Goal: Task Accomplishment & Management: Manage account settings

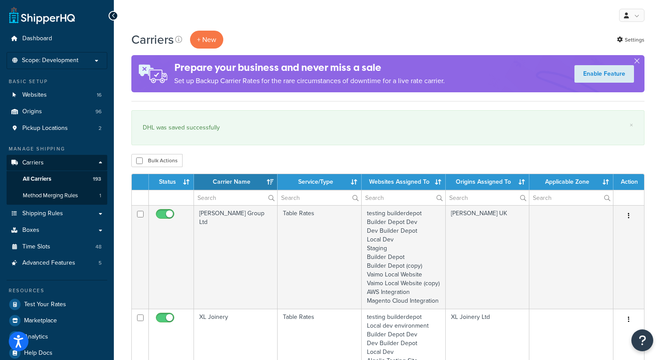
select select "15"
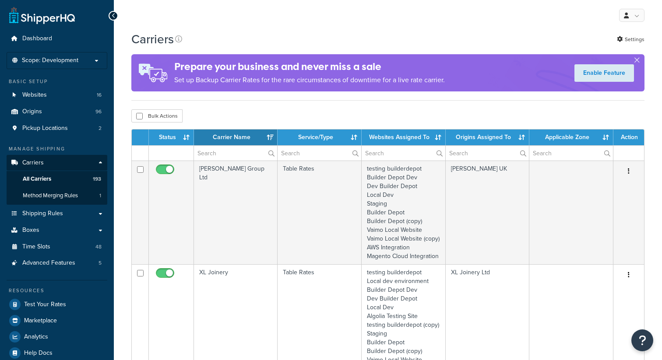
select select "15"
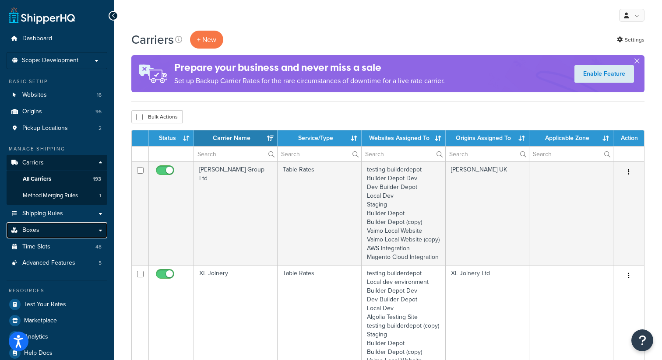
click at [49, 233] on link "Boxes" at bounding box center [57, 231] width 101 height 16
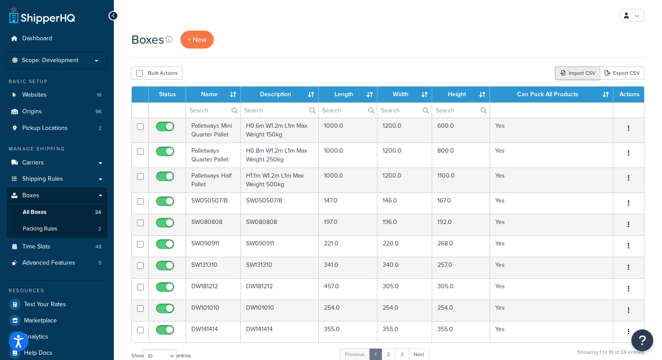
click at [574, 68] on div "Import CSV" at bounding box center [577, 73] width 45 height 13
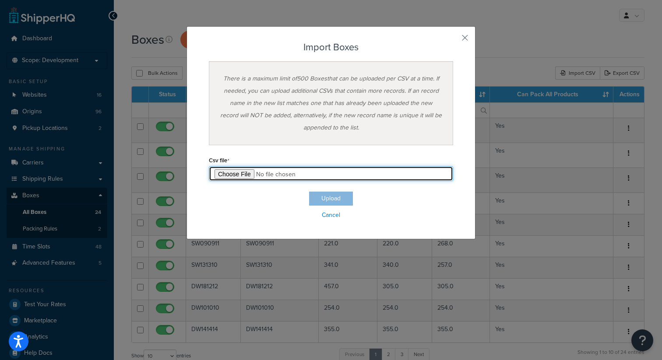
click at [214, 171] on input "file" at bounding box center [331, 173] width 244 height 15
type input "C:\fakepath\Box Export-2025-09-10 0646.csv"
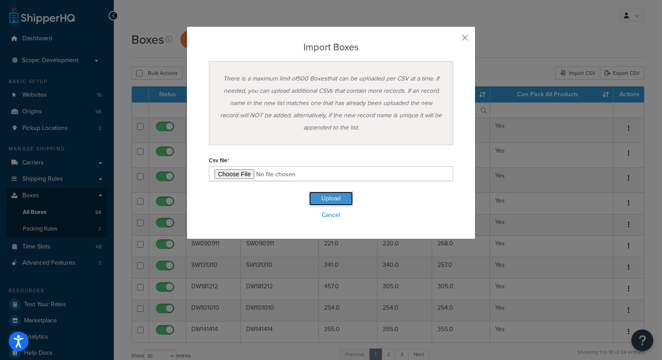
click at [338, 200] on button "Upload" at bounding box center [331, 199] width 44 height 14
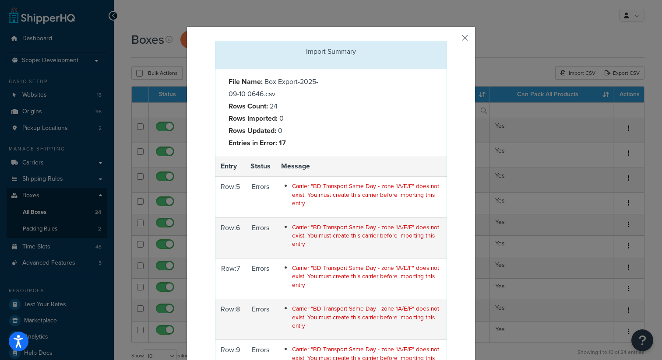
click at [447, 41] on button "button" at bounding box center [446, 42] width 2 height 2
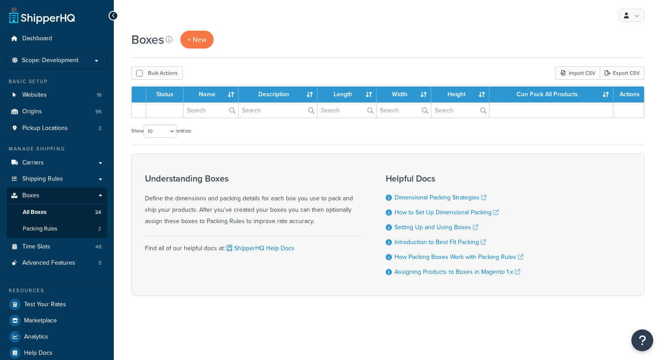
click at [94, 62] on p "Scope: Development" at bounding box center [57, 60] width 93 height 7
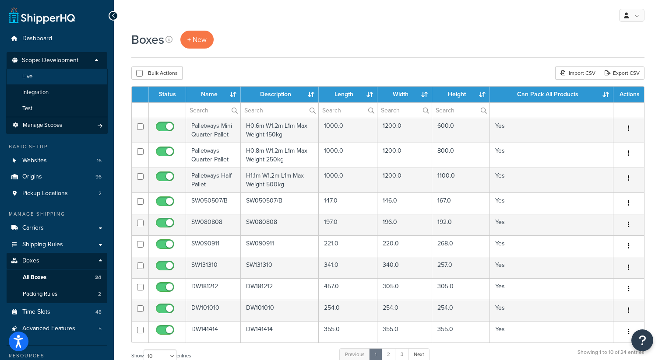
click at [39, 78] on li "Live" at bounding box center [57, 77] width 102 height 16
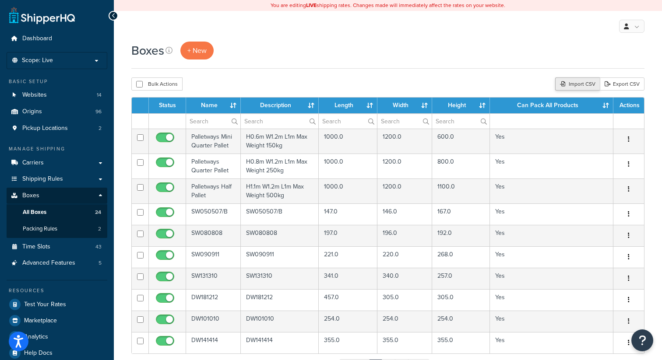
click at [573, 84] on div "Import CSV" at bounding box center [577, 84] width 45 height 13
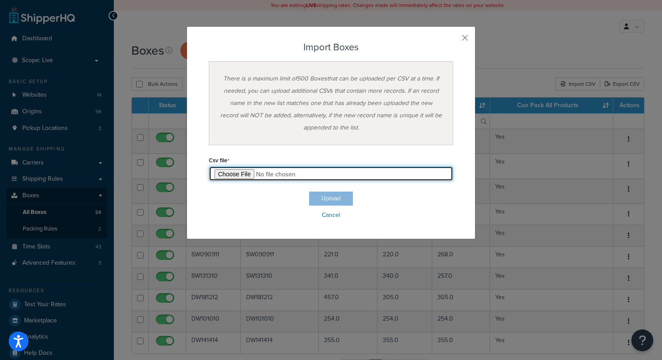
click at [229, 171] on input "file" at bounding box center [331, 173] width 244 height 15
type input "C:\fakepath\Box Export-2025-09-10 0646.csv"
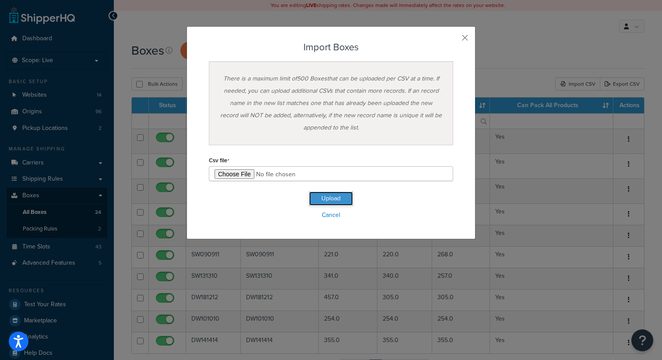
click at [340, 195] on button "Upload" at bounding box center [331, 199] width 44 height 14
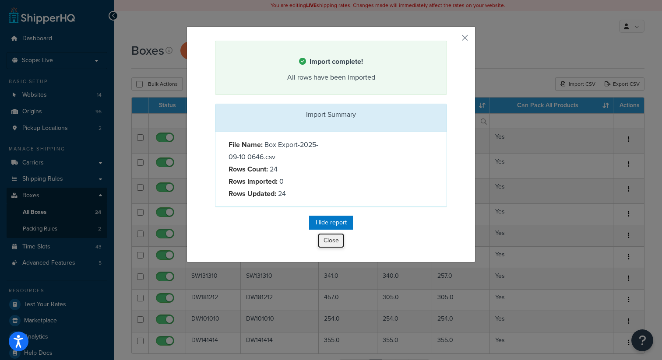
click at [332, 244] on button "Close" at bounding box center [331, 240] width 26 height 15
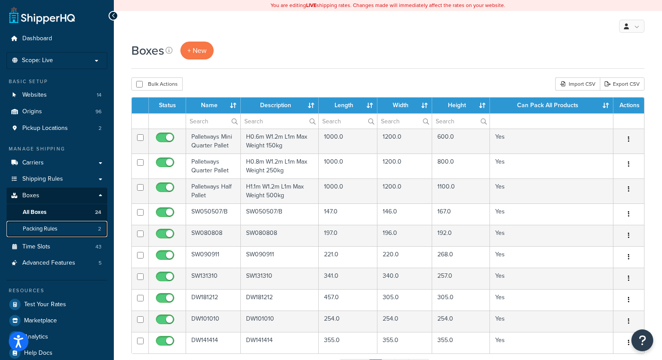
click at [47, 226] on span "Packing Rules" at bounding box center [40, 229] width 35 height 7
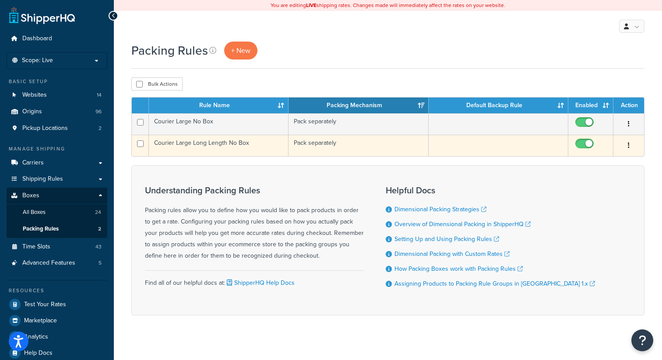
click at [631, 145] on button "button" at bounding box center [629, 146] width 12 height 14
click at [586, 163] on link "Edit" at bounding box center [593, 164] width 69 height 18
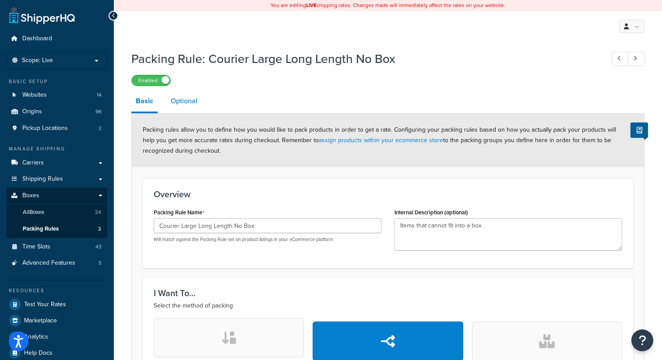
click at [188, 96] on link "Optional" at bounding box center [183, 101] width 35 height 21
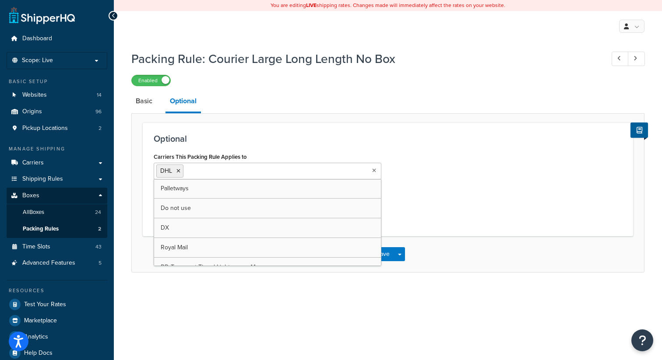
click at [210, 170] on input "Carriers This Packing Rule Applies to" at bounding box center [225, 171] width 78 height 10
type input "dx"
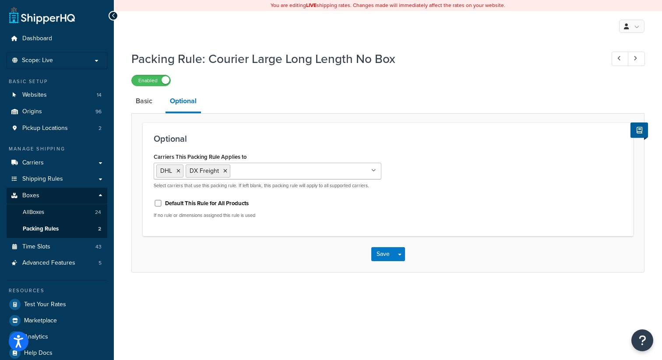
click at [330, 137] on h3 "Optional" at bounding box center [388, 139] width 469 height 10
click at [382, 257] on button "Save" at bounding box center [383, 254] width 24 height 14
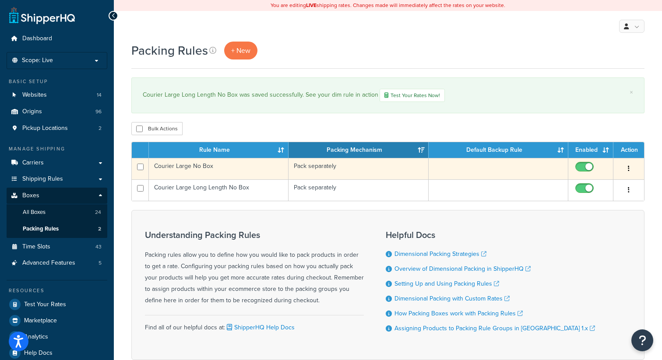
click at [626, 168] on button "button" at bounding box center [629, 169] width 12 height 14
click at [598, 187] on link "Edit" at bounding box center [593, 188] width 69 height 18
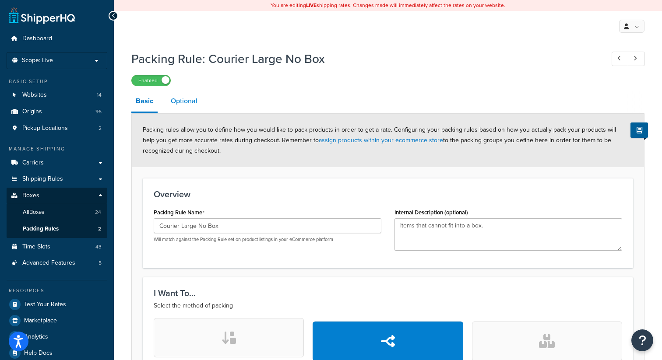
click at [194, 94] on link "Optional" at bounding box center [183, 101] width 35 height 21
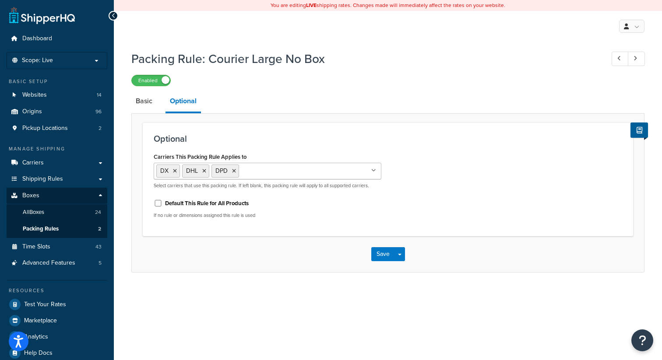
click at [266, 178] on ul "DX DHL DPD" at bounding box center [268, 171] width 228 height 17
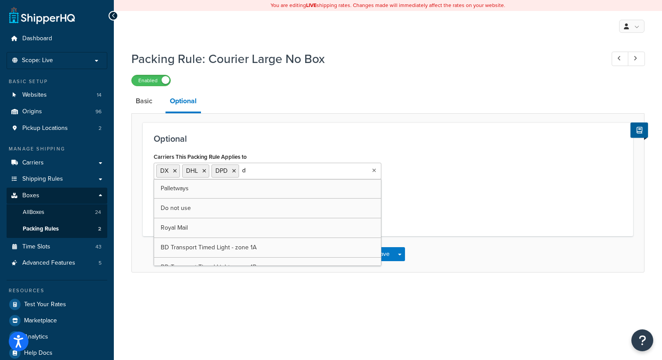
type input "dx"
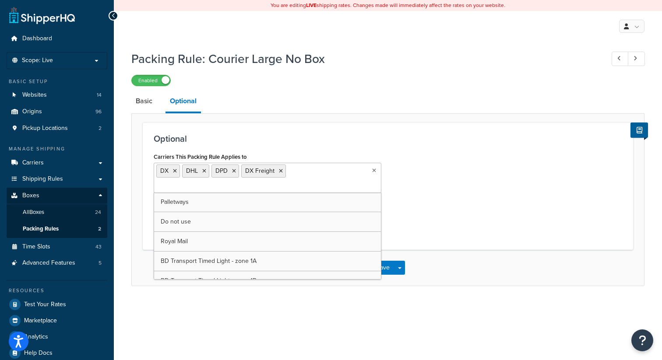
click at [444, 323] on div "You are editing LIVE shipping rates. Changes made will immediately affect the r…" at bounding box center [388, 186] width 548 height 372
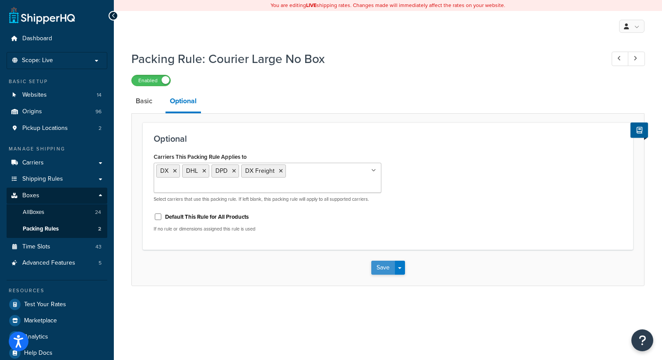
click at [378, 261] on button "Save" at bounding box center [383, 268] width 24 height 14
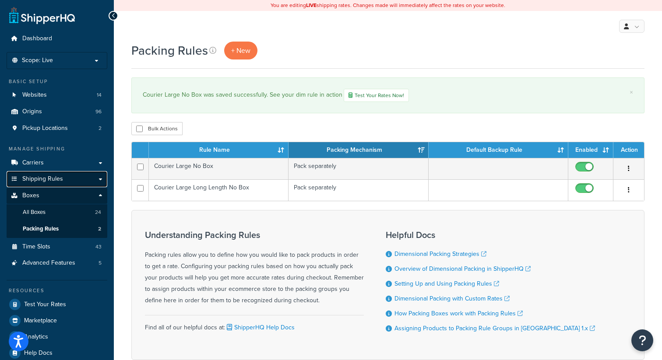
click at [54, 178] on span "Shipping Rules" at bounding box center [42, 179] width 41 height 7
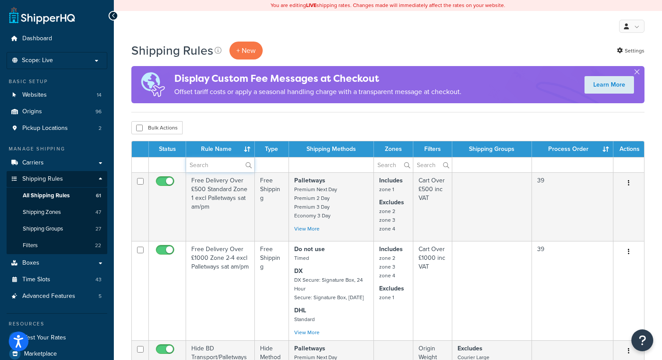
click at [208, 166] on input "text" at bounding box center [220, 165] width 68 height 15
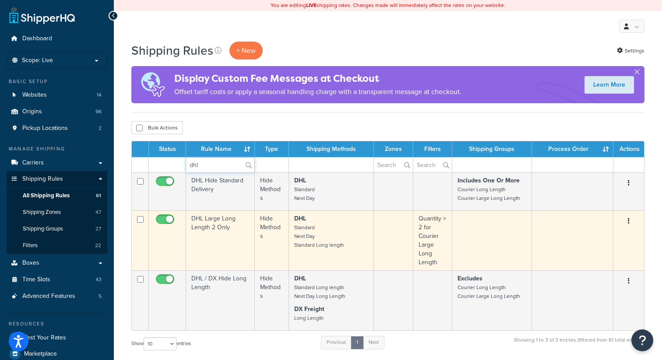
type input "dhl"
click at [628, 221] on icon "button" at bounding box center [629, 221] width 2 height 6
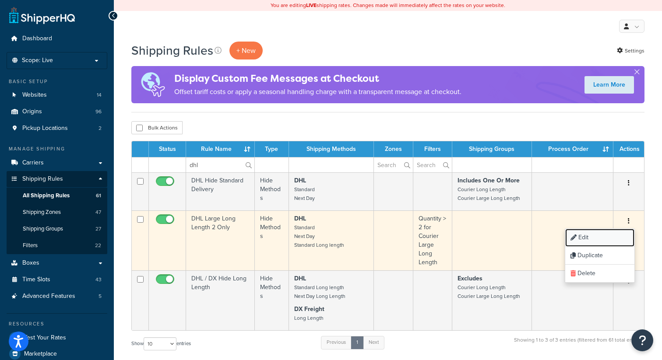
click at [595, 236] on link "Edit" at bounding box center [599, 238] width 69 height 18
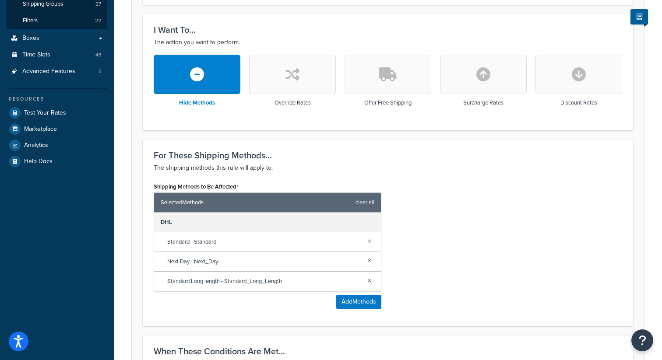
scroll to position [233, 0]
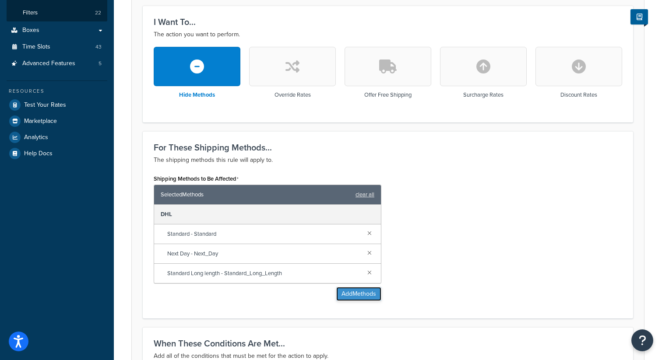
click at [361, 296] on button "Add Methods" at bounding box center [358, 294] width 45 height 14
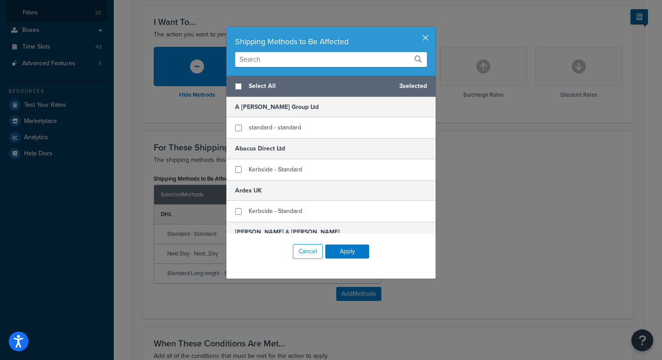
click at [276, 58] on input "text" at bounding box center [331, 59] width 192 height 15
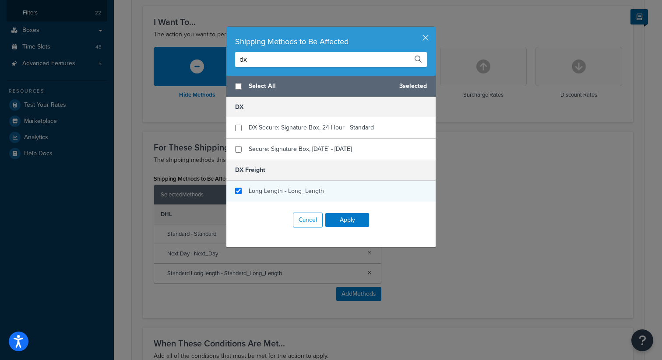
type input "dx"
click at [238, 190] on input "checkbox" at bounding box center [238, 191] width 7 height 7
checkbox input "true"
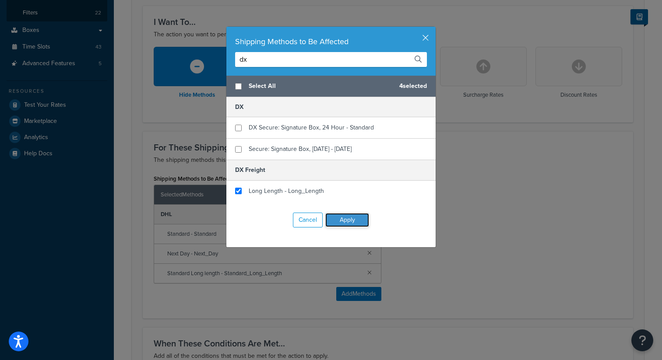
click at [354, 223] on button "Apply" at bounding box center [347, 220] width 44 height 14
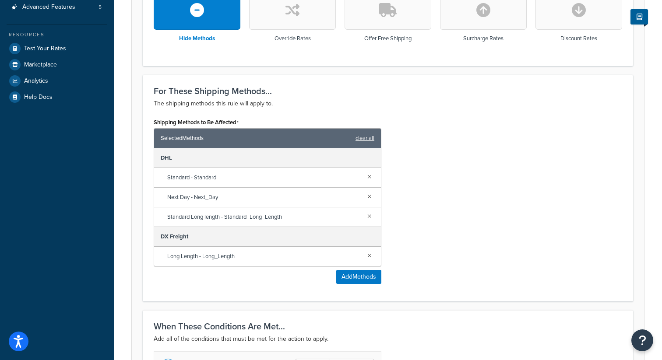
scroll to position [293, 0]
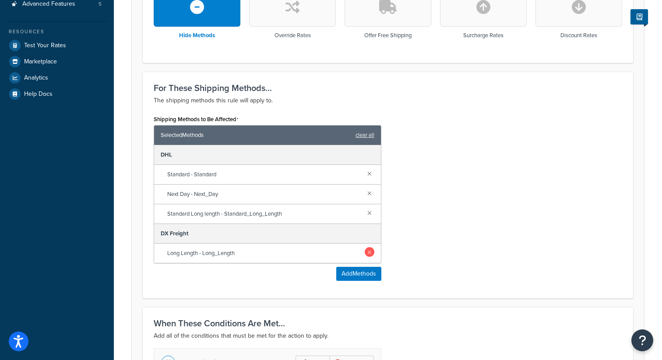
click at [371, 254] on link at bounding box center [370, 252] width 10 height 10
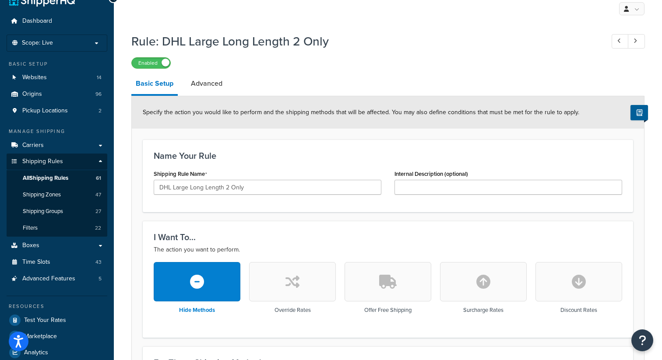
scroll to position [0, 0]
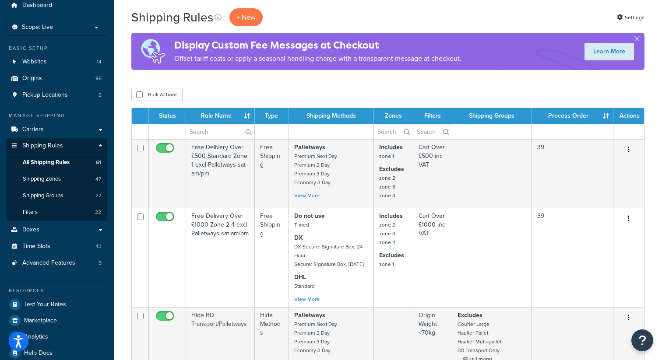
scroll to position [35, 0]
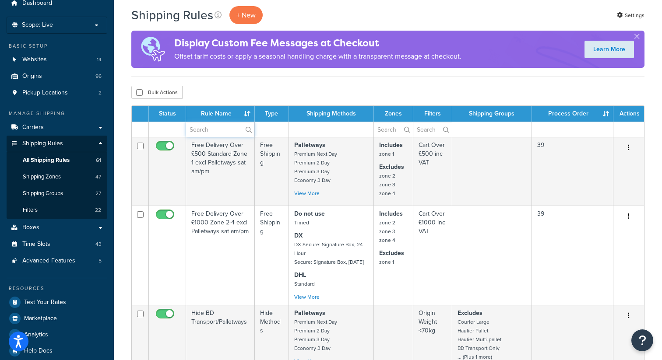
click at [219, 134] on input "text" at bounding box center [220, 129] width 68 height 15
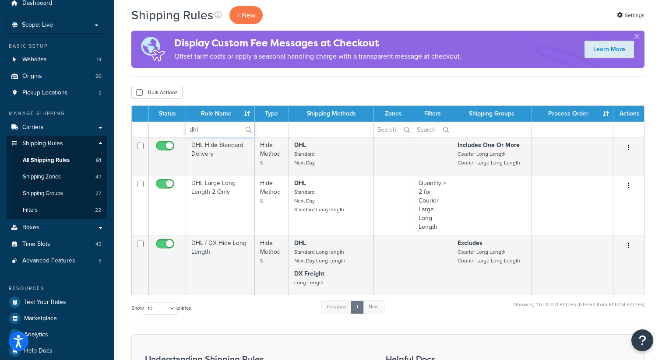
click at [197, 130] on input "dhl" at bounding box center [220, 129] width 68 height 15
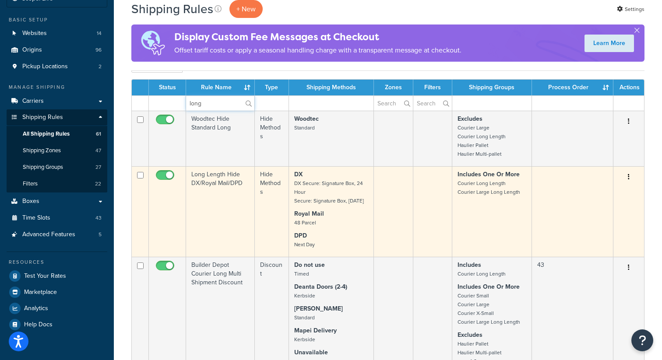
scroll to position [0, 0]
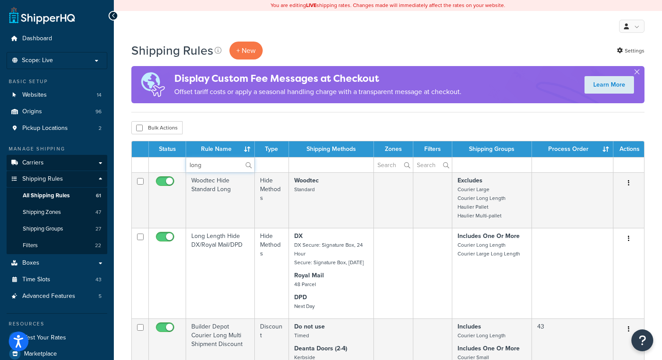
type input "long"
click at [62, 167] on link "Carriers" at bounding box center [57, 163] width 101 height 16
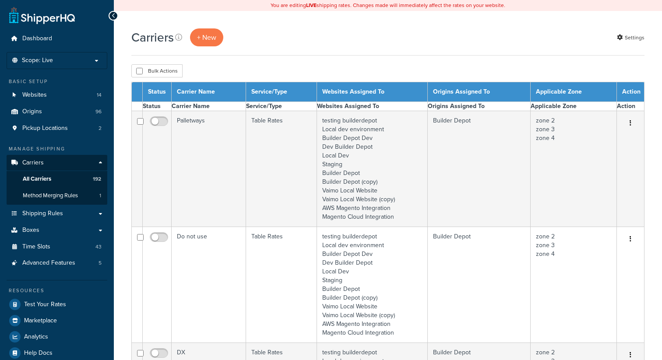
select select "15"
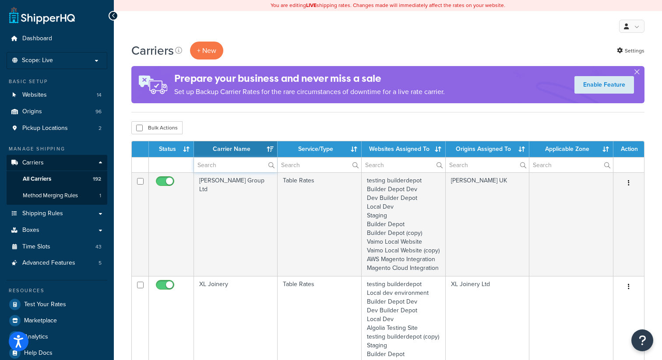
click at [220, 168] on input "text" at bounding box center [235, 165] width 83 height 15
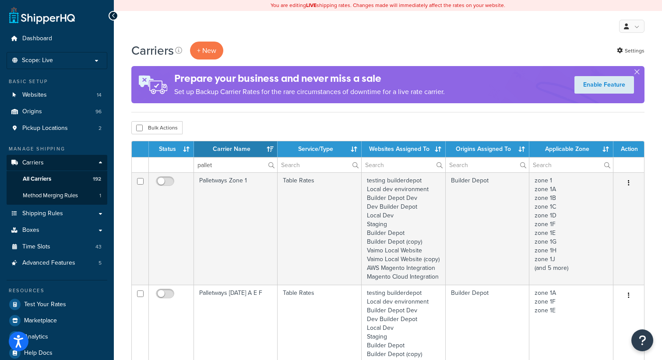
click at [266, 123] on div "Bulk Actions Duplicate [GEOGRAPHIC_DATA]" at bounding box center [387, 127] width 513 height 13
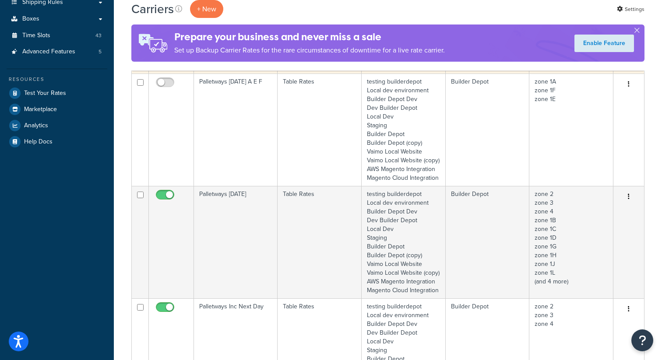
scroll to position [236, 0]
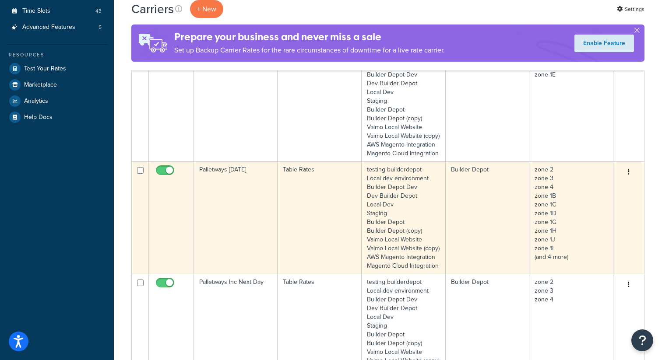
click at [629, 175] on icon "button" at bounding box center [629, 172] width 2 height 6
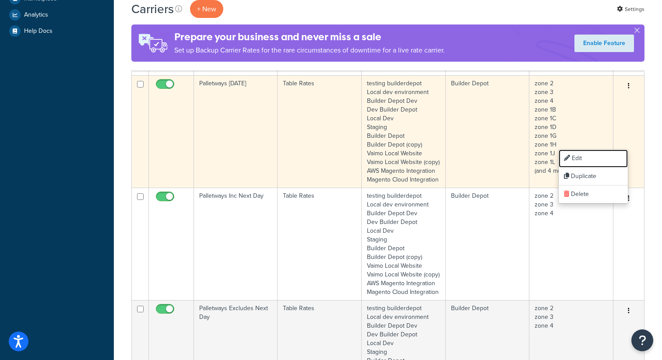
scroll to position [374, 0]
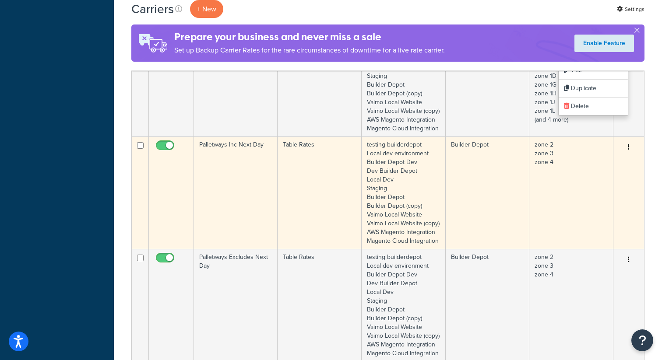
click at [630, 155] on button "button" at bounding box center [629, 148] width 12 height 14
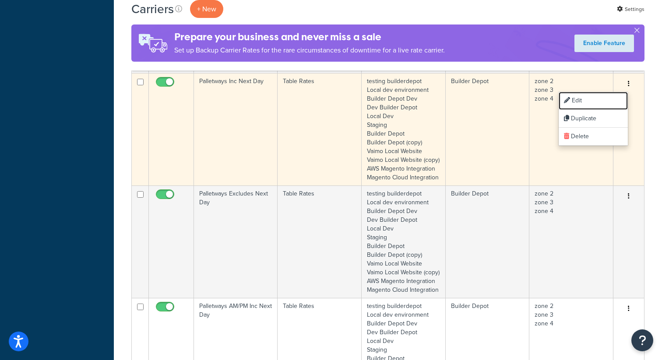
scroll to position [471, 0]
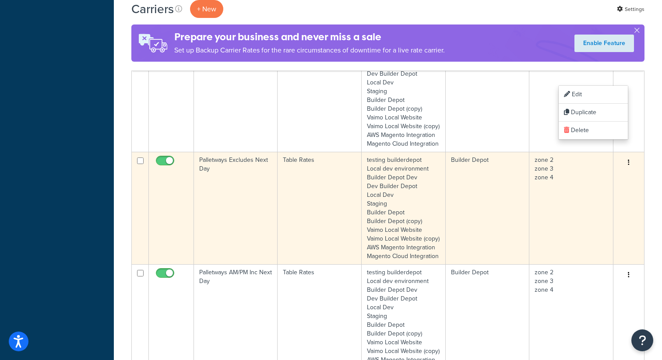
click at [630, 170] on button "button" at bounding box center [629, 163] width 12 height 14
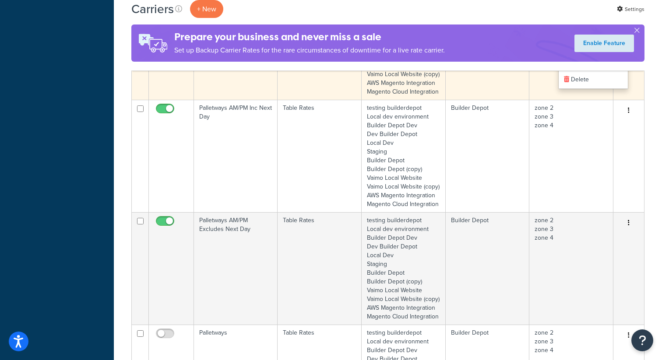
scroll to position [660, 0]
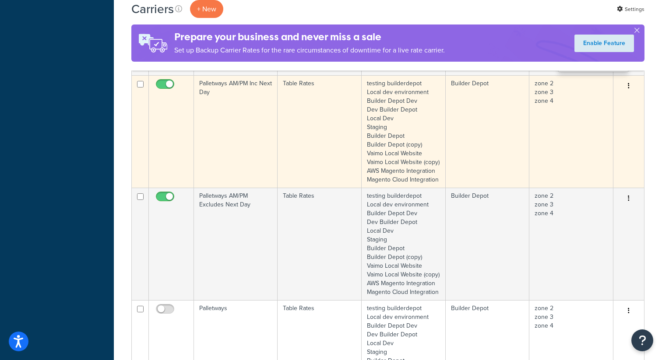
click at [628, 89] on icon "button" at bounding box center [629, 86] width 2 height 6
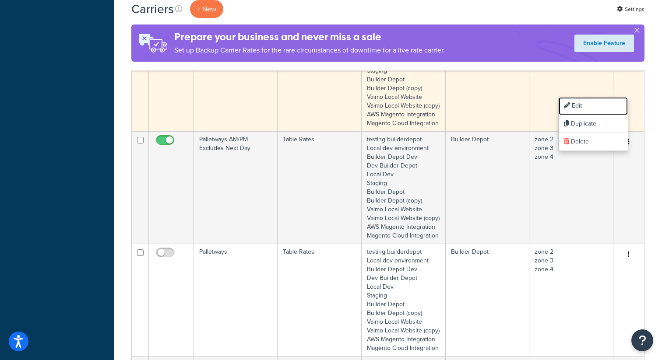
scroll to position [759, 0]
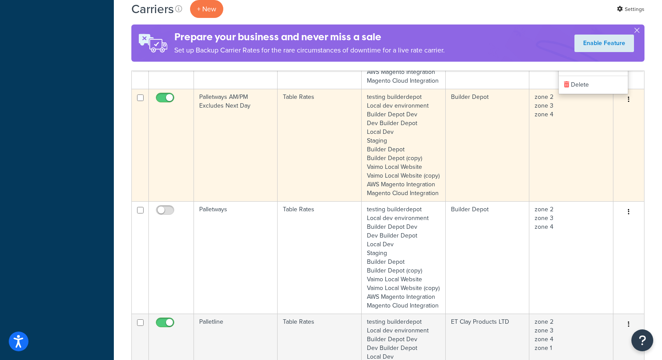
click at [629, 102] on icon "button" at bounding box center [629, 99] width 2 height 6
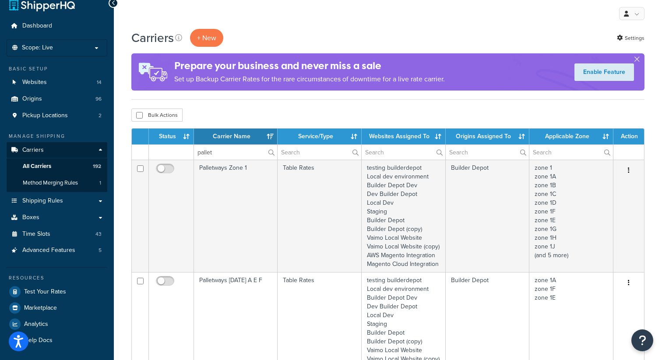
scroll to position [0, 0]
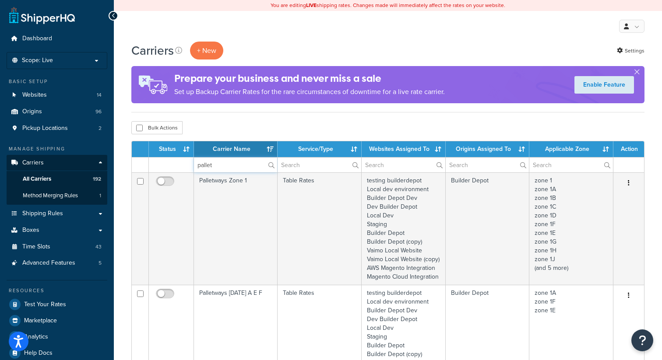
click at [206, 169] on input "pallet" at bounding box center [235, 165] width 83 height 15
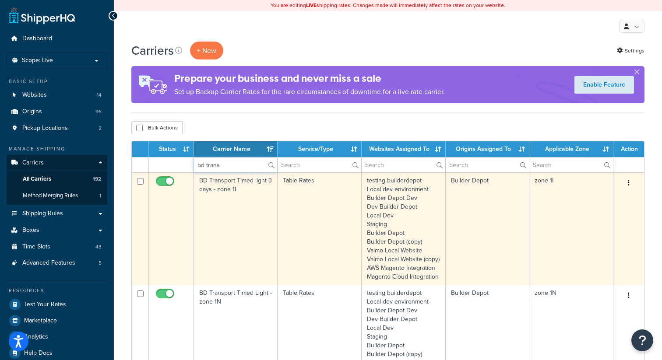
type input "bd trans"
click at [631, 186] on button "button" at bounding box center [629, 184] width 12 height 14
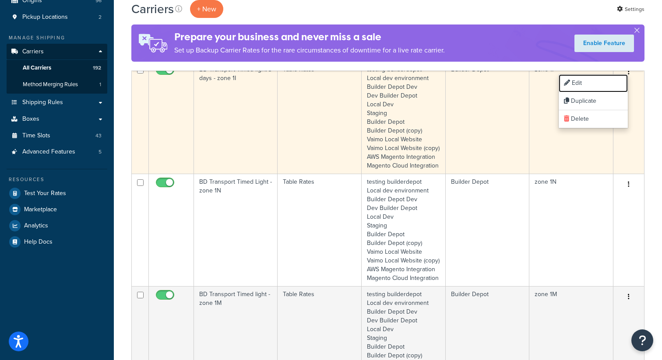
scroll to position [118, 0]
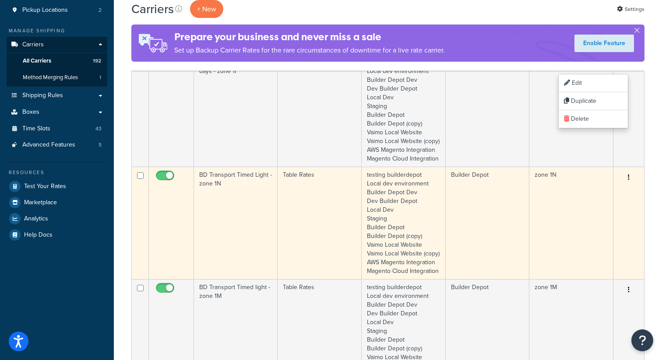
click at [628, 180] on icon "button" at bounding box center [629, 177] width 2 height 6
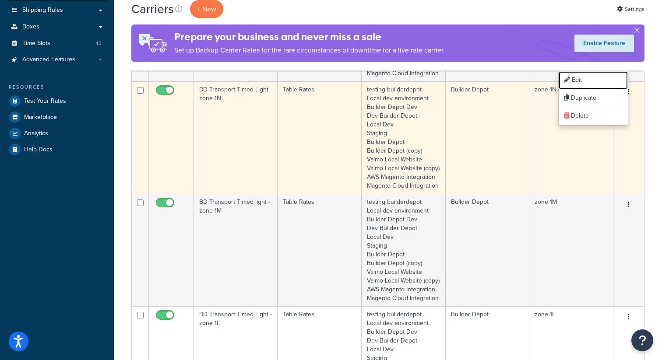
scroll to position [282, 0]
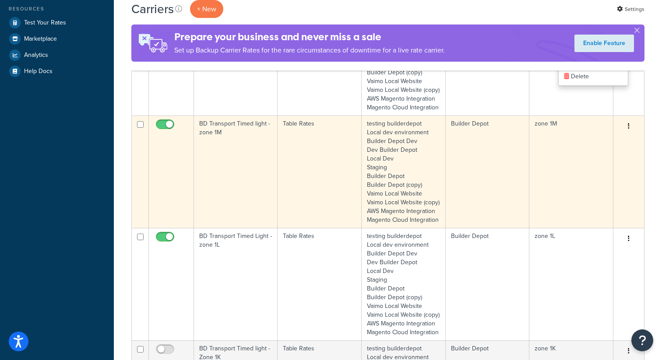
click at [629, 129] on icon "button" at bounding box center [629, 126] width 2 height 6
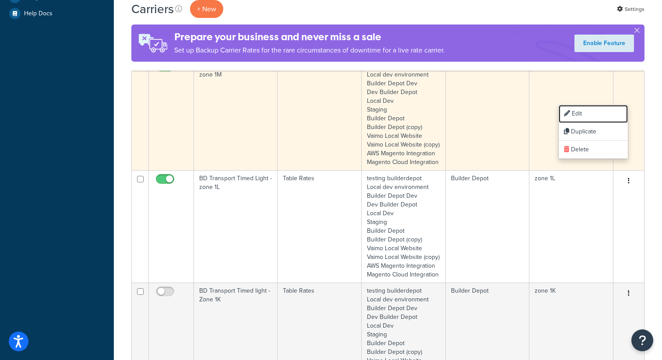
scroll to position [398, 0]
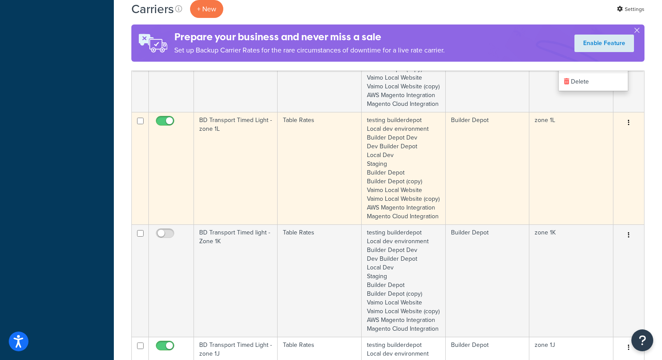
click at [629, 126] on icon "button" at bounding box center [629, 123] width 2 height 6
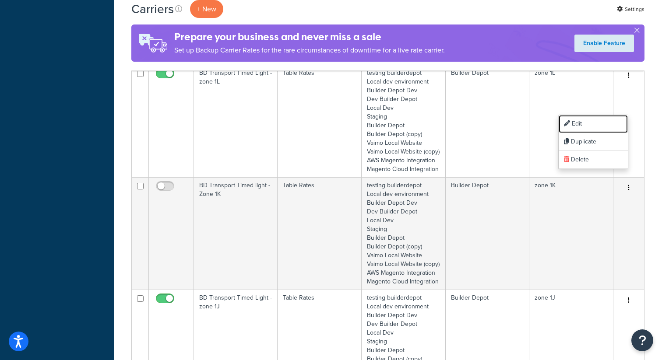
scroll to position [452, 0]
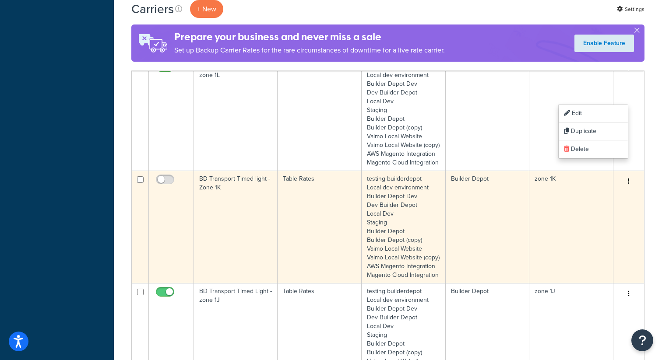
click at [627, 189] on button "button" at bounding box center [629, 182] width 12 height 14
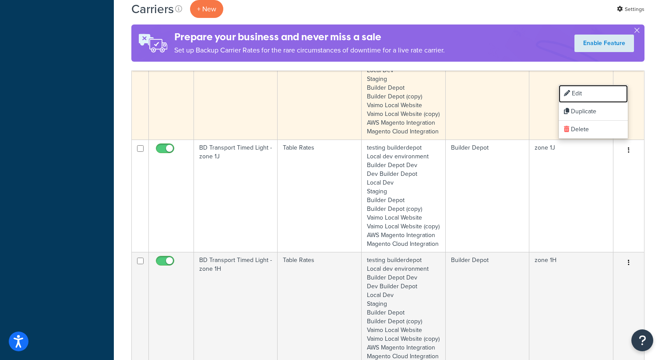
scroll to position [597, 0]
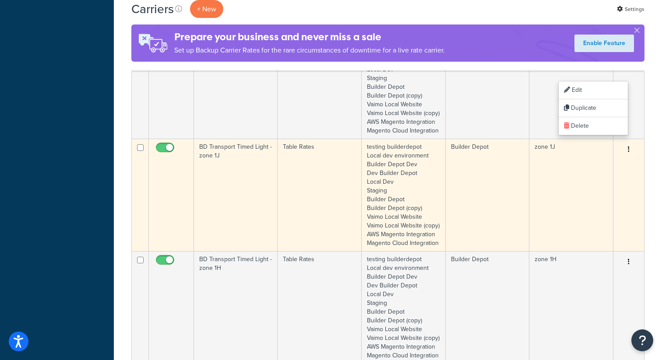
click at [631, 157] on button "button" at bounding box center [629, 150] width 12 height 14
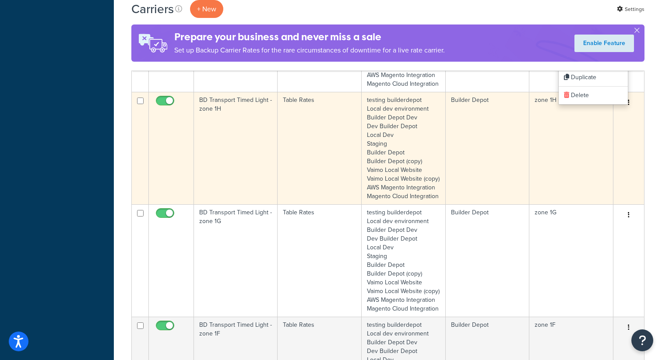
scroll to position [760, 0]
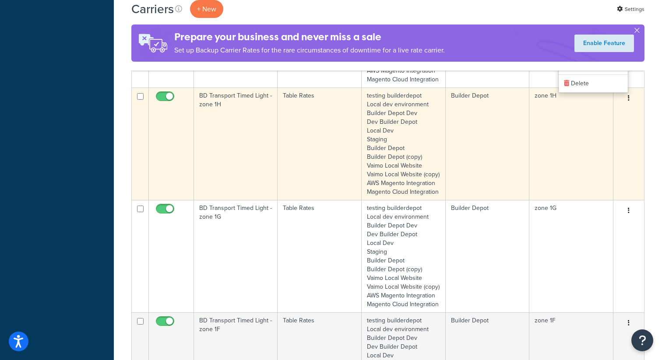
click at [628, 101] on icon "button" at bounding box center [629, 98] width 2 height 6
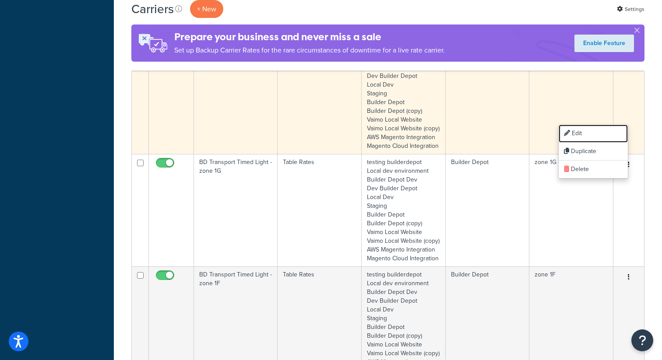
scroll to position [864, 0]
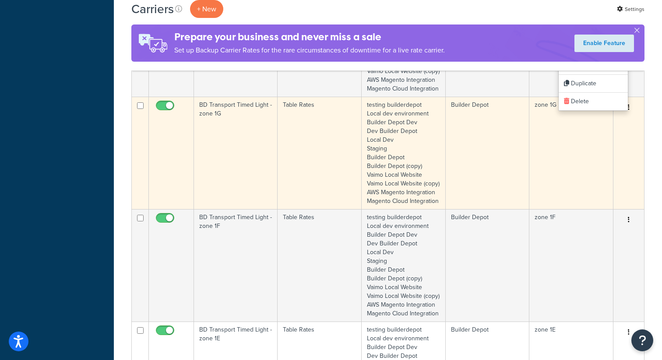
click at [630, 115] on button "button" at bounding box center [629, 108] width 12 height 14
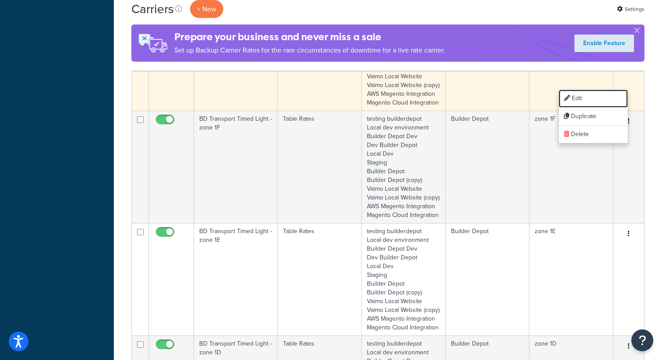
scroll to position [988, 0]
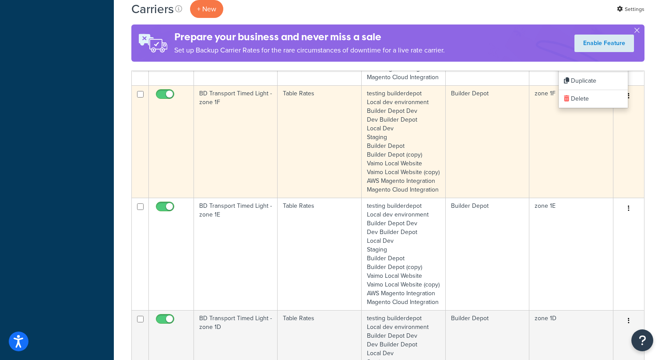
click at [630, 103] on button "button" at bounding box center [629, 96] width 12 height 14
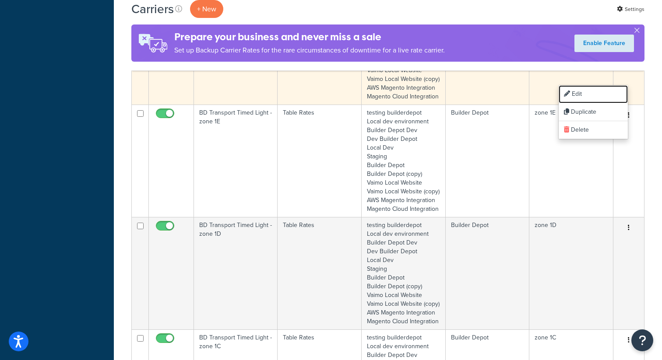
scroll to position [1102, 0]
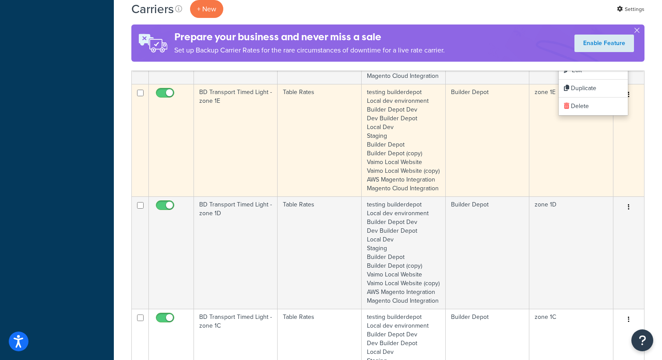
click at [628, 98] on icon "button" at bounding box center [629, 95] width 2 height 6
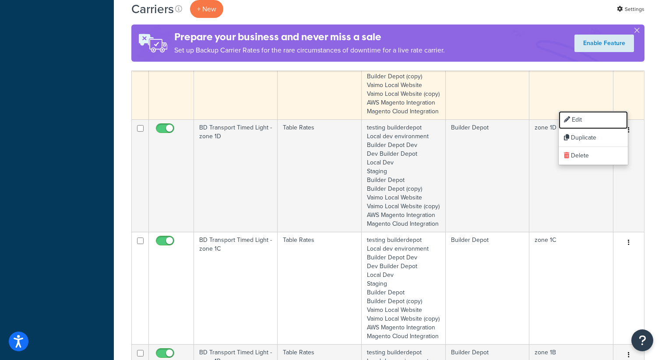
scroll to position [1237, 0]
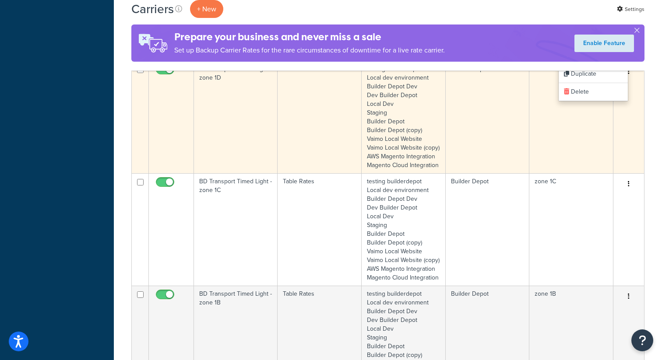
click at [631, 79] on button "button" at bounding box center [629, 72] width 12 height 14
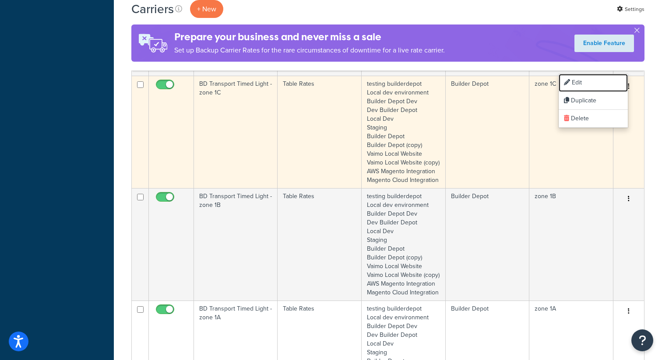
scroll to position [1344, 0]
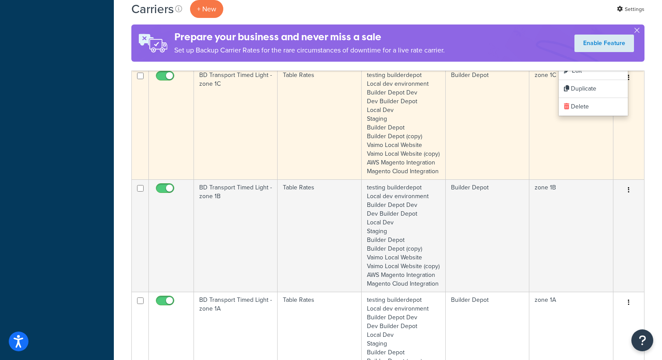
click at [628, 81] on icon "button" at bounding box center [629, 77] width 2 height 6
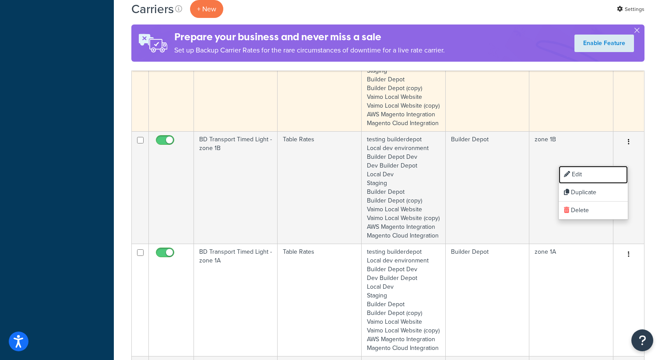
scroll to position [1440, 0]
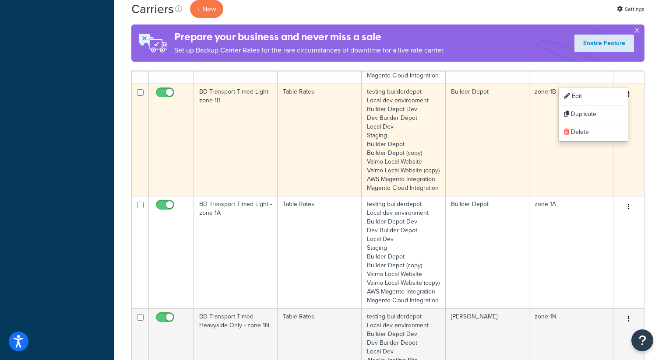
click at [632, 102] on button "button" at bounding box center [629, 95] width 12 height 14
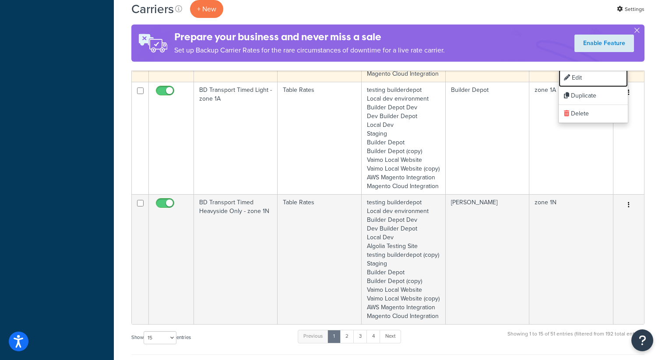
scroll to position [1580, 0]
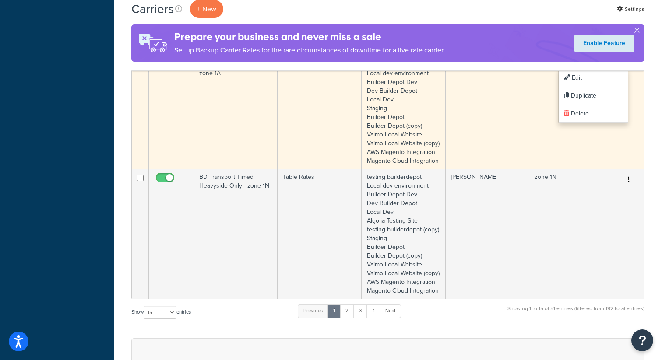
click at [629, 70] on icon "button" at bounding box center [629, 67] width 2 height 6
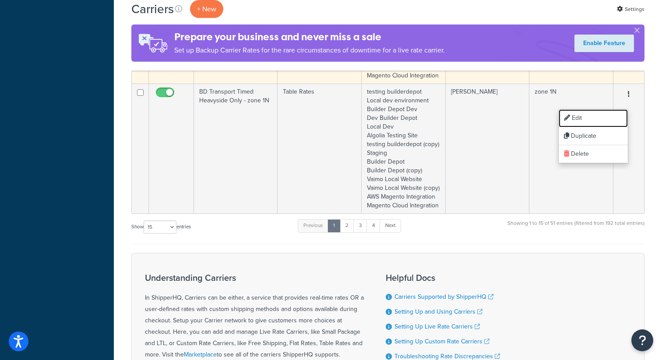
scroll to position [1681, 0]
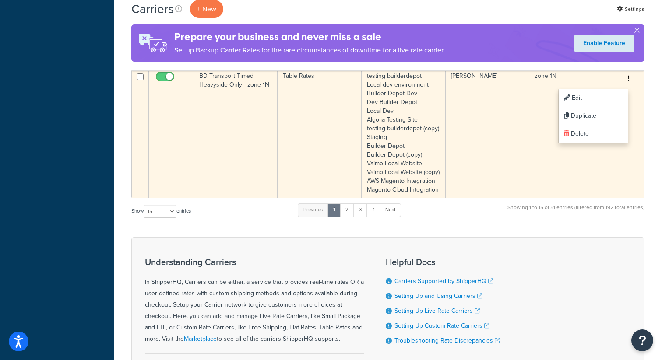
click at [630, 86] on button "button" at bounding box center [629, 79] width 12 height 14
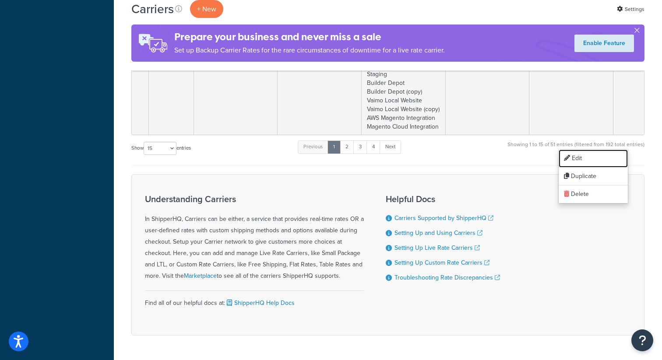
scroll to position [1748, 0]
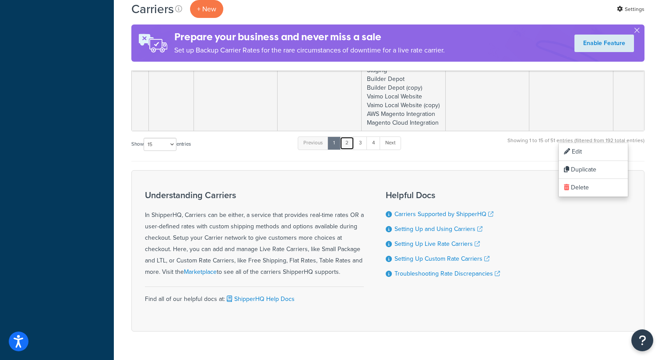
click at [351, 150] on link "2" at bounding box center [347, 143] width 14 height 13
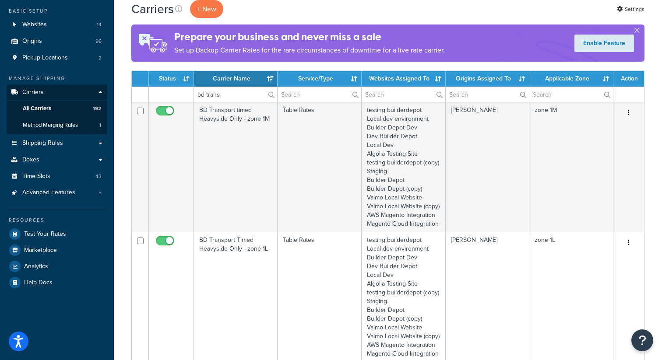
scroll to position [74, 0]
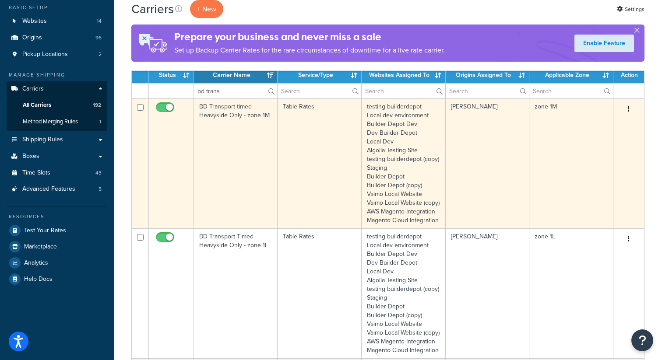
click at [630, 110] on button "button" at bounding box center [629, 109] width 12 height 14
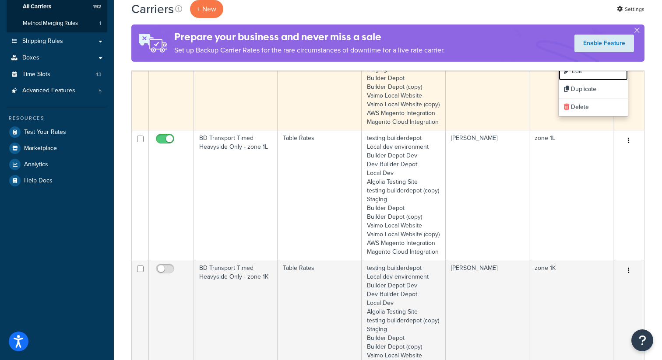
scroll to position [180, 0]
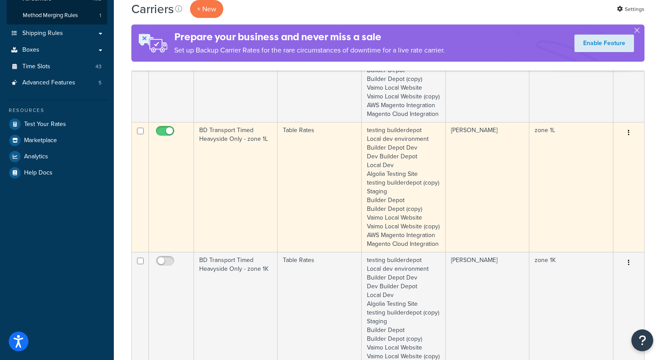
click at [628, 140] on button "button" at bounding box center [629, 133] width 12 height 14
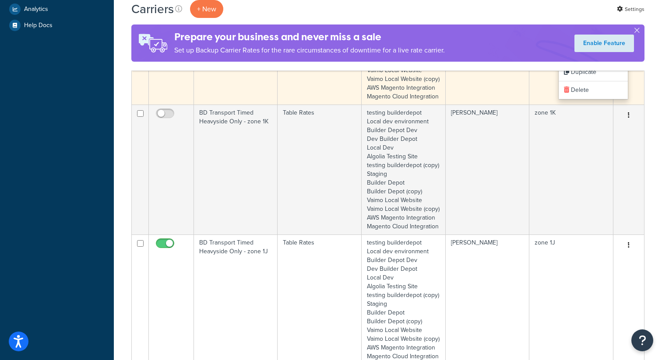
scroll to position [337, 0]
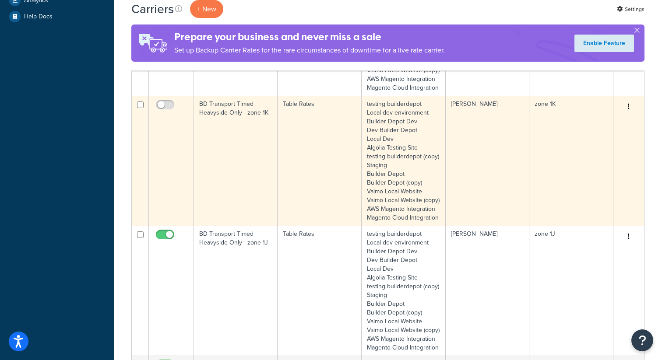
click at [632, 114] on button "button" at bounding box center [629, 107] width 12 height 14
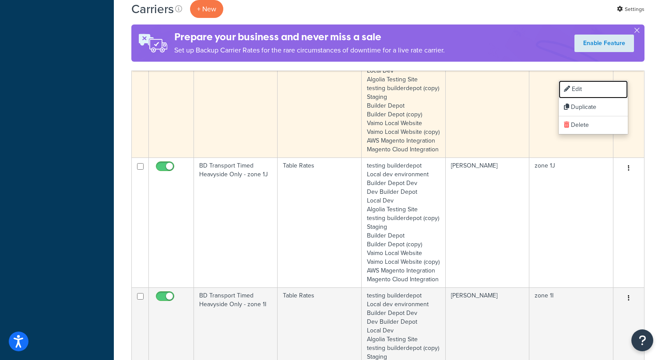
scroll to position [463, 0]
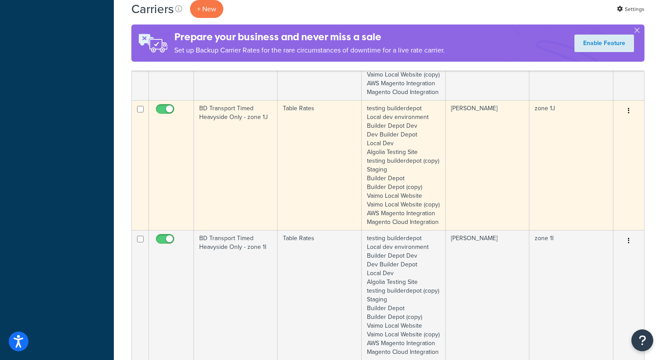
click at [630, 118] on button "button" at bounding box center [629, 111] width 12 height 14
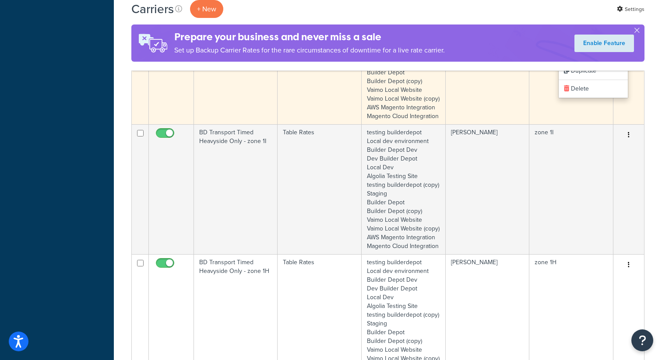
scroll to position [581, 0]
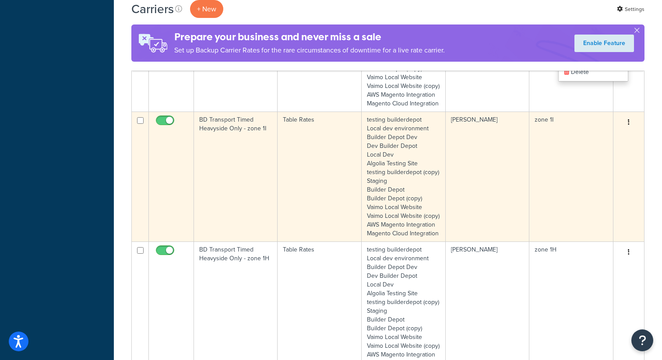
click at [627, 130] on button "button" at bounding box center [629, 123] width 12 height 14
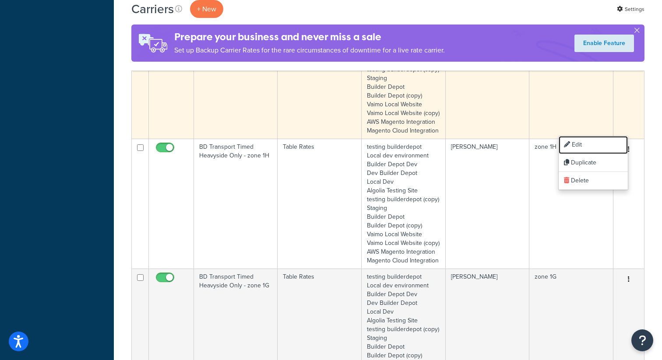
scroll to position [788, 0]
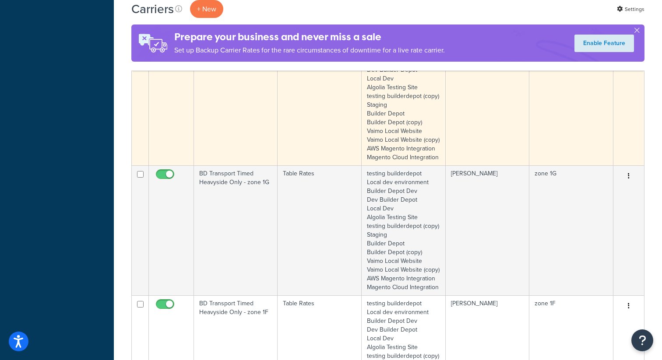
click at [631, 53] on button "button" at bounding box center [629, 46] width 12 height 14
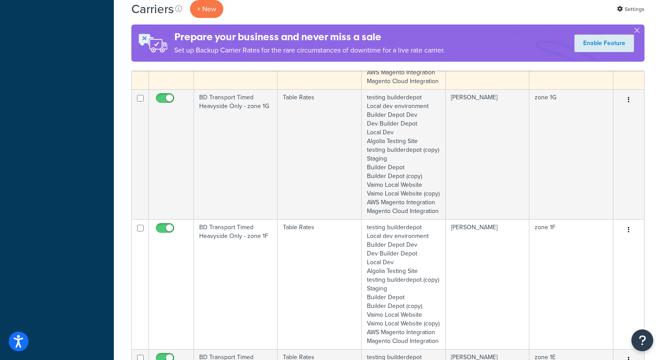
scroll to position [922, 0]
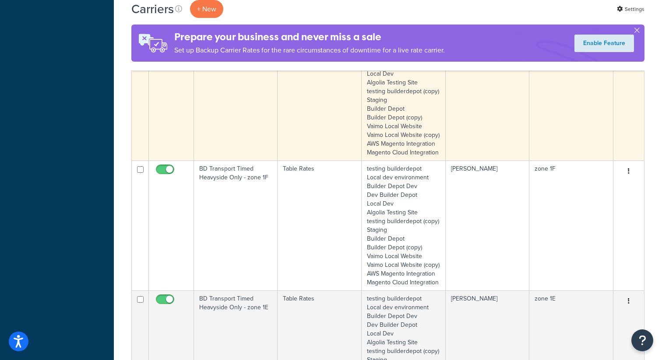
click at [629, 44] on icon "button" at bounding box center [629, 41] width 2 height 6
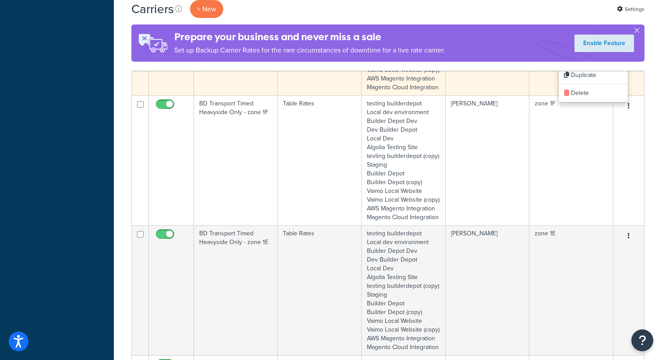
scroll to position [993, 0]
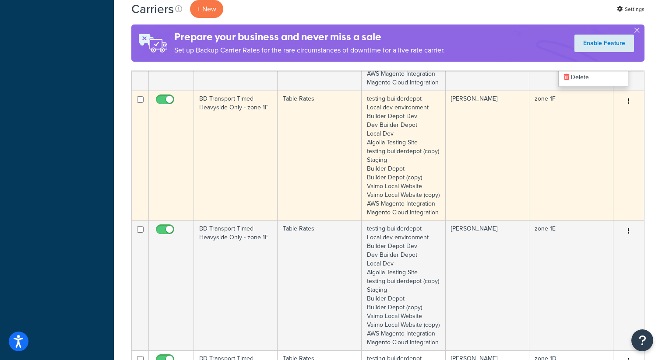
click at [629, 104] on icon "button" at bounding box center [629, 101] width 2 height 6
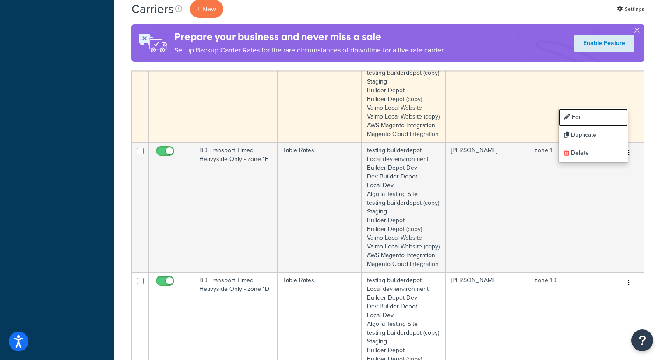
scroll to position [1121, 0]
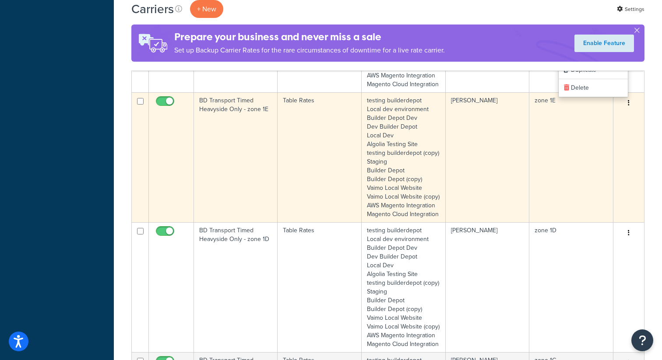
click at [632, 110] on button "button" at bounding box center [629, 103] width 12 height 14
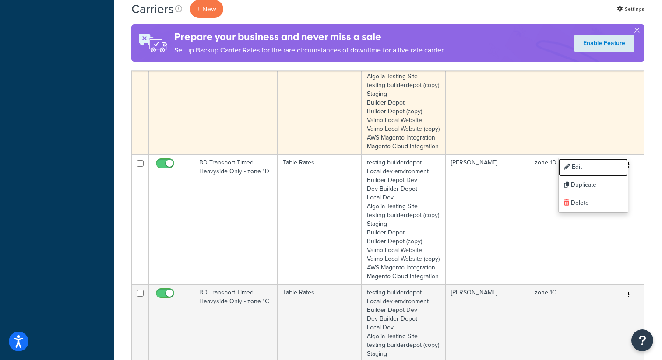
scroll to position [1258, 0]
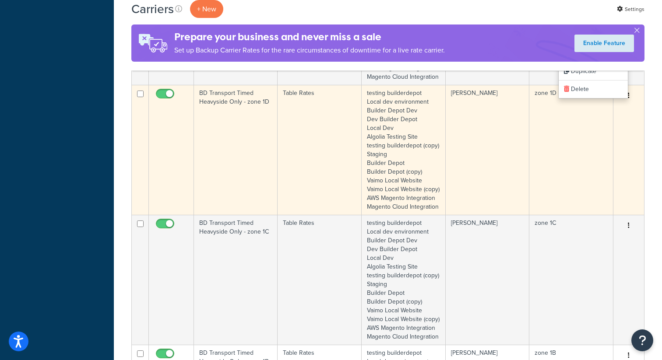
click at [631, 103] on button "button" at bounding box center [629, 96] width 12 height 14
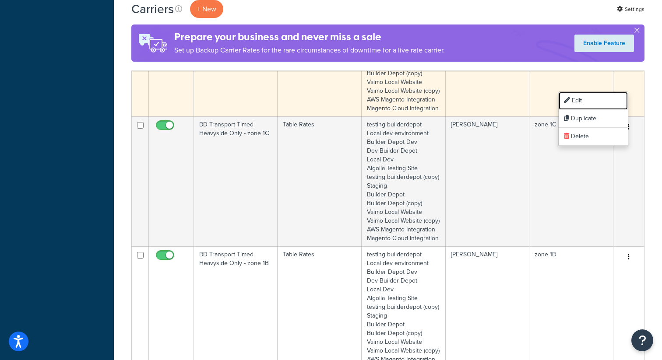
scroll to position [1379, 0]
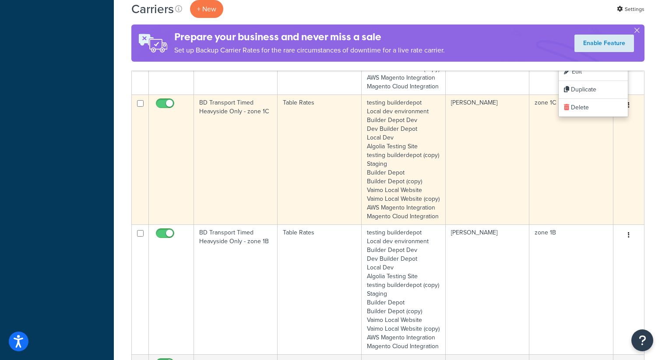
click at [633, 113] on button "button" at bounding box center [629, 106] width 12 height 14
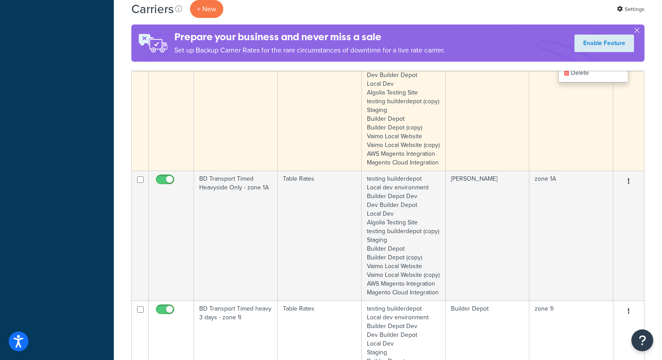
scroll to position [1566, 0]
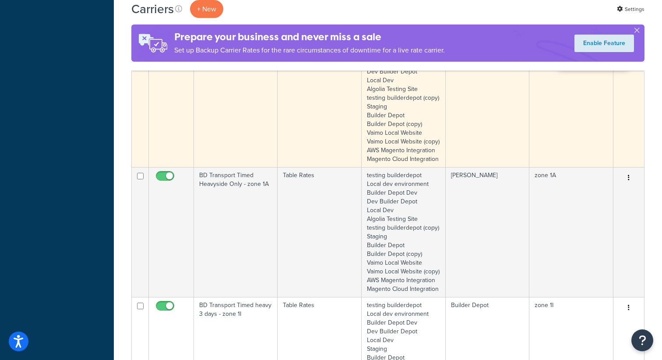
click at [628, 51] on icon "button" at bounding box center [629, 48] width 2 height 6
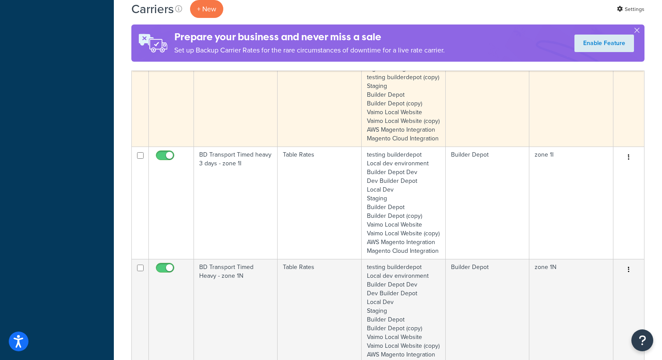
scroll to position [1728, 0]
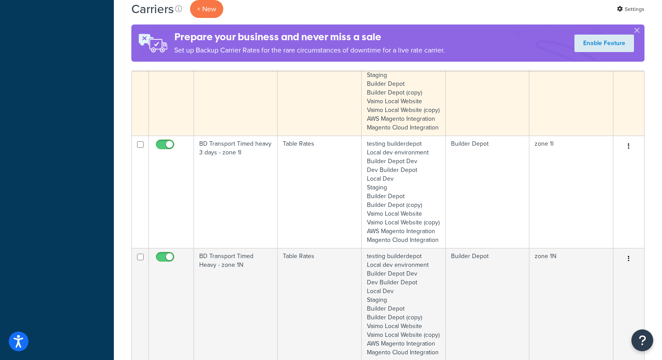
click at [629, 19] on icon "button" at bounding box center [629, 16] width 2 height 6
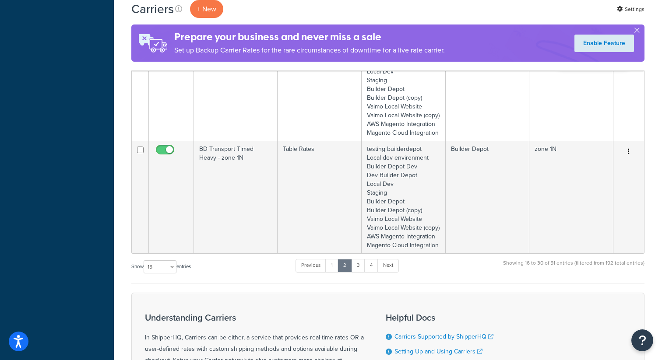
scroll to position [1846, 0]
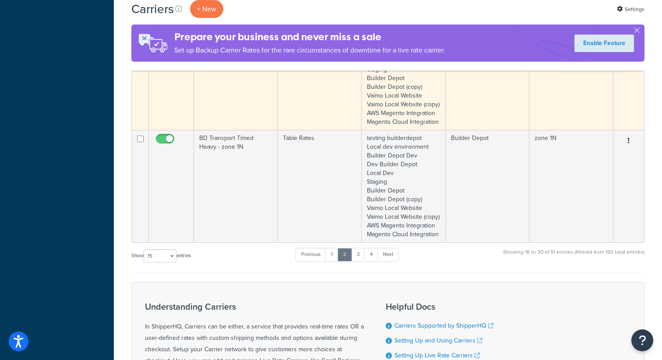
click at [629, 31] on icon "button" at bounding box center [629, 28] width 2 height 6
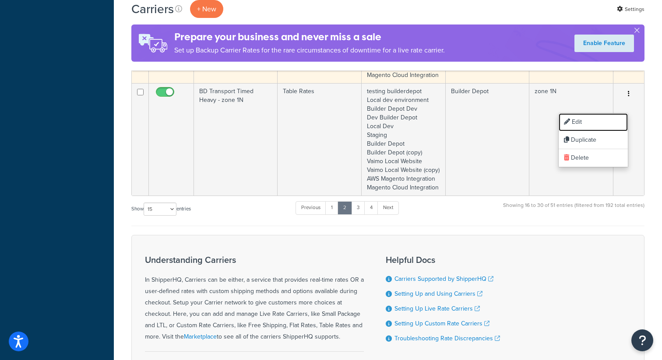
scroll to position [1938, 0]
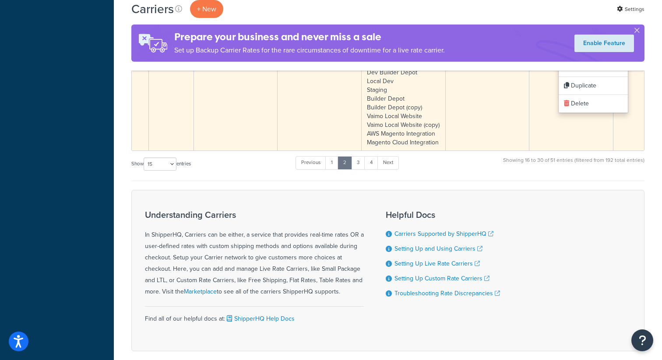
click at [629, 52] on icon "button" at bounding box center [629, 49] width 2 height 6
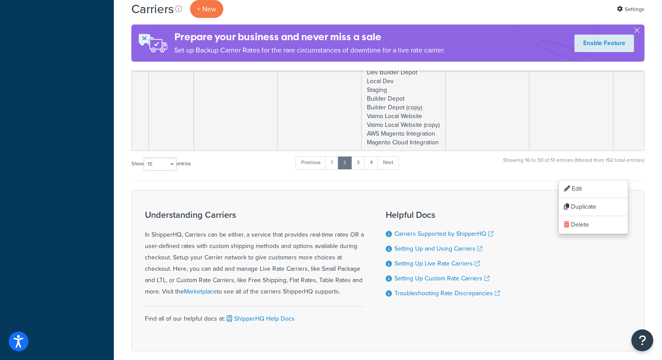
click at [419, 10] on div "Carriers + New Settings" at bounding box center [387, 9] width 513 height 18
click at [360, 170] on link "3" at bounding box center [358, 162] width 14 height 13
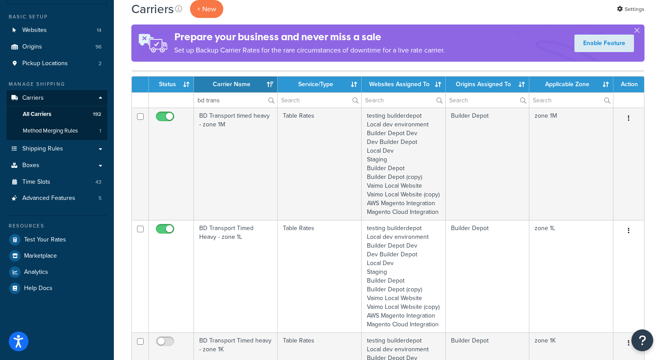
scroll to position [81, 0]
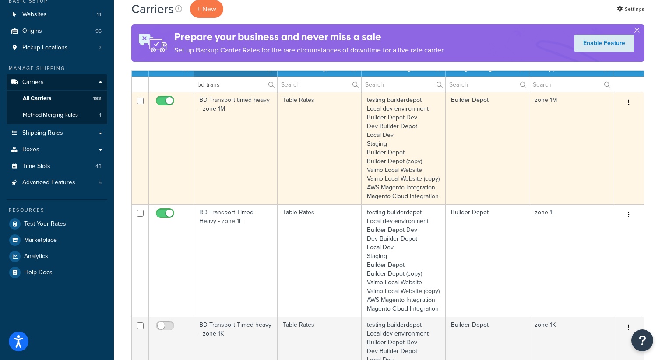
click at [627, 103] on button "button" at bounding box center [629, 103] width 12 height 14
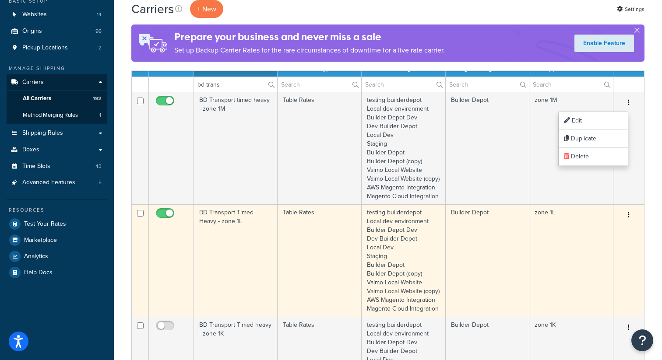
click at [629, 218] on icon "button" at bounding box center [629, 215] width 2 height 6
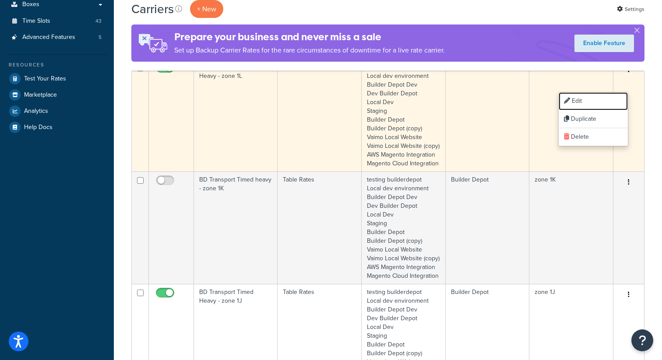
scroll to position [253, 0]
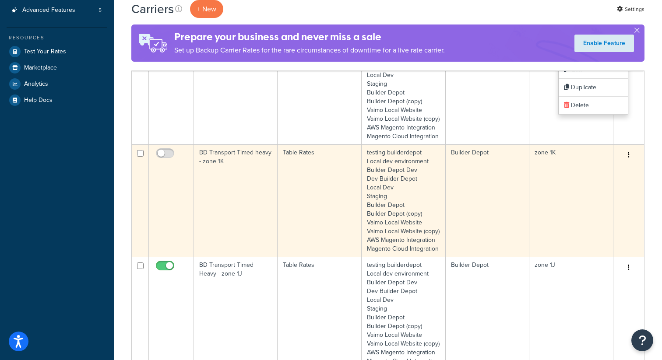
click at [629, 158] on icon "button" at bounding box center [629, 155] width 2 height 6
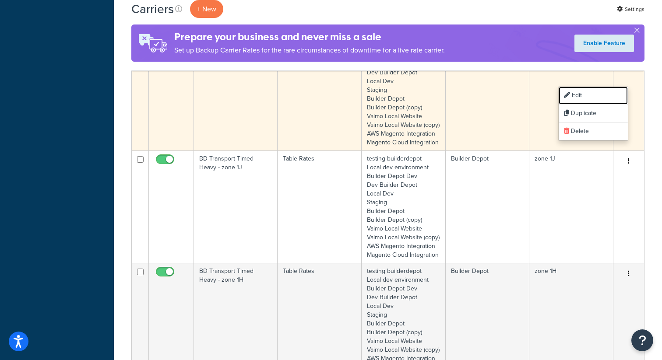
scroll to position [393, 0]
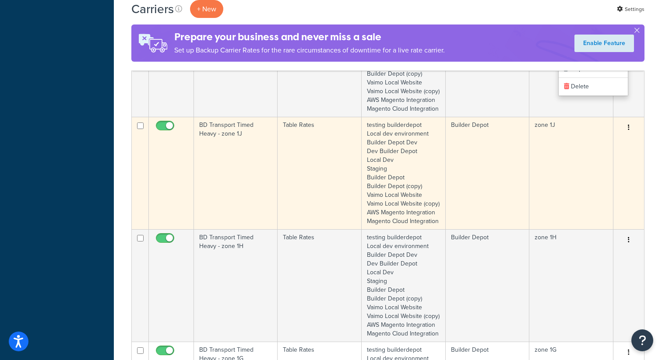
click at [628, 131] on icon "button" at bounding box center [629, 127] width 2 height 6
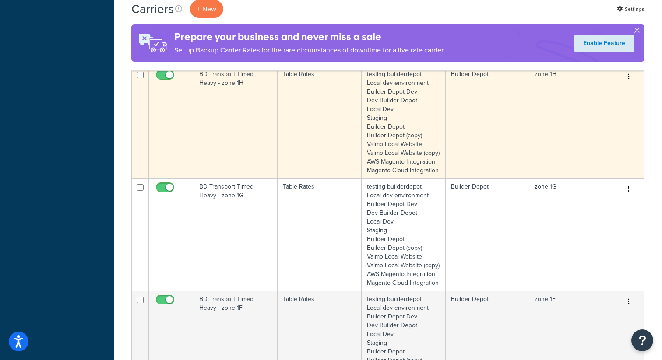
scroll to position [554, 0]
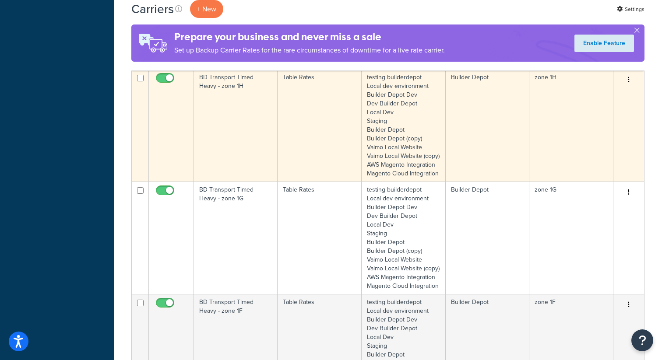
click at [631, 87] on button "button" at bounding box center [629, 80] width 12 height 14
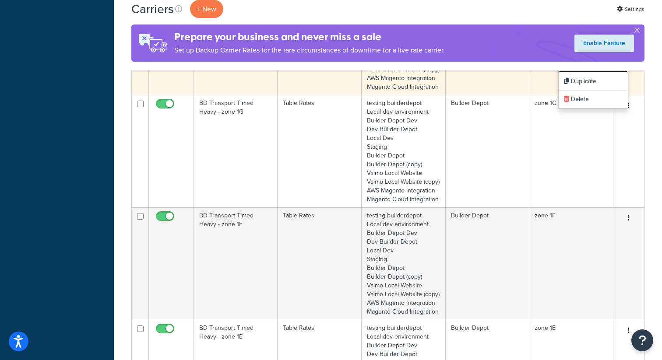
scroll to position [657, 0]
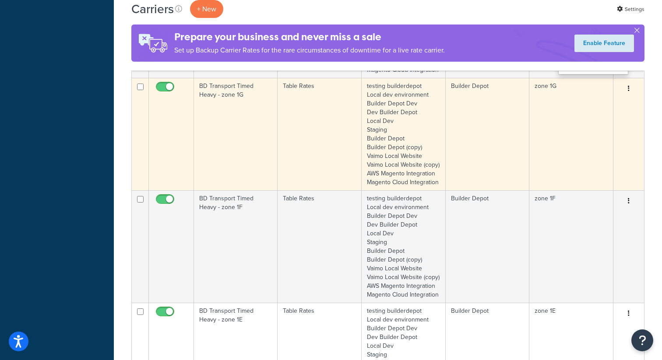
click at [627, 96] on button "button" at bounding box center [629, 89] width 12 height 14
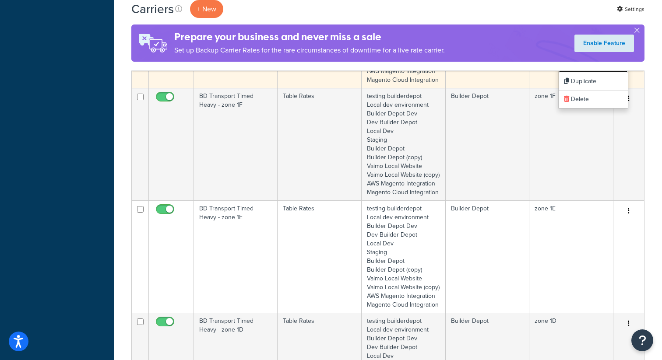
scroll to position [770, 0]
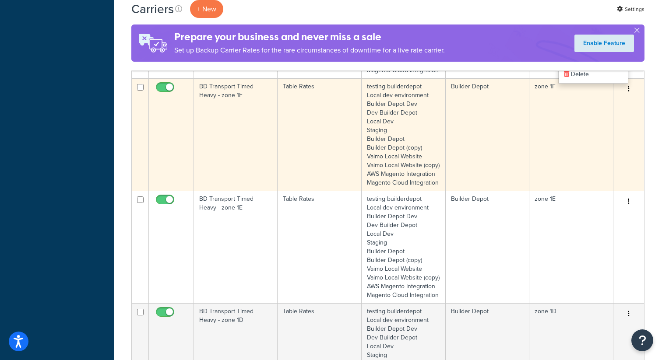
click at [629, 92] on icon "button" at bounding box center [629, 89] width 2 height 6
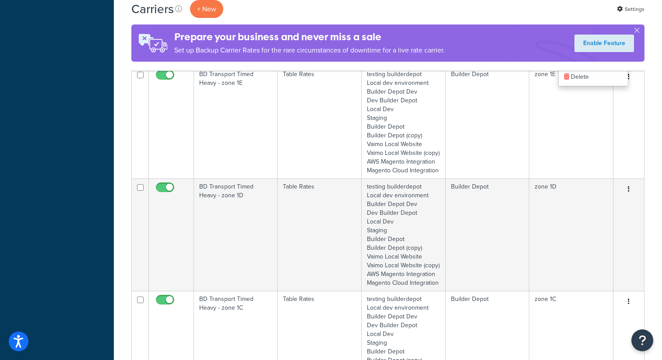
scroll to position [901, 0]
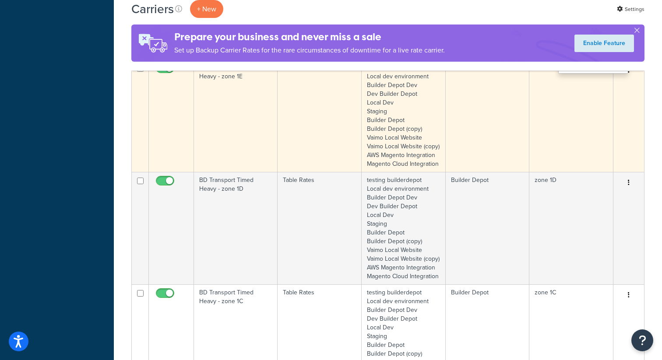
click at [628, 78] on button "button" at bounding box center [629, 71] width 12 height 14
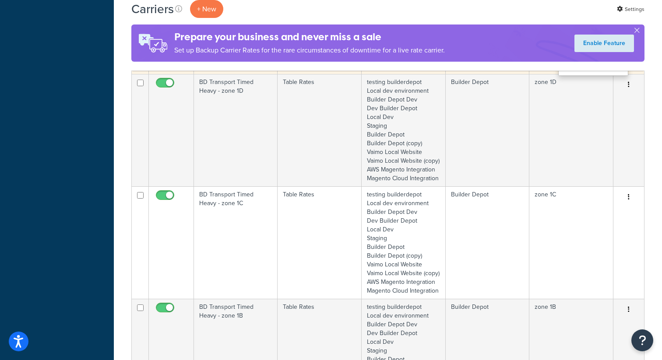
scroll to position [1022, 0]
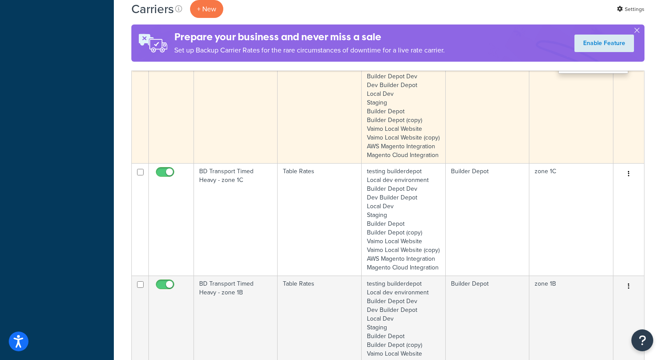
click at [629, 69] on button "button" at bounding box center [629, 62] width 12 height 14
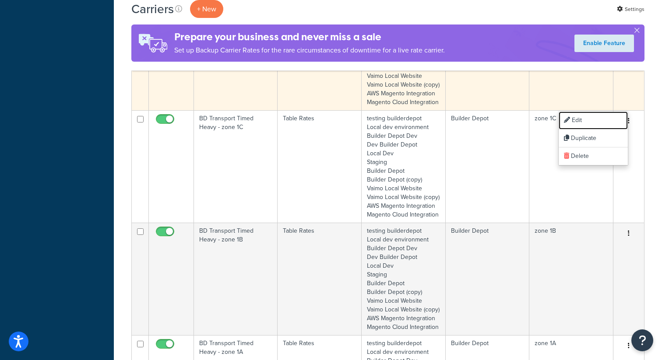
scroll to position [1110, 0]
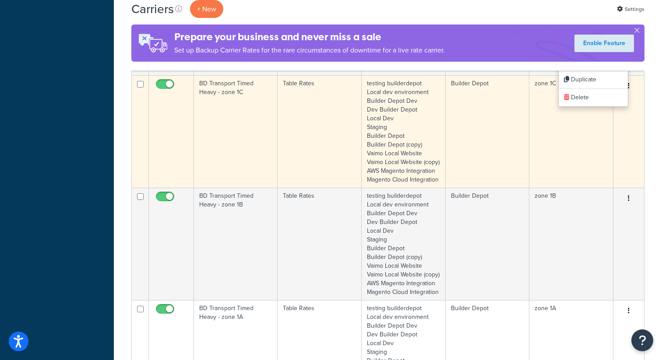
click at [628, 93] on button "button" at bounding box center [629, 86] width 12 height 14
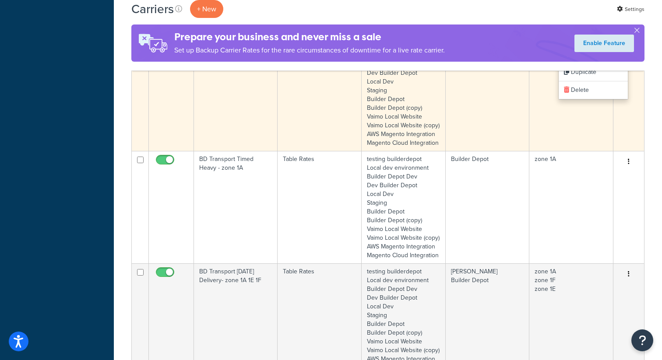
scroll to position [1262, 0]
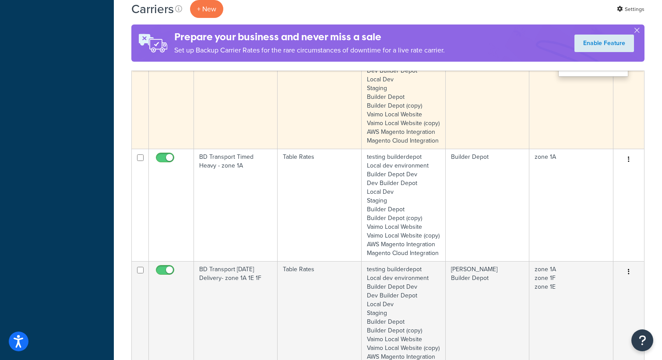
click at [630, 54] on button "button" at bounding box center [629, 47] width 12 height 14
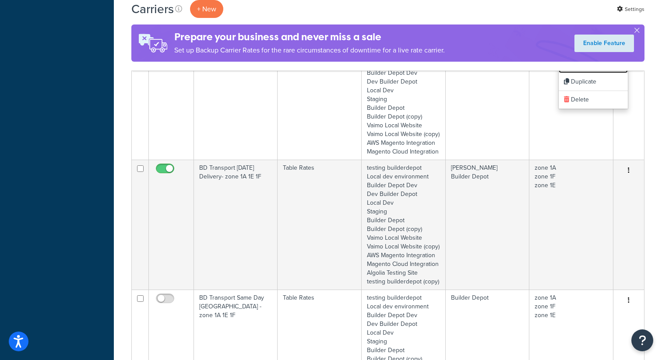
scroll to position [1398, 0]
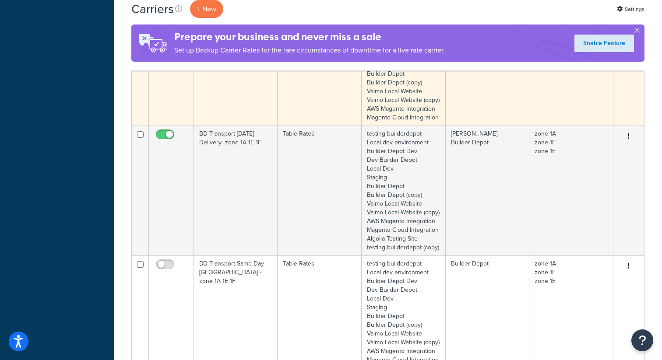
click at [628, 27] on icon "button" at bounding box center [629, 24] width 2 height 6
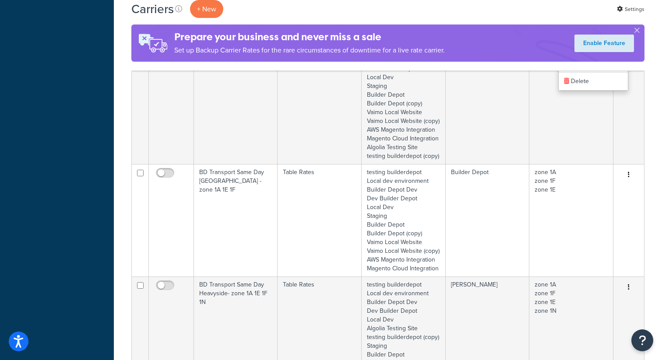
scroll to position [1491, 0]
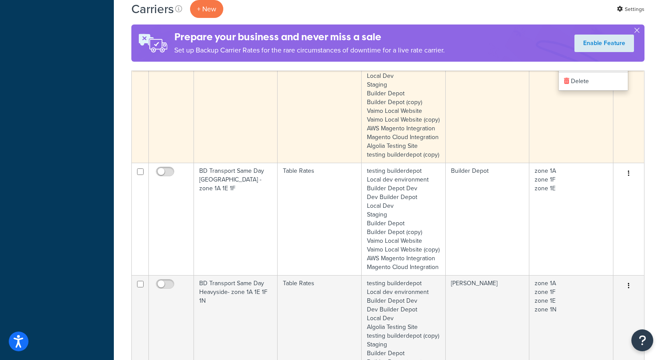
click at [629, 46] on icon "button" at bounding box center [629, 43] width 2 height 6
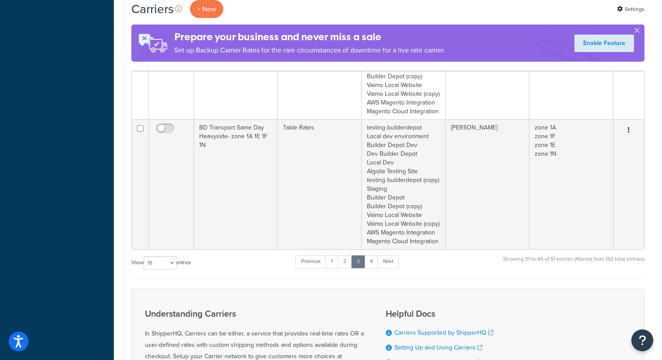
scroll to position [1648, 0]
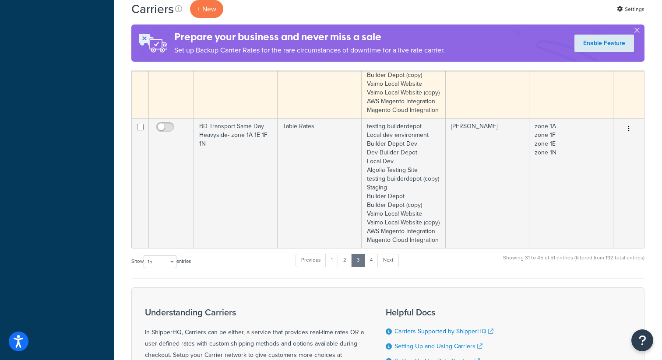
click at [628, 19] on icon "button" at bounding box center [629, 16] width 2 height 6
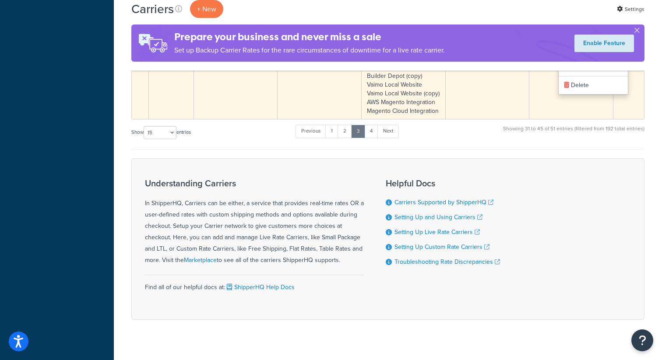
scroll to position [1784, 0]
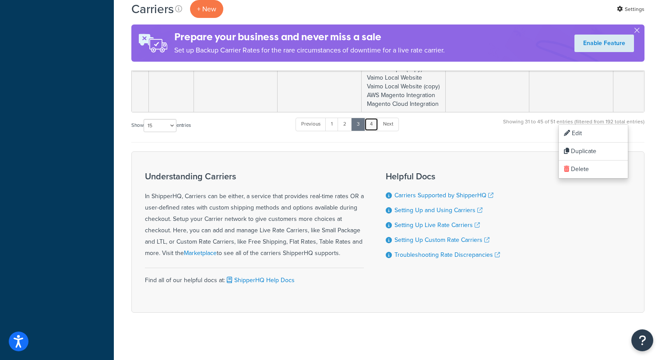
click at [375, 131] on link "4" at bounding box center [371, 124] width 14 height 13
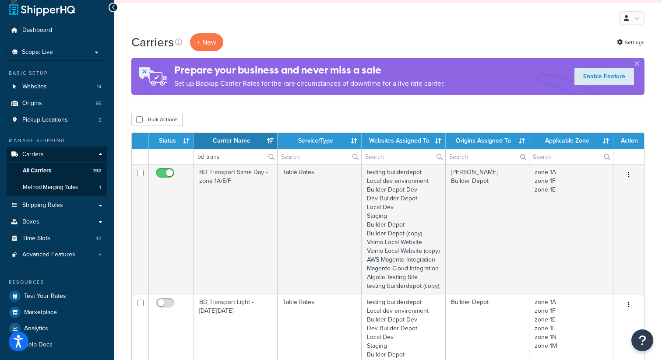
scroll to position [8, 0]
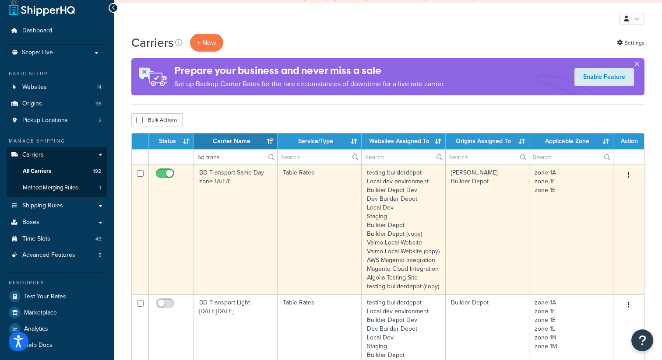
click at [628, 173] on icon "button" at bounding box center [629, 175] width 2 height 6
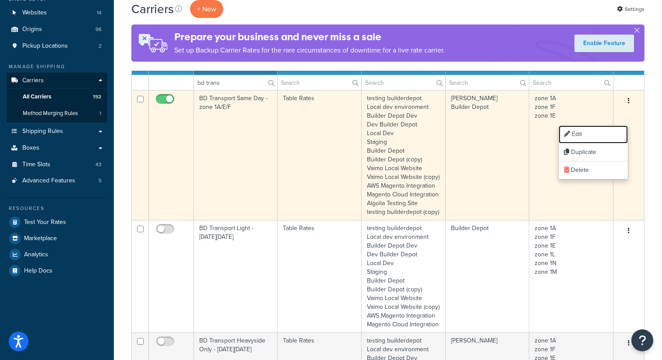
scroll to position [106, 0]
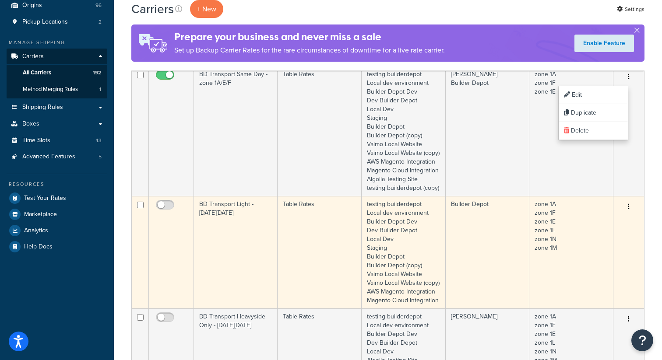
click at [629, 210] on icon "button" at bounding box center [629, 207] width 2 height 6
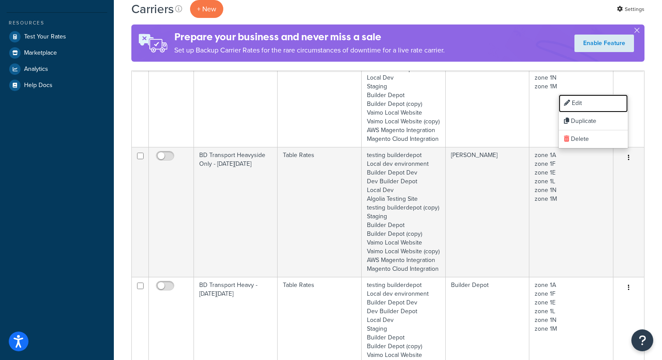
scroll to position [289, 0]
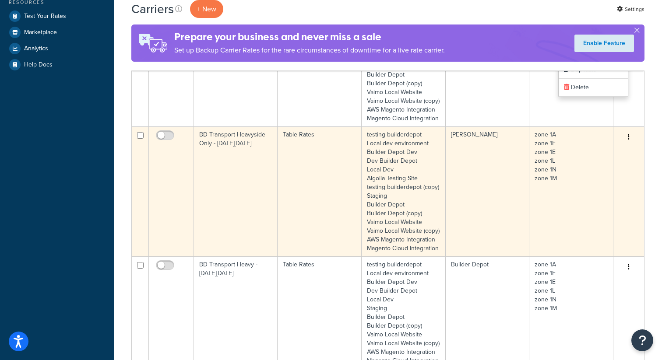
click at [626, 145] on button "button" at bounding box center [629, 138] width 12 height 14
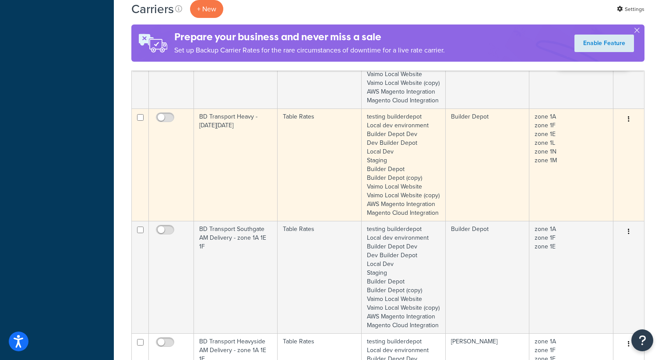
scroll to position [439, 0]
click at [628, 120] on icon "button" at bounding box center [629, 117] width 2 height 6
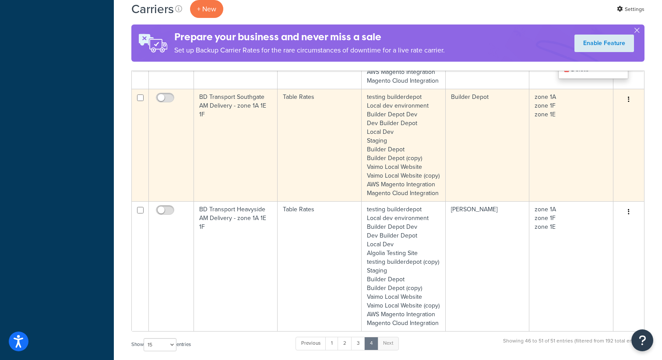
scroll to position [576, 0]
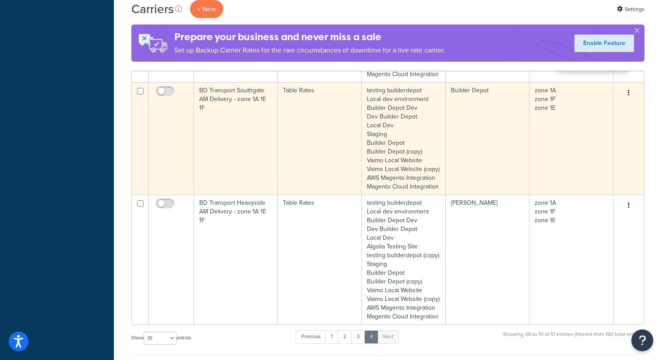
click at [632, 100] on button "button" at bounding box center [629, 93] width 12 height 14
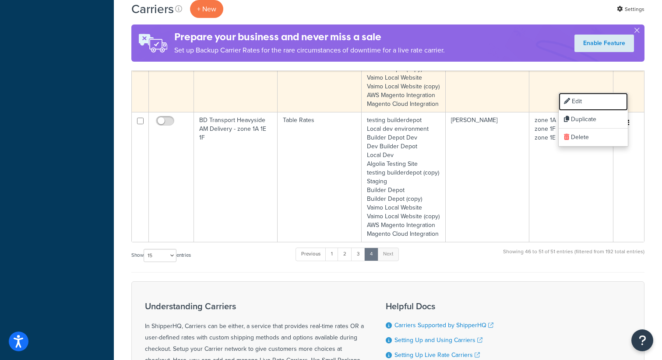
scroll to position [710, 0]
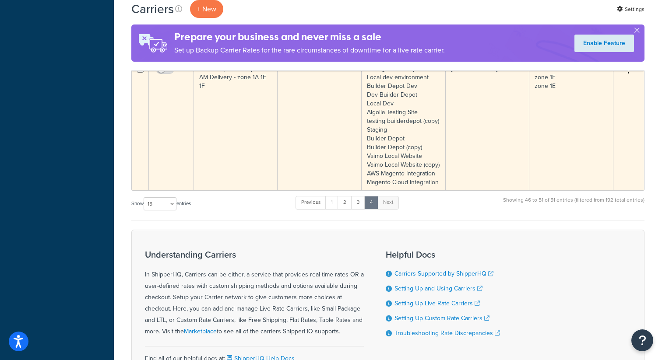
click at [629, 74] on icon "button" at bounding box center [629, 71] width 2 height 6
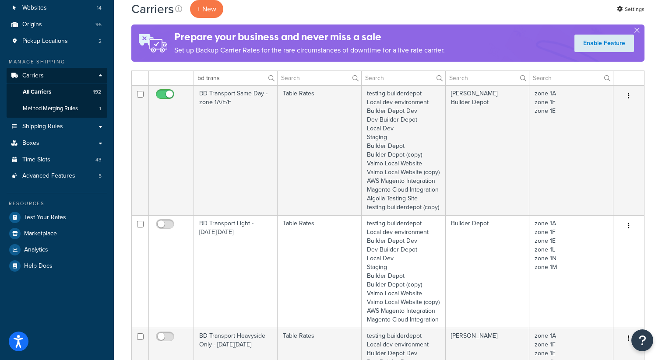
scroll to position [0, 0]
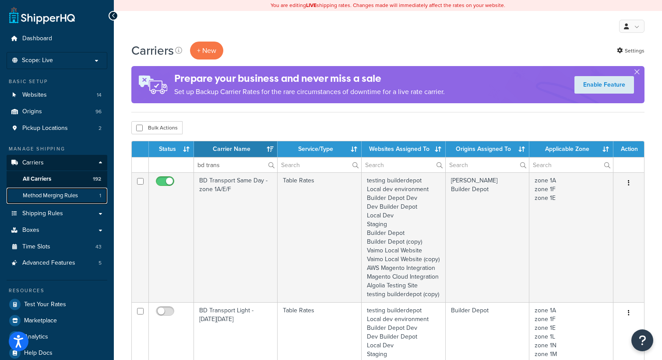
click at [52, 201] on link "Method Merging Rules 1" at bounding box center [57, 196] width 101 height 16
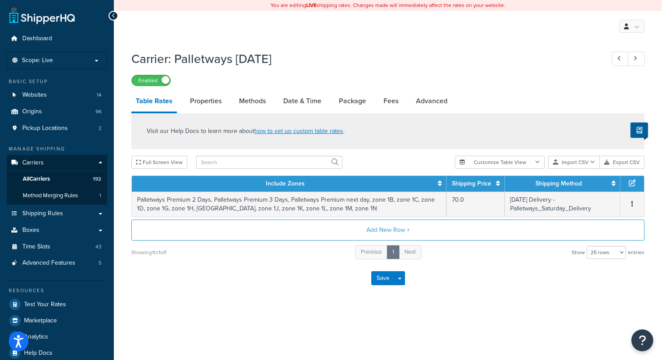
select select "25"
click at [428, 102] on link "Advanced" at bounding box center [432, 101] width 40 height 21
select select "false"
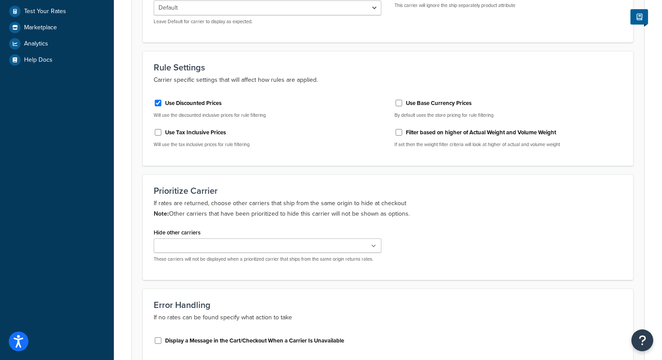
scroll to position [296, 0]
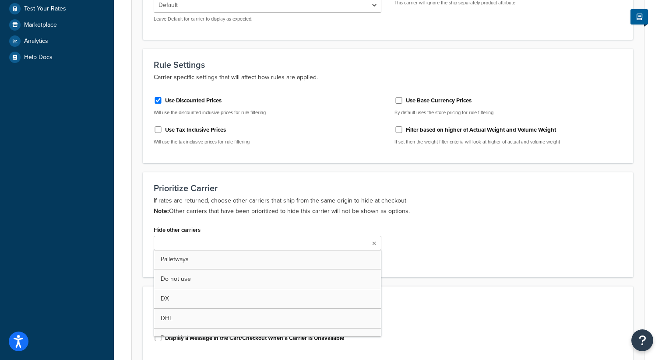
click at [300, 245] on ul at bounding box center [268, 243] width 228 height 14
type input "dx"
click at [454, 223] on div "Prioritize Carrier If rates are returned, choose other carriers that ship from …" at bounding box center [388, 226] width 491 height 108
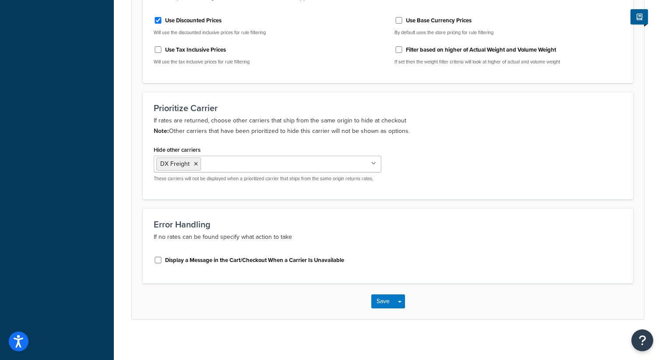
scroll to position [380, 0]
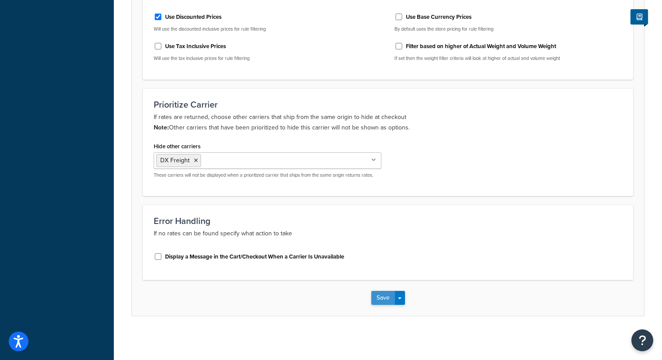
click at [378, 301] on button "Save" at bounding box center [383, 298] width 24 height 14
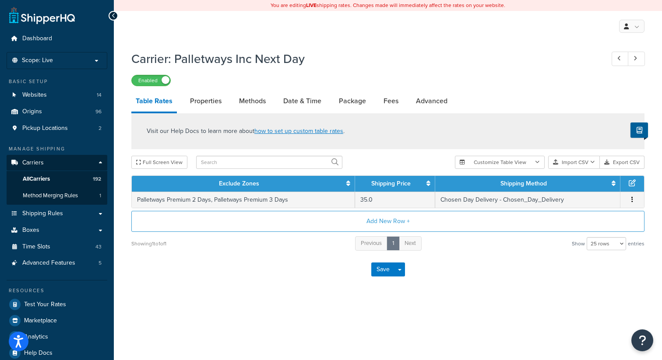
select select "25"
click at [428, 102] on link "Advanced" at bounding box center [432, 101] width 40 height 21
select select "false"
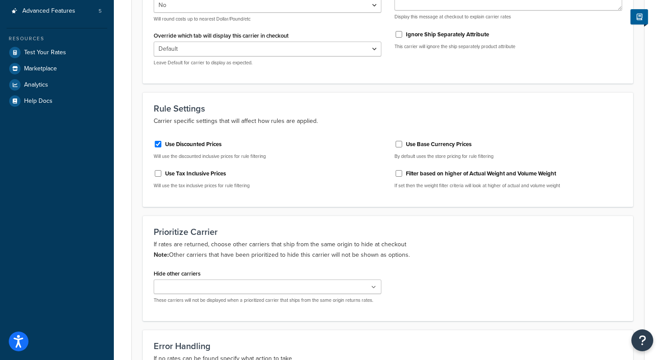
scroll to position [256, 0]
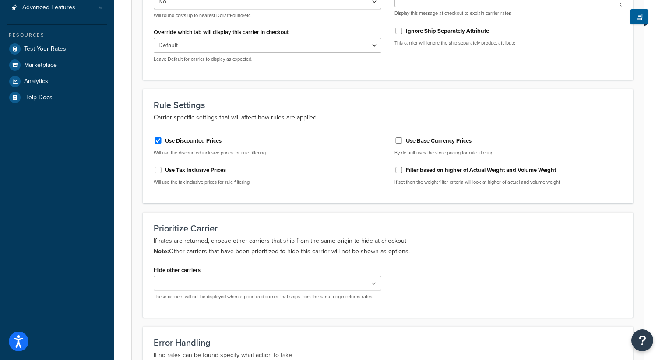
click at [212, 286] on input "Hide other carriers" at bounding box center [195, 284] width 78 height 10
type input "dx"
click at [445, 230] on h3 "Prioritize Carrier" at bounding box center [388, 229] width 469 height 10
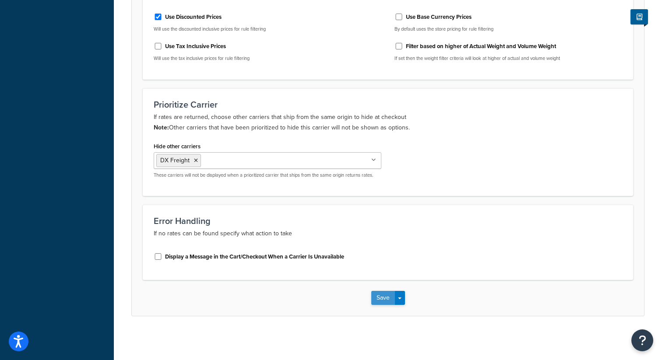
click at [379, 294] on button "Save" at bounding box center [383, 298] width 24 height 14
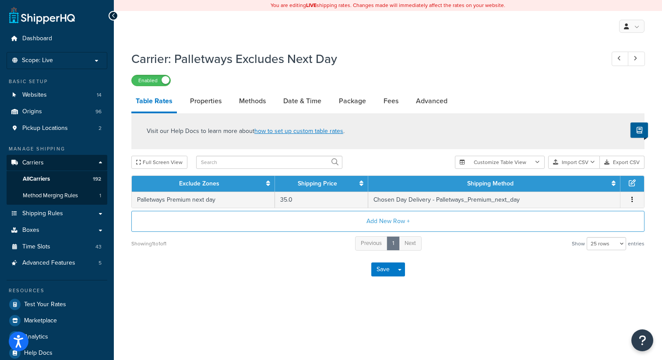
select select "25"
click at [427, 98] on link "Advanced" at bounding box center [432, 101] width 40 height 21
select select "false"
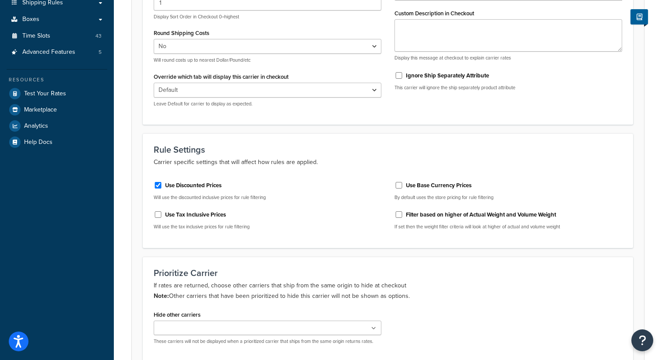
scroll to position [247, 0]
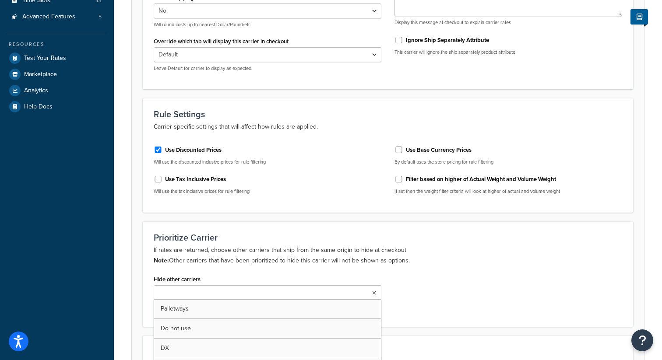
click at [241, 296] on ul at bounding box center [268, 293] width 228 height 14
type input "dx"
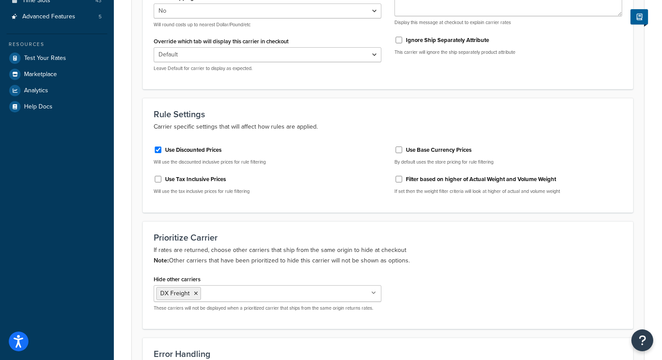
click at [467, 280] on div "Hide other carriers DX Freight Palletways Do not use DX DHL Royal Mail BD Trans…" at bounding box center [388, 295] width 482 height 45
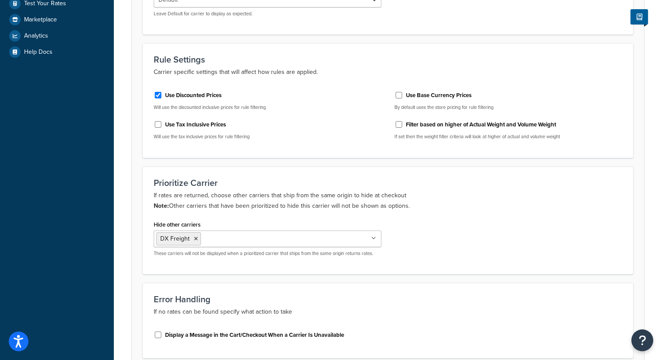
scroll to position [380, 0]
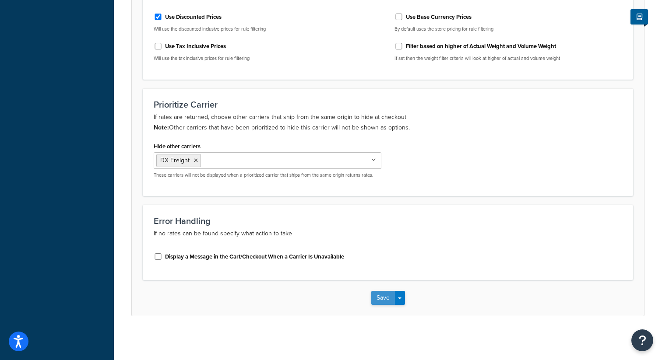
click at [387, 298] on button "Save" at bounding box center [383, 298] width 24 height 14
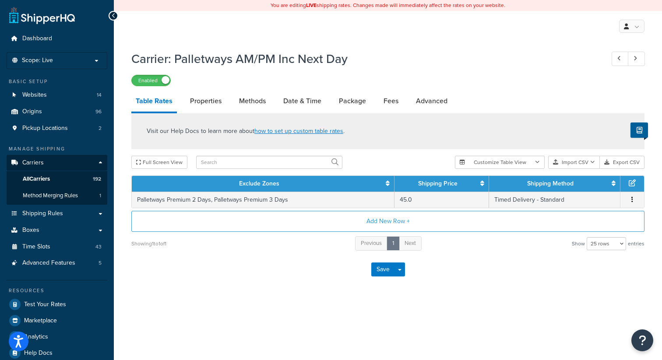
select select "25"
click at [431, 100] on link "Advanced" at bounding box center [432, 101] width 40 height 21
select select "false"
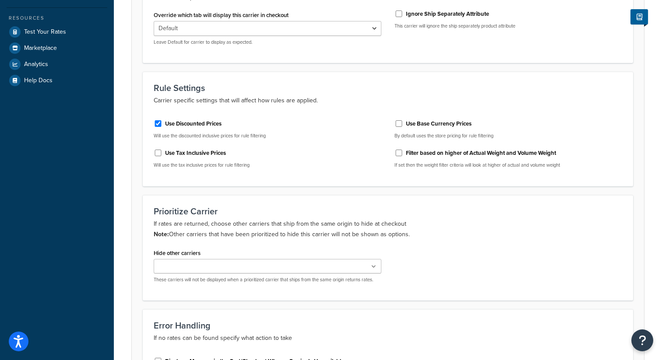
scroll to position [321, 0]
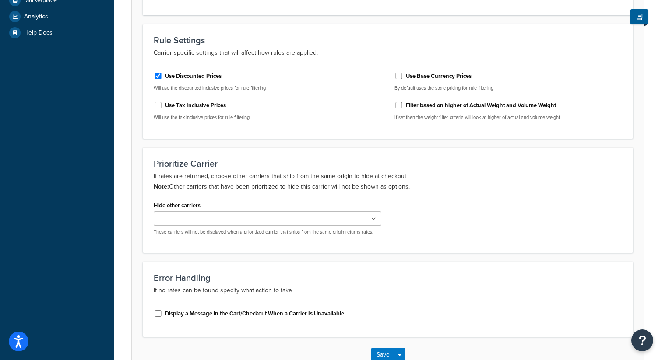
click at [245, 216] on ul at bounding box center [268, 219] width 228 height 14
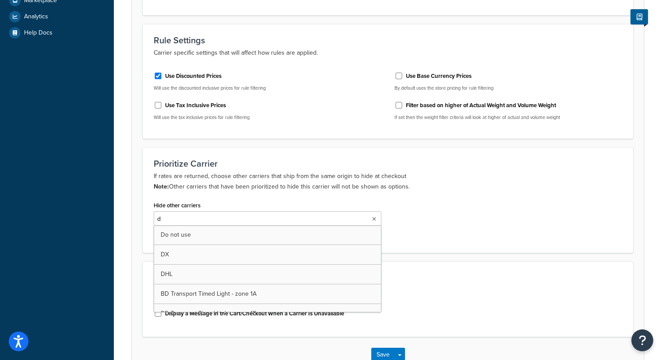
type input "dx"
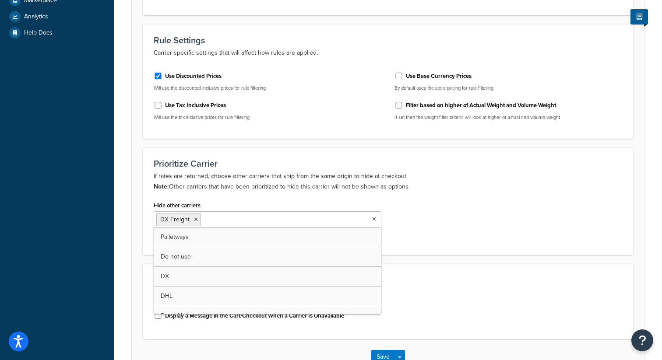
click at [505, 274] on div "Error Handling If no rates can be found specify what action to take Display a M…" at bounding box center [388, 301] width 491 height 75
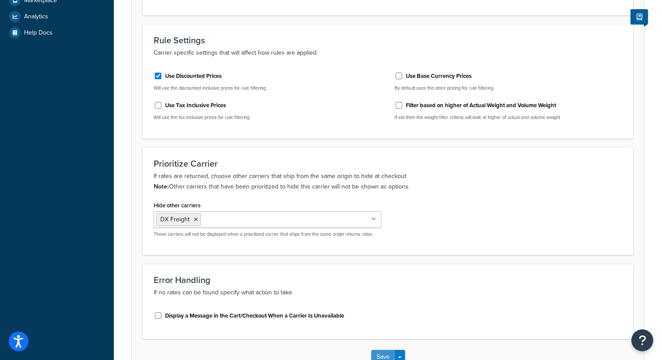
click at [382, 356] on button "Save" at bounding box center [383, 357] width 24 height 14
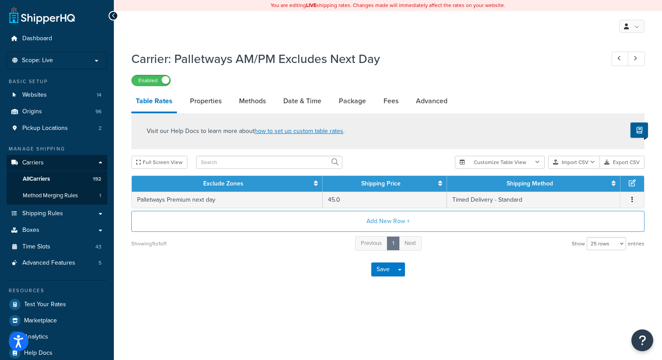
select select "25"
click at [438, 102] on link "Advanced" at bounding box center [432, 101] width 40 height 21
select select "false"
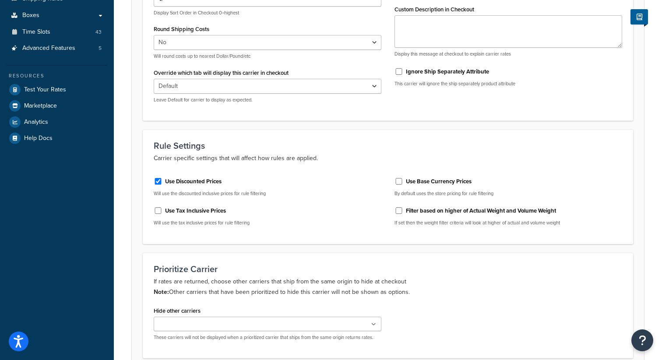
scroll to position [222, 0]
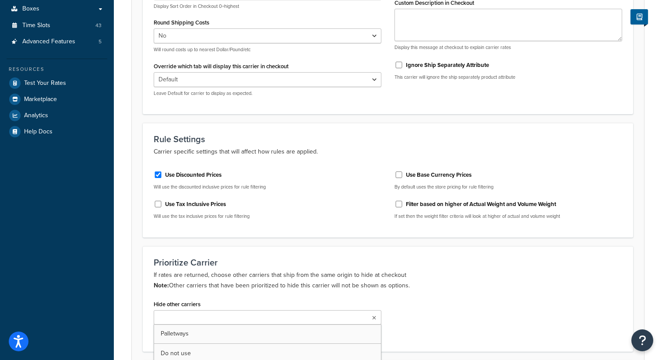
click at [283, 316] on ul at bounding box center [268, 318] width 228 height 14
type input "dx"
click at [417, 297] on div "Prioritize Carrier If rates are returned, choose other carriers that ship from …" at bounding box center [388, 301] width 491 height 108
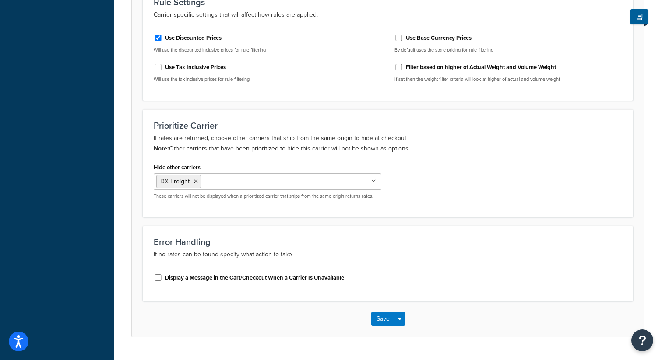
scroll to position [380, 0]
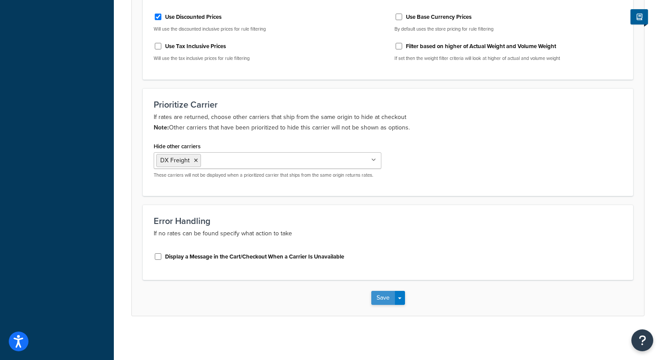
click at [382, 299] on button "Save" at bounding box center [383, 298] width 24 height 14
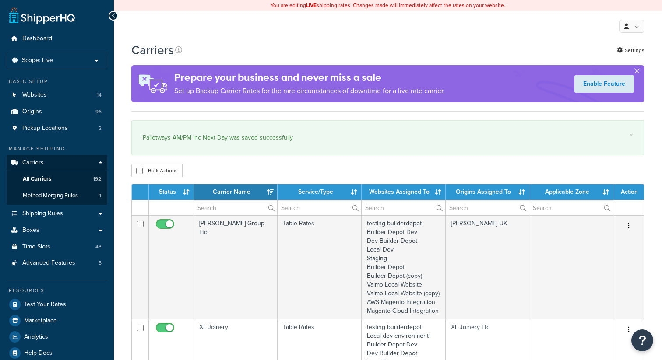
select select "15"
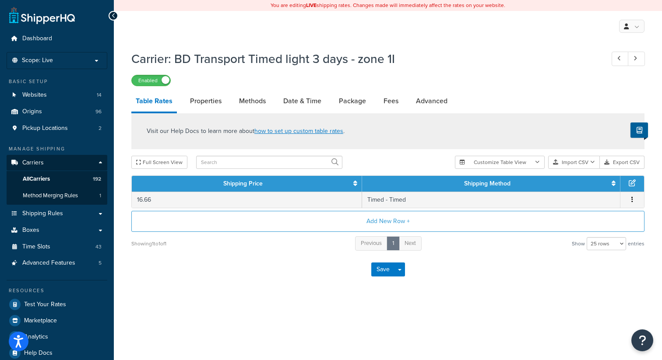
select select "25"
click at [436, 101] on link "Advanced" at bounding box center [432, 101] width 40 height 21
select select "false"
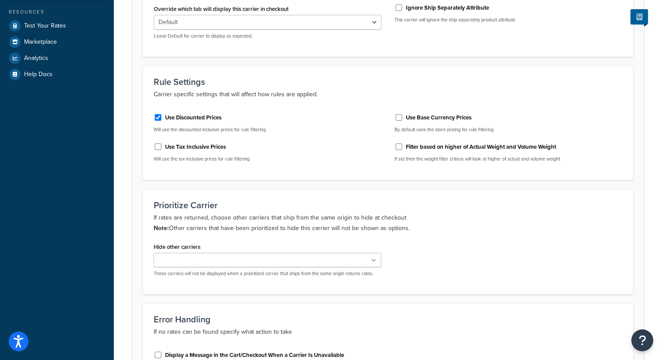
scroll to position [283, 0]
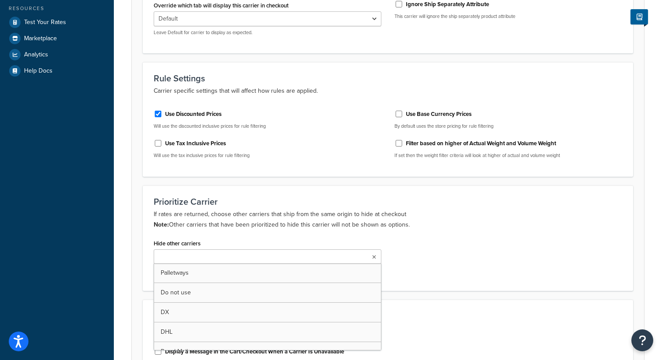
click at [271, 254] on ul at bounding box center [268, 257] width 228 height 14
type input "dx"
click at [465, 240] on div "Hide other carriers DX Freight Palletways Do not use DX DHL Royal Mail BD Trans…" at bounding box center [388, 259] width 482 height 45
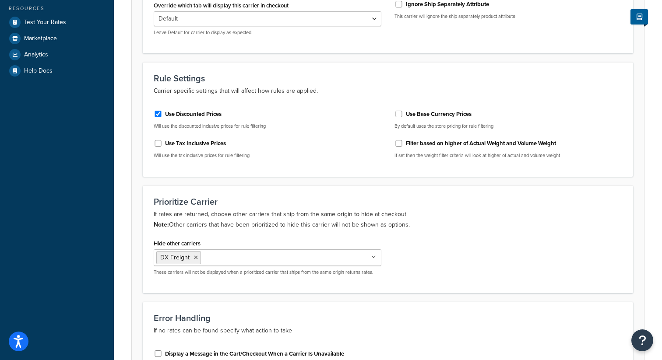
scroll to position [380, 0]
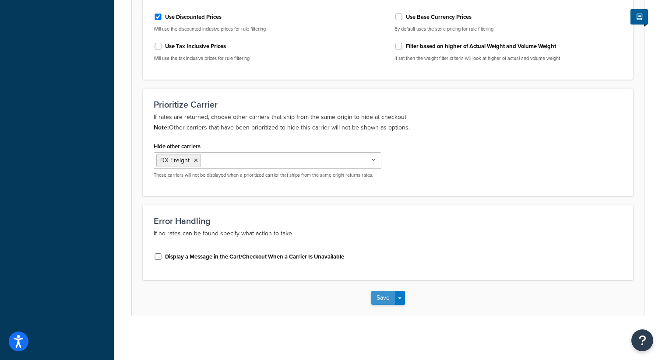
click at [383, 297] on button "Save" at bounding box center [383, 298] width 24 height 14
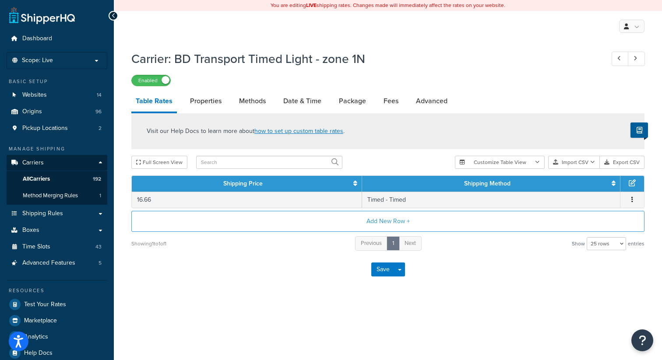
select select "25"
click at [423, 99] on link "Advanced" at bounding box center [432, 101] width 40 height 21
select select "false"
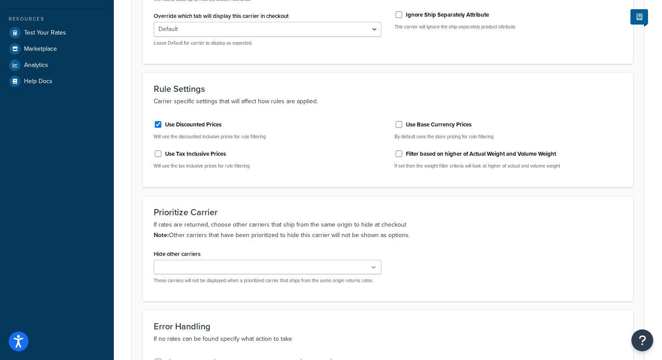
scroll to position [279, 0]
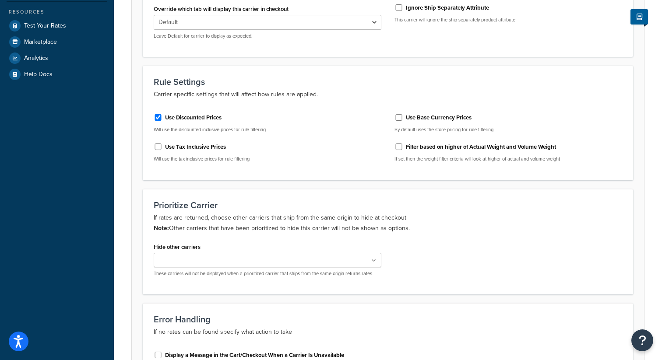
click at [234, 265] on ul at bounding box center [268, 260] width 228 height 14
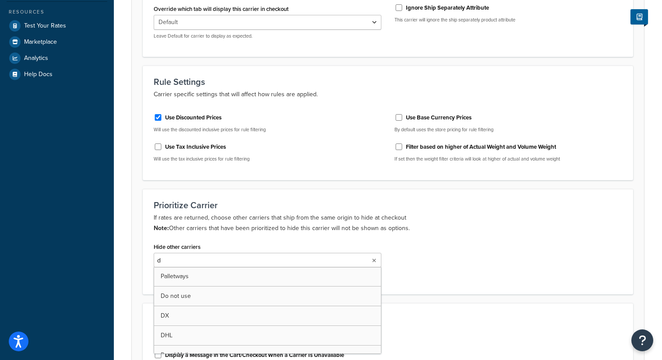
type input "dx"
click at [465, 233] on p "If rates are returned, choose other carriers that ship from the same origin to …" at bounding box center [388, 223] width 469 height 21
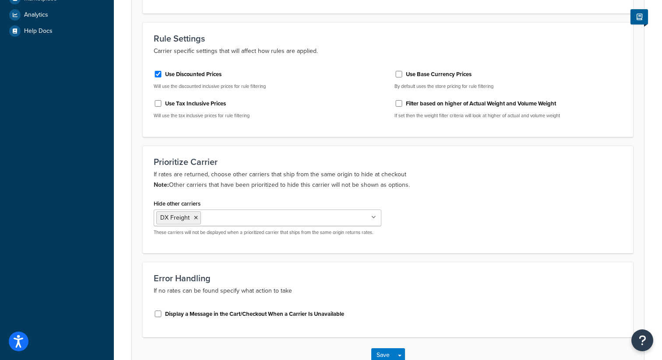
scroll to position [380, 0]
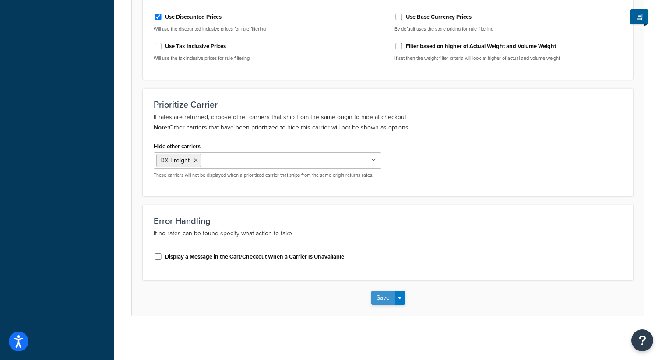
click at [381, 299] on button "Save" at bounding box center [383, 298] width 24 height 14
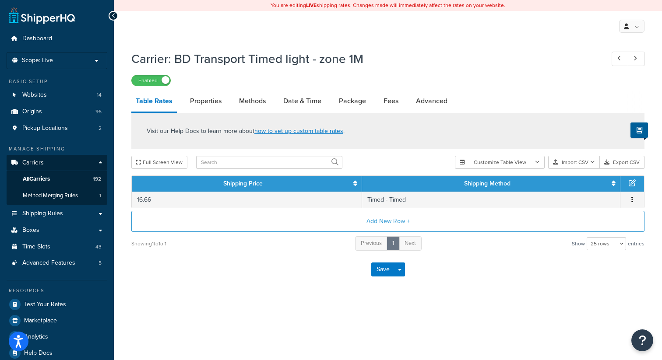
select select "25"
click at [430, 100] on link "Advanced" at bounding box center [432, 101] width 40 height 21
select select "false"
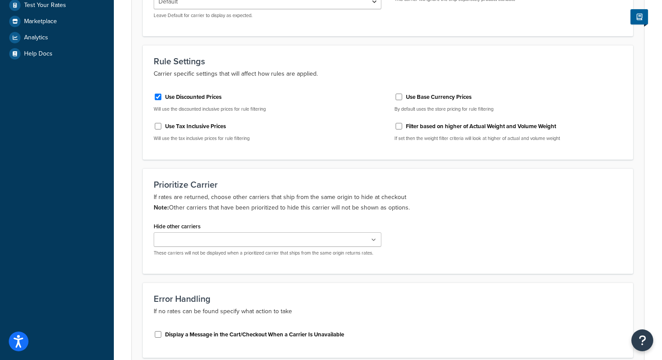
scroll to position [311, 0]
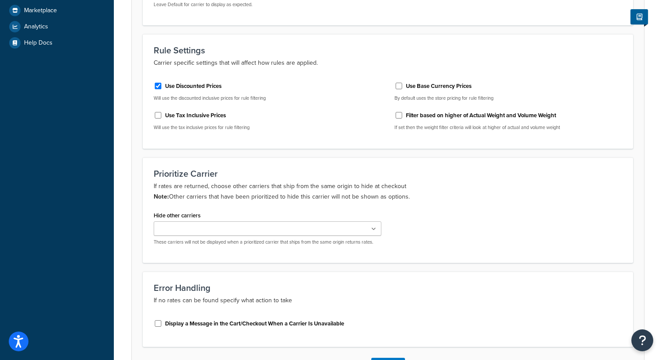
click at [301, 221] on div "Hide other carriers Palletways Do not use DX DHL Royal Mail BD Transport Timed …" at bounding box center [268, 227] width 228 height 36
click at [298, 227] on ul at bounding box center [268, 229] width 228 height 14
type input "dx"
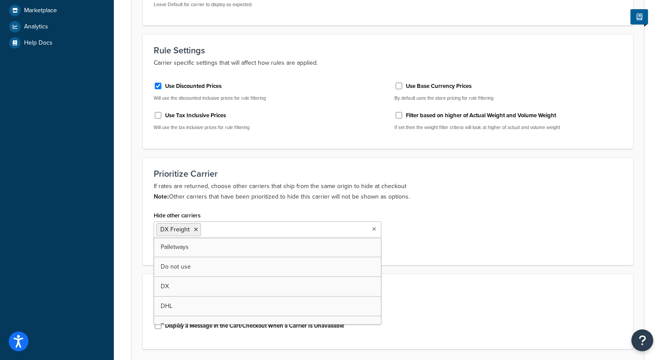
click at [468, 225] on div "Hide other carriers DX Freight Palletways Do not use DX DHL Royal Mail BD Trans…" at bounding box center [388, 231] width 482 height 45
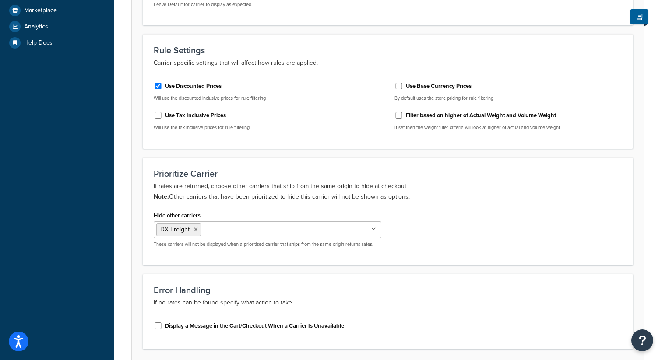
scroll to position [380, 0]
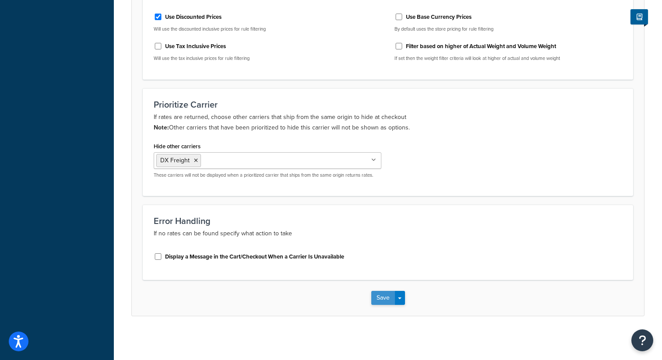
click at [382, 299] on button "Save" at bounding box center [383, 298] width 24 height 14
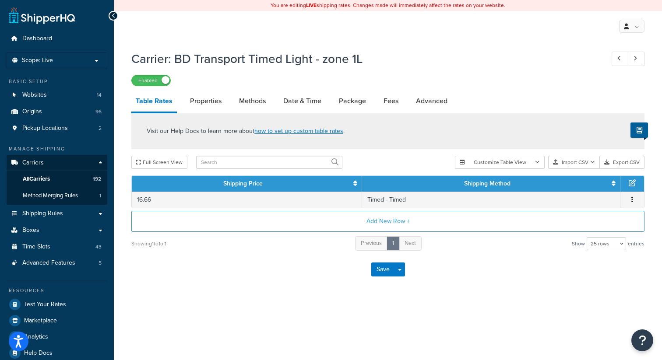
select select "25"
click at [422, 102] on link "Advanced" at bounding box center [432, 101] width 40 height 21
select select "false"
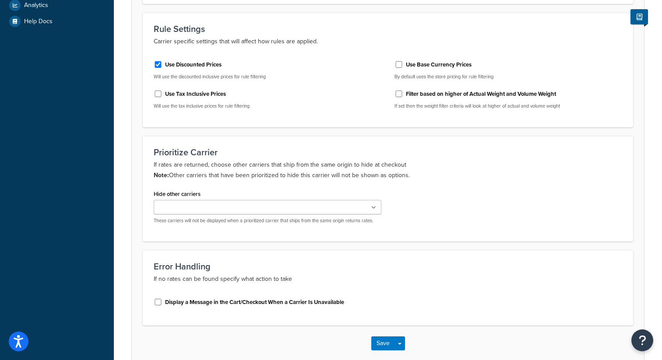
scroll to position [336, 0]
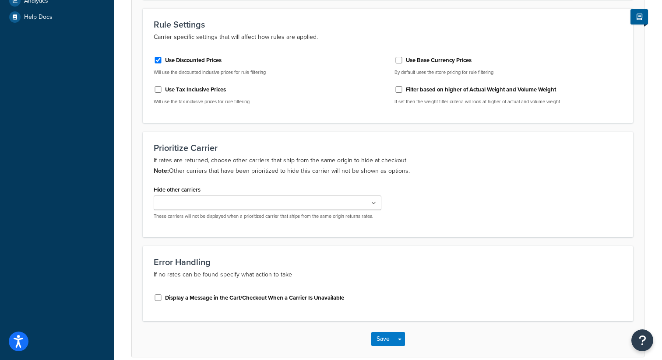
click at [323, 203] on ul at bounding box center [268, 203] width 228 height 14
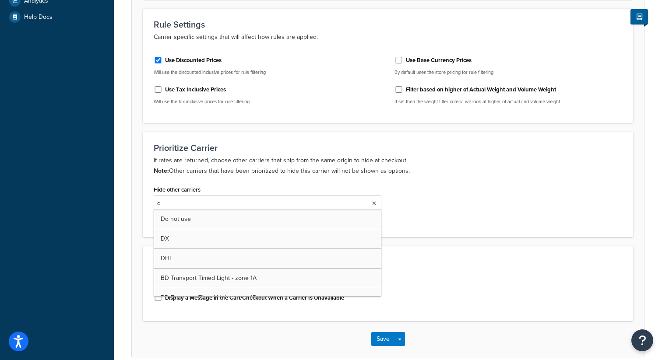
type input "dx"
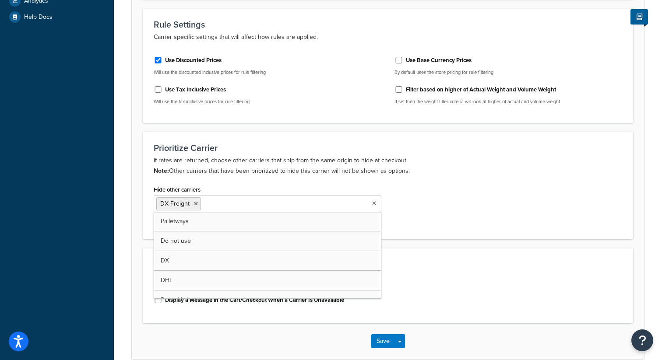
click at [442, 237] on div "Prioritize Carrier If rates are returned, choose other carriers that ship from …" at bounding box center [388, 186] width 491 height 108
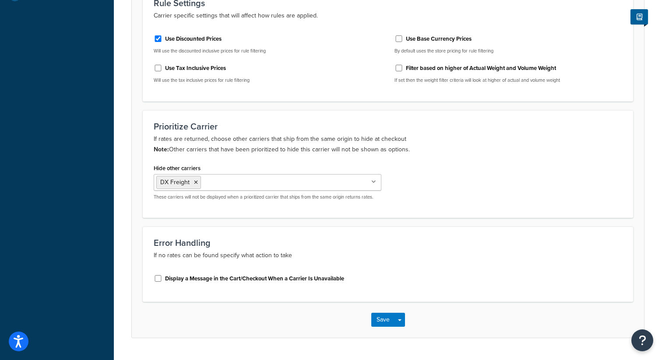
scroll to position [380, 0]
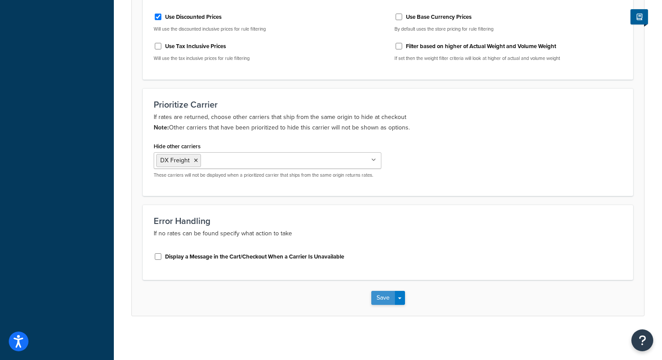
click at [383, 297] on button "Save" at bounding box center [383, 298] width 24 height 14
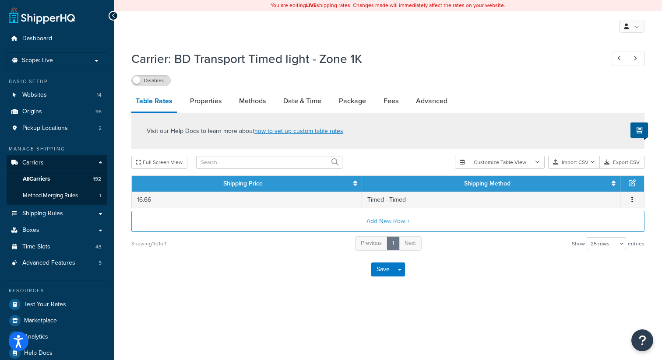
select select "25"
click at [433, 106] on link "Advanced" at bounding box center [432, 101] width 40 height 21
select select "false"
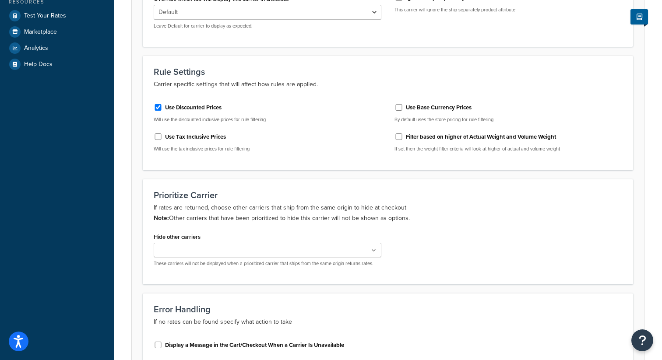
scroll to position [322, 0]
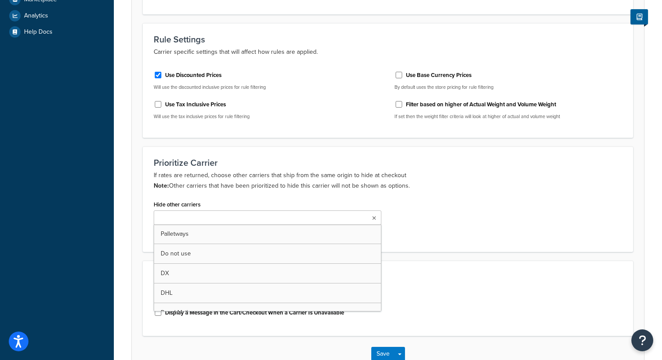
click at [279, 215] on ul at bounding box center [268, 218] width 228 height 14
type input "dx"
click at [427, 236] on div "Hide other carriers DX Freight Palletways Do not use DX DHL Royal Mail BD Trans…" at bounding box center [388, 220] width 482 height 45
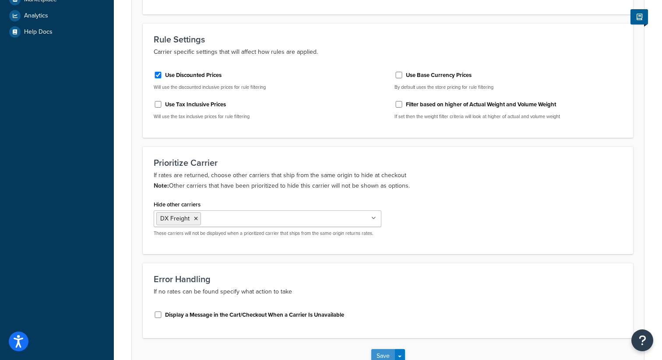
click at [382, 353] on button "Save" at bounding box center [383, 357] width 24 height 14
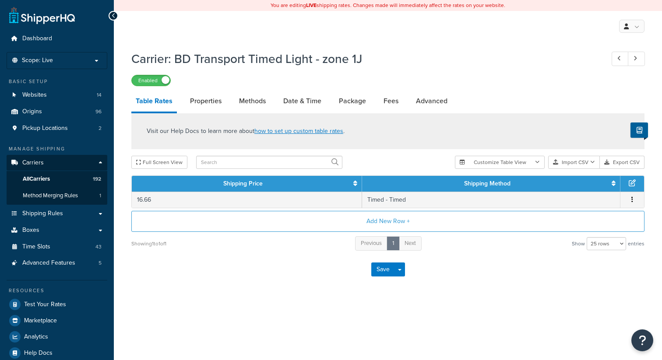
select select "25"
click at [425, 103] on link "Advanced" at bounding box center [432, 101] width 40 height 21
select select "false"
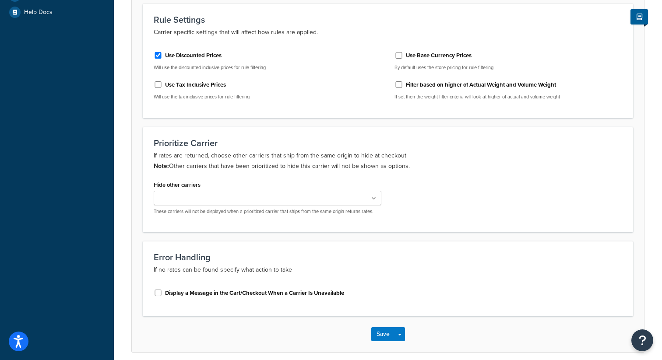
scroll to position [365, 0]
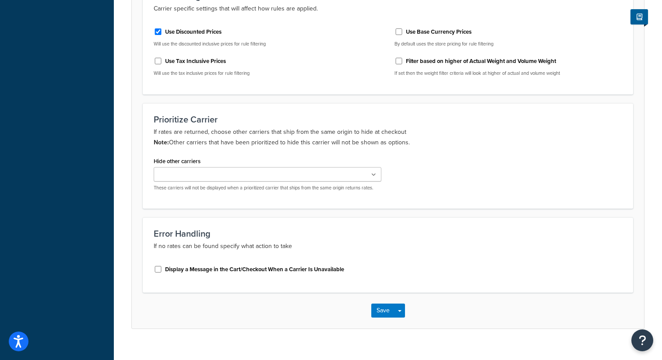
click at [246, 177] on ul at bounding box center [268, 174] width 228 height 14
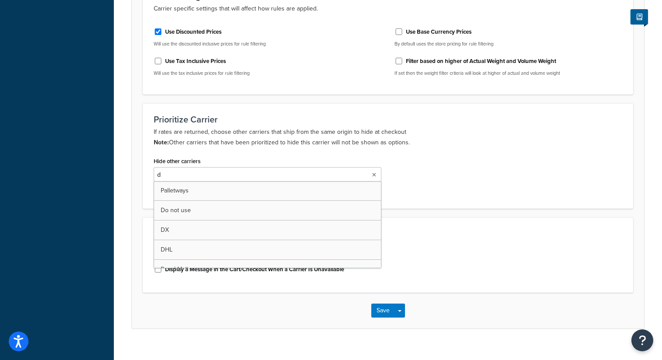
type input "dx"
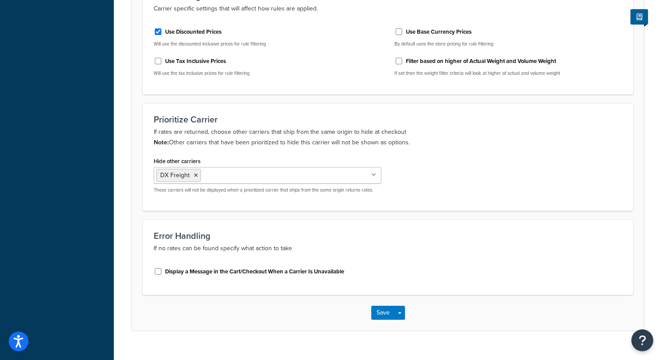
click at [482, 212] on form "Advanced Internal Carrier Code shq custom81 The internal reference for this car…" at bounding box center [388, 44] width 512 height 573
click at [385, 317] on button "Save" at bounding box center [383, 313] width 24 height 14
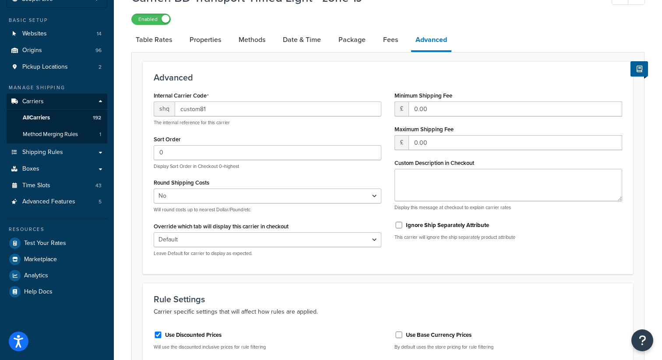
scroll to position [0, 0]
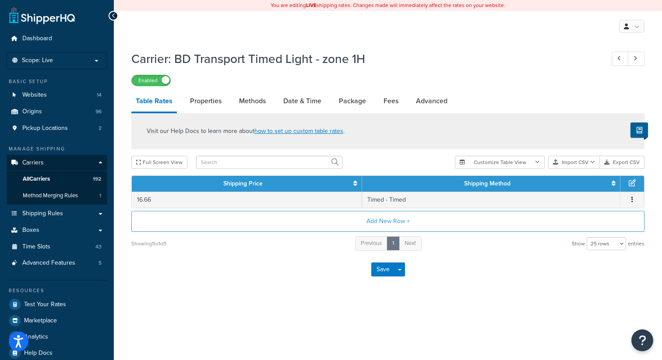
select select "25"
click at [440, 98] on link "Advanced" at bounding box center [432, 101] width 40 height 21
select select "false"
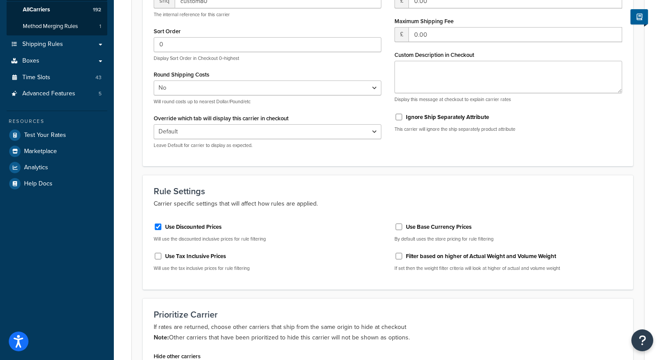
scroll to position [251, 0]
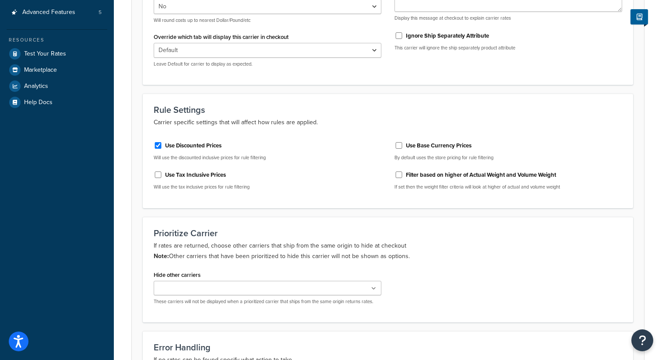
click at [244, 293] on ul at bounding box center [268, 288] width 228 height 14
type input "dx"
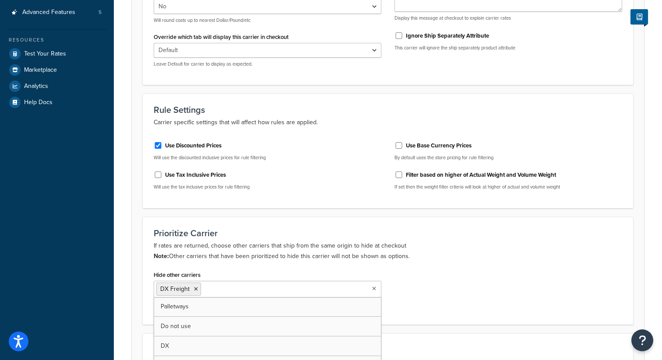
click at [426, 253] on p "If rates are returned, choose other carriers that ship from the same origin to …" at bounding box center [388, 251] width 469 height 21
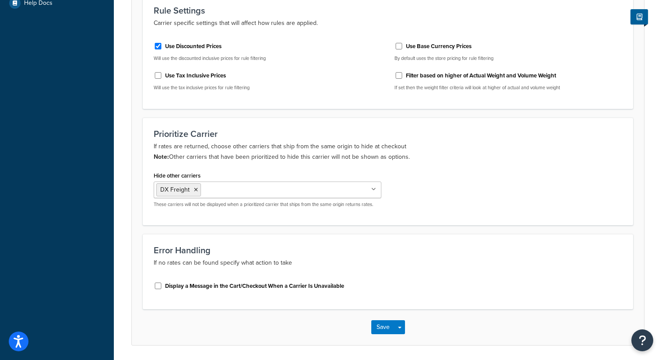
scroll to position [380, 0]
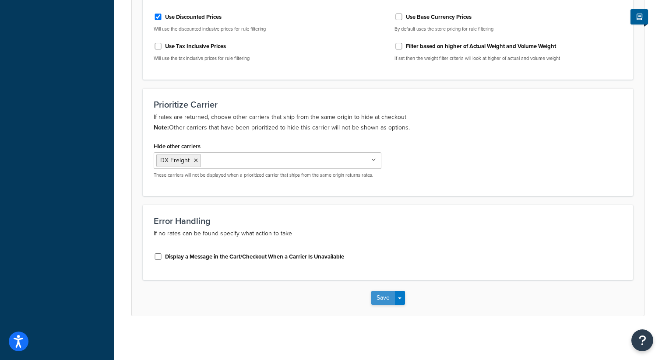
click at [381, 295] on button "Save" at bounding box center [383, 298] width 24 height 14
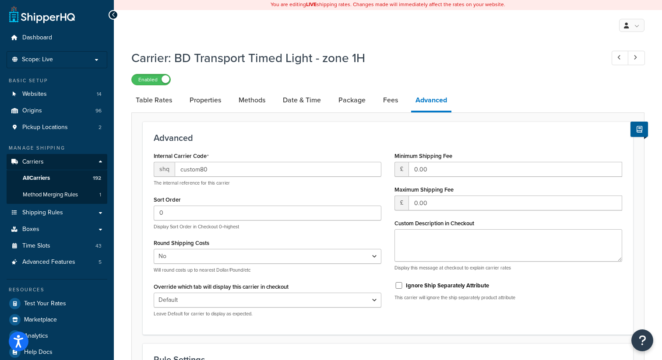
scroll to position [0, 0]
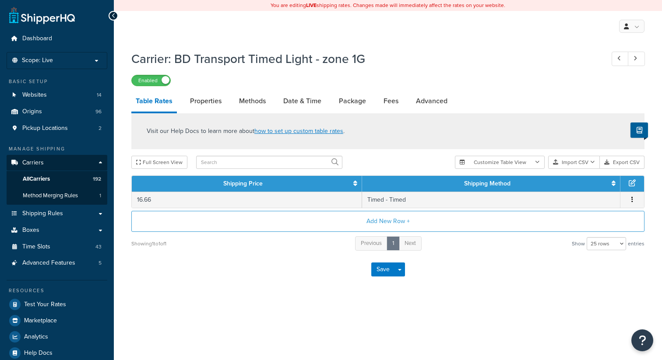
select select "25"
click at [443, 101] on link "Advanced" at bounding box center [432, 101] width 40 height 21
select select "false"
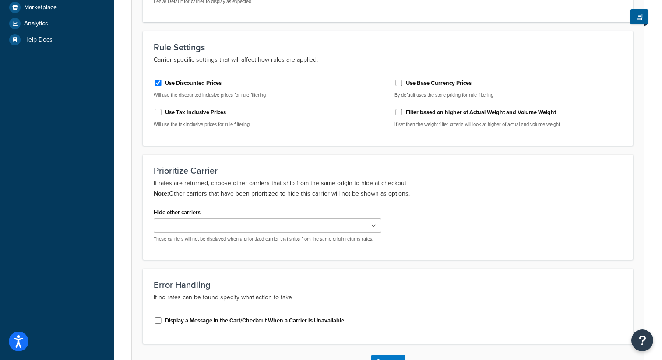
scroll to position [350, 0]
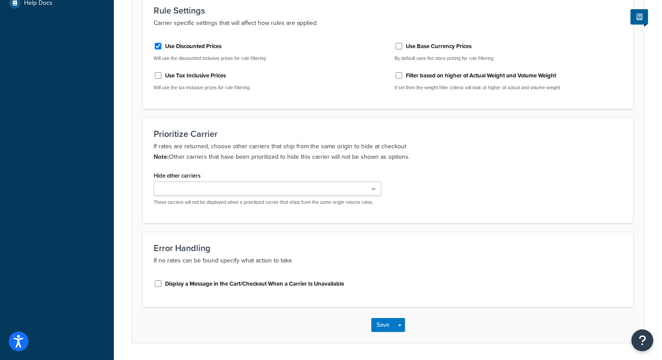
click at [292, 188] on ul at bounding box center [268, 189] width 228 height 14
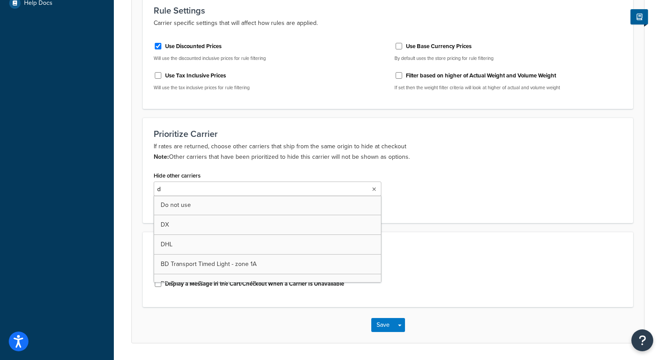
type input "dx"
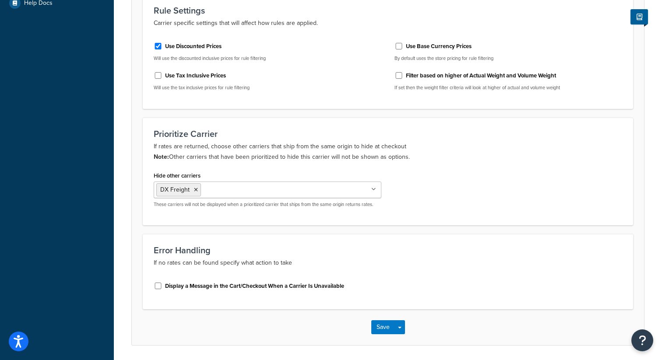
click at [452, 209] on div "Hide other carriers DX Freight Palletways Do not use DX DHL Royal Mail BD Trans…" at bounding box center [388, 192] width 482 height 45
click at [382, 326] on button "Save" at bounding box center [383, 328] width 24 height 14
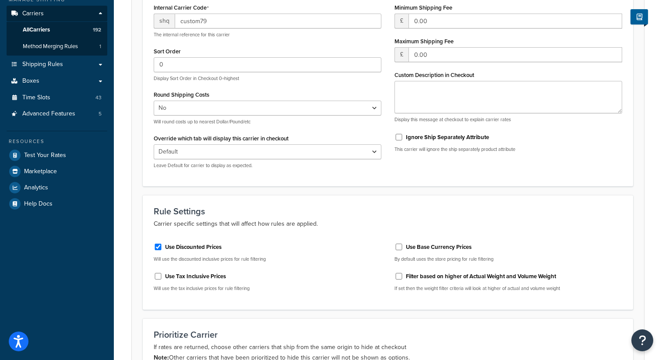
scroll to position [0, 0]
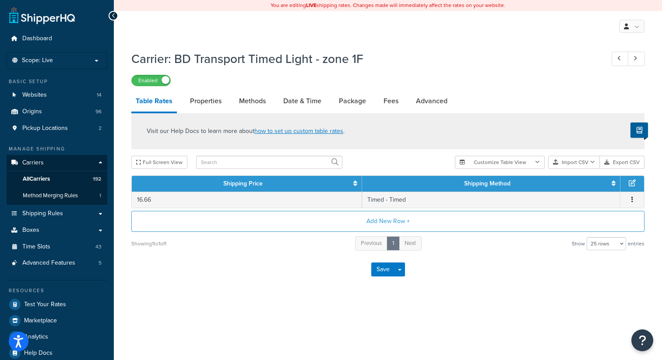
select select "25"
click at [427, 99] on link "Advanced" at bounding box center [432, 101] width 40 height 21
select select "false"
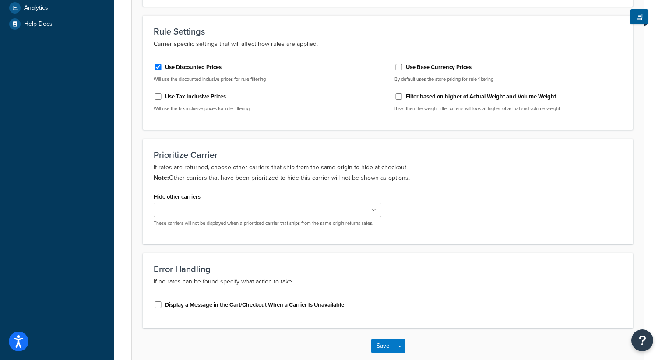
scroll to position [378, 0]
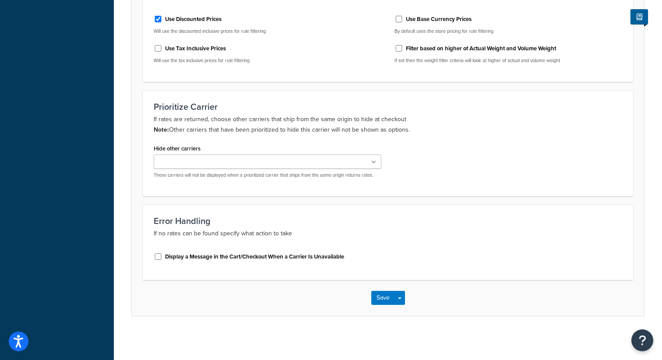
click at [344, 162] on ul at bounding box center [268, 162] width 228 height 14
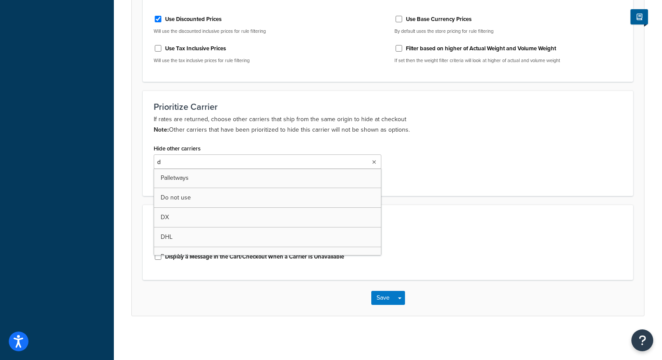
type input "dx"
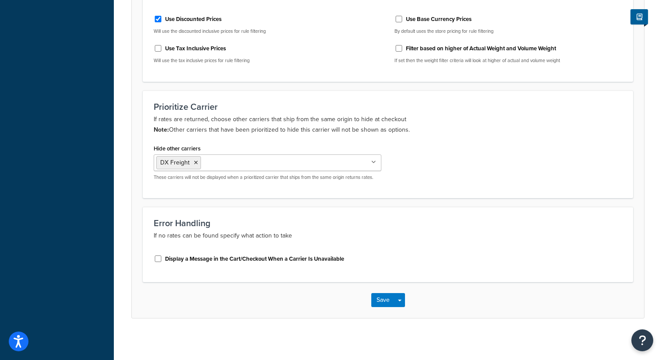
click at [491, 188] on div "Prioritize Carrier If rates are returned, choose other carriers that ship from …" at bounding box center [388, 145] width 491 height 108
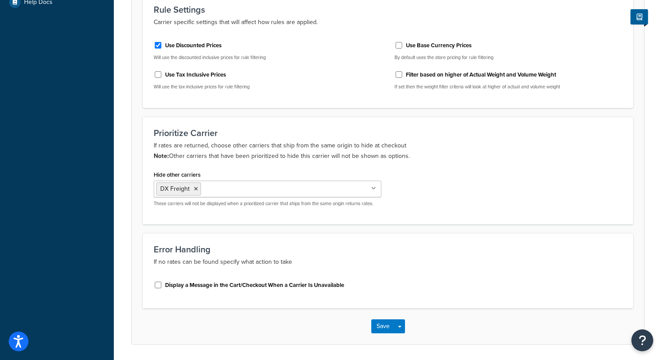
scroll to position [380, 0]
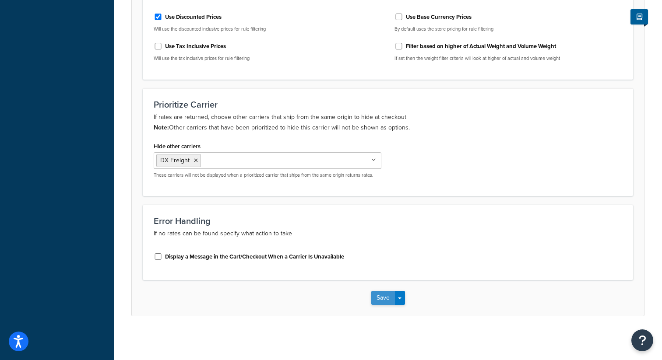
click at [377, 300] on button "Save" at bounding box center [383, 298] width 24 height 14
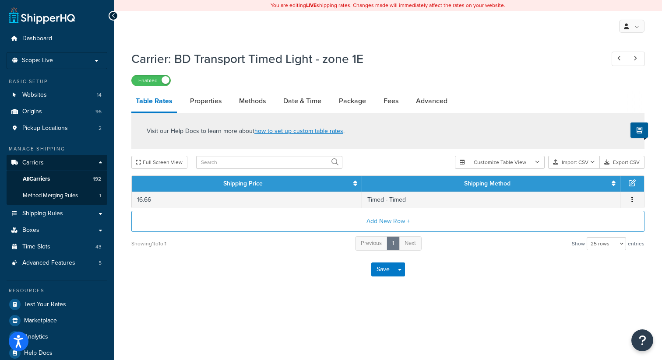
select select "25"
click at [435, 107] on link "Advanced" at bounding box center [432, 101] width 40 height 21
select select "false"
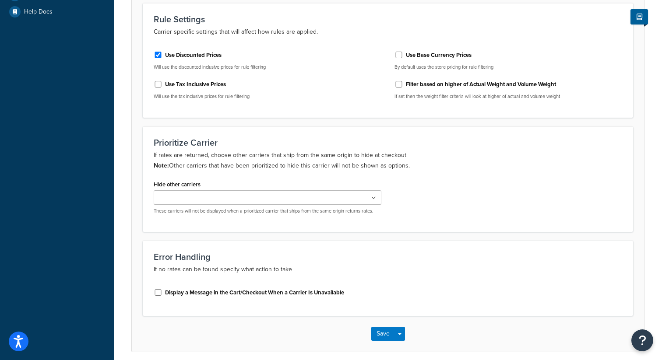
scroll to position [364, 0]
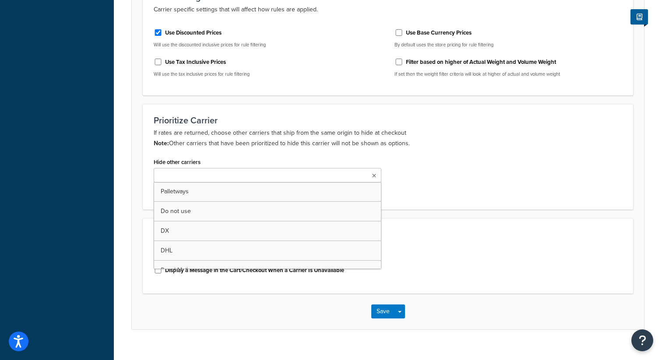
click at [262, 173] on ul at bounding box center [268, 175] width 228 height 14
type input "dx"
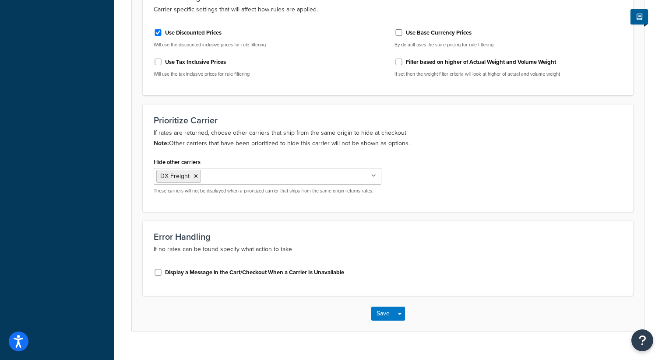
click at [461, 214] on form "Advanced Internal Carrier Code shq custom77 The internal reference for this car…" at bounding box center [388, 45] width 512 height 573
click at [382, 323] on div "Save Save Dropdown Save and Edit" at bounding box center [388, 314] width 512 height 36
click at [382, 311] on button "Save" at bounding box center [383, 314] width 24 height 14
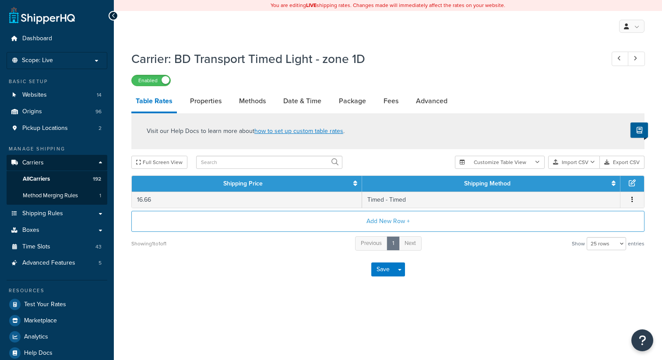
select select "25"
click at [432, 103] on link "Advanced" at bounding box center [432, 101] width 40 height 21
select select "false"
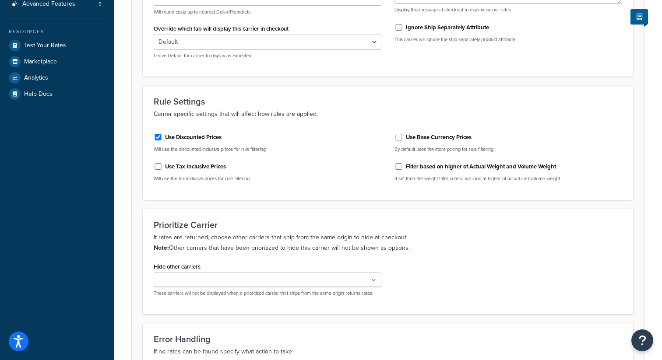
scroll to position [325, 0]
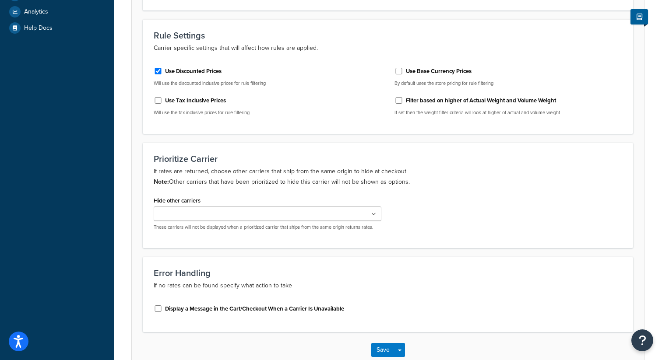
click at [251, 221] on ul at bounding box center [268, 214] width 228 height 14
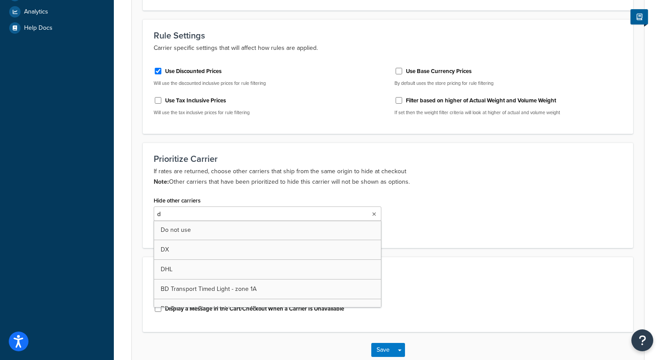
type input "dx"
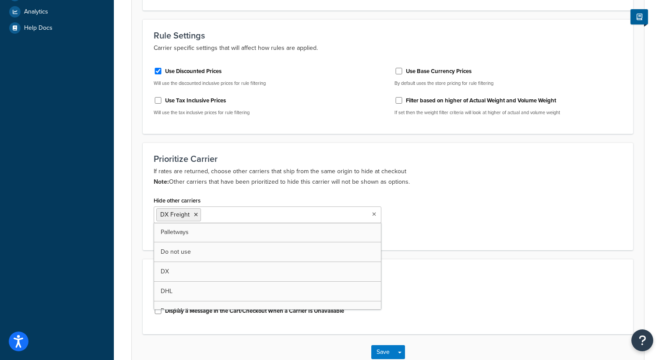
click at [439, 212] on div "Hide other carriers DX Freight Palletways Do not use DX DHL Royal Mail BD Trans…" at bounding box center [388, 216] width 482 height 45
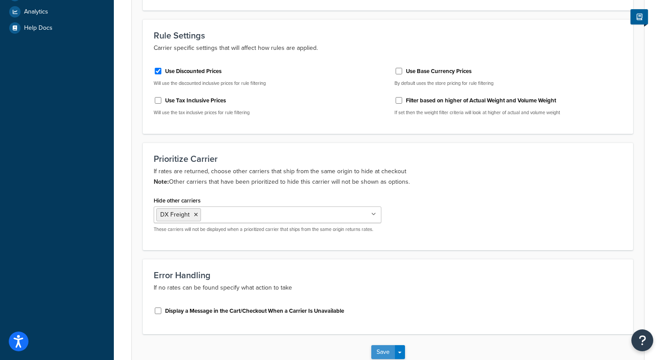
click at [381, 353] on button "Save" at bounding box center [383, 353] width 24 height 14
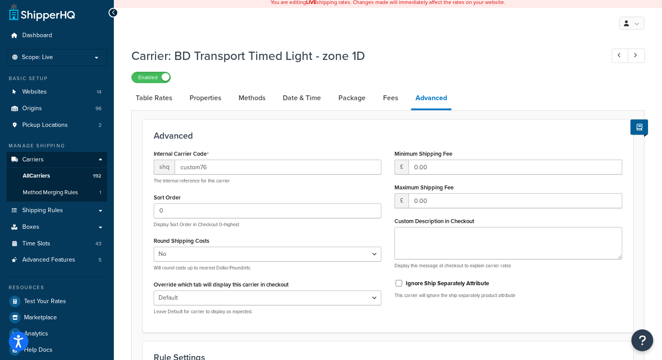
scroll to position [0, 0]
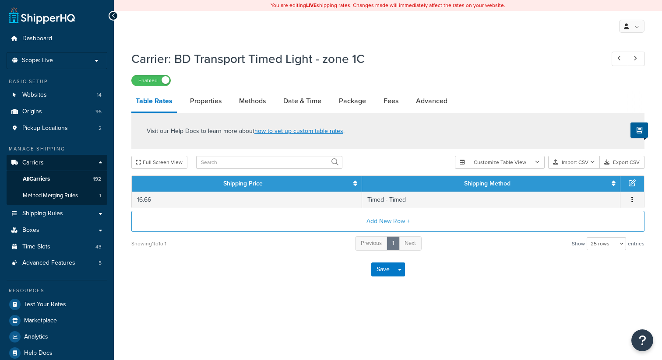
select select "25"
click at [435, 107] on link "Advanced" at bounding box center [432, 101] width 40 height 21
select select "false"
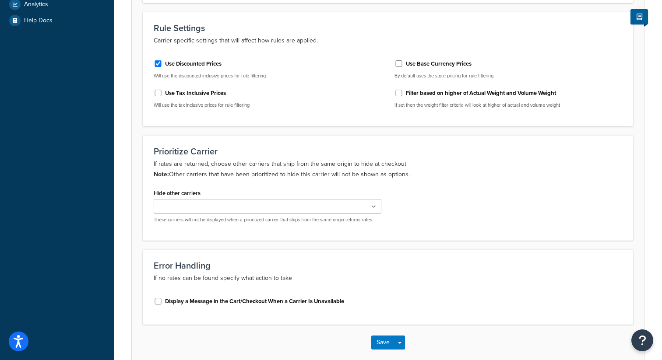
scroll to position [334, 0]
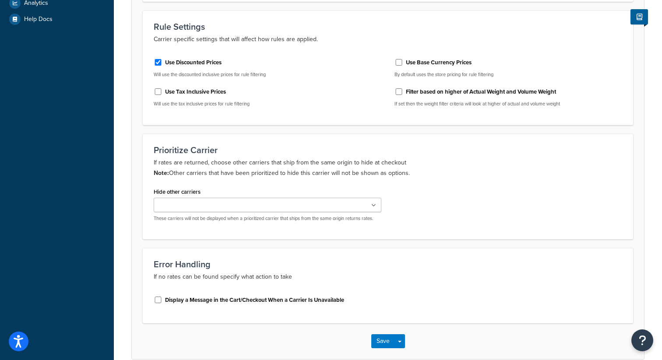
click at [304, 206] on ul at bounding box center [268, 205] width 228 height 14
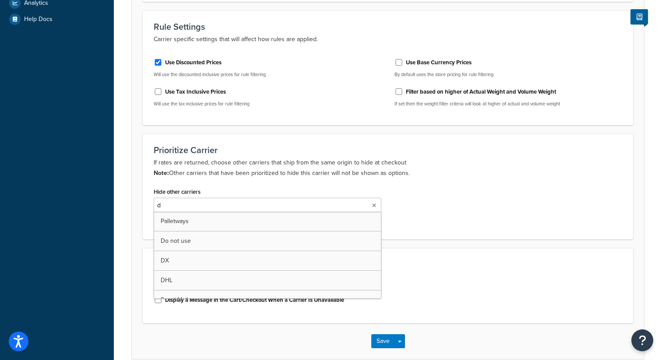
type input "dx"
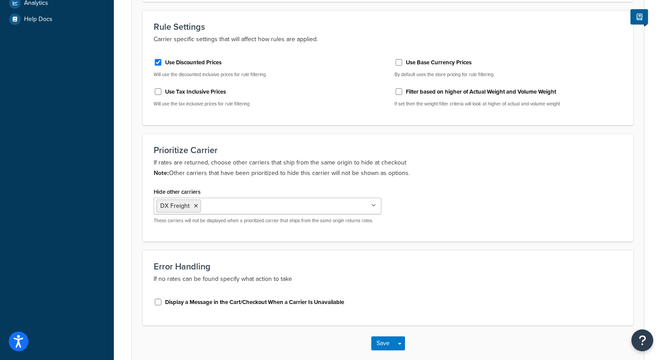
click at [445, 221] on div "Hide other carriers DX Freight Palletways Do not use DX DHL Royal Mail BD Trans…" at bounding box center [388, 208] width 482 height 45
click at [378, 346] on button "Save" at bounding box center [383, 344] width 24 height 14
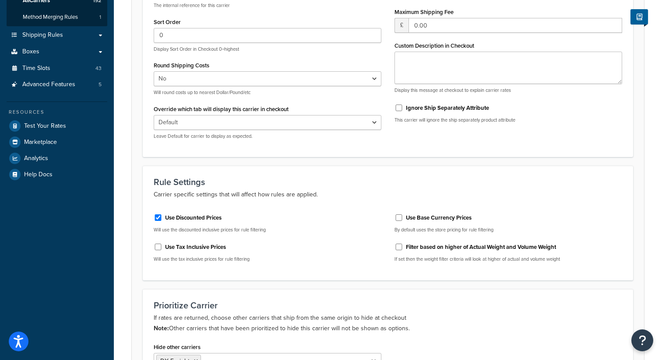
scroll to position [0, 0]
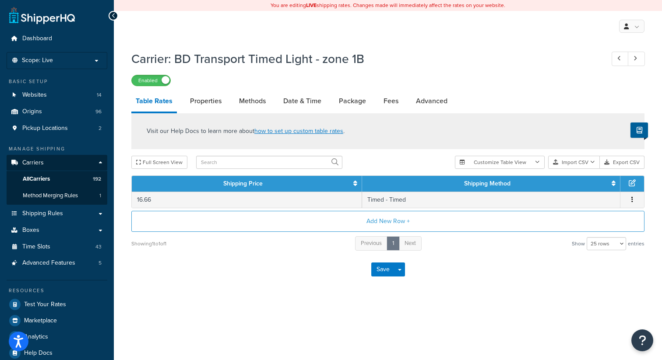
select select "25"
click at [423, 106] on link "Advanced" at bounding box center [432, 101] width 40 height 21
select select "false"
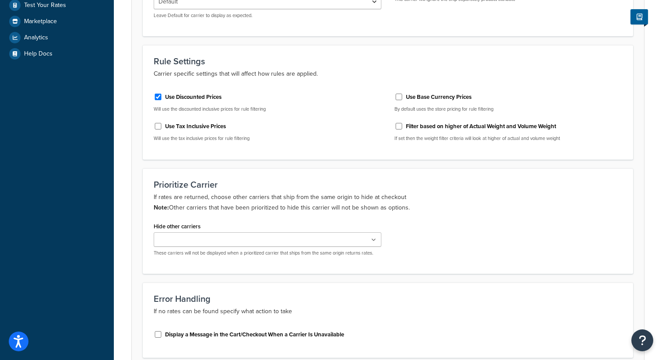
scroll to position [322, 0]
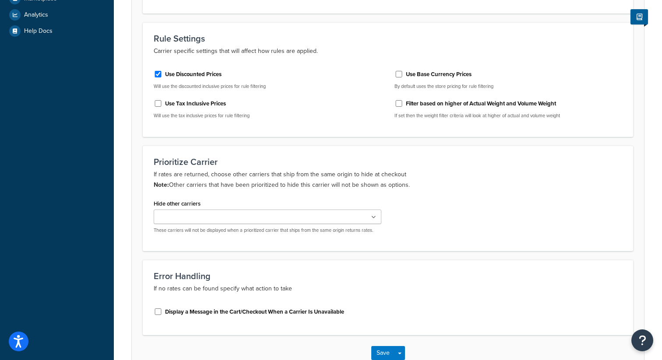
click at [254, 218] on ul at bounding box center [268, 217] width 228 height 14
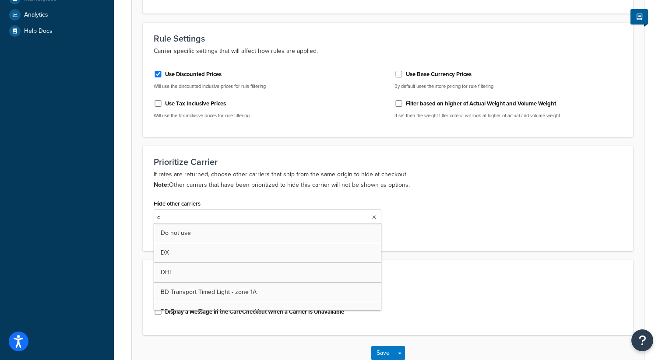
type input "dx"
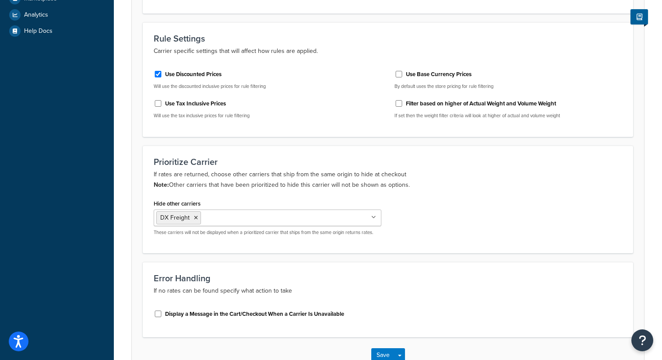
click at [488, 196] on div "Prioritize Carrier If rates are returned, choose other carriers that ship from …" at bounding box center [388, 200] width 491 height 108
click at [385, 353] on button "Save" at bounding box center [383, 356] width 24 height 14
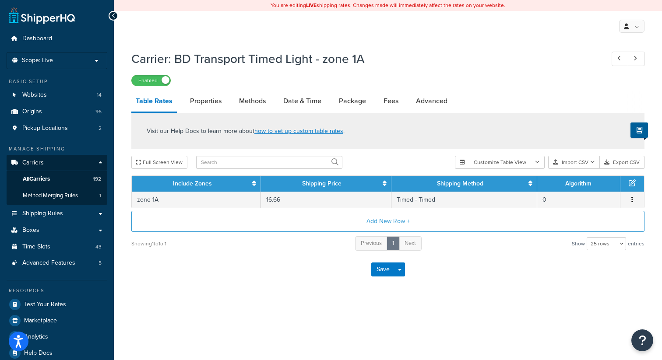
select select "25"
click at [430, 100] on link "Advanced" at bounding box center [432, 101] width 40 height 21
select select "false"
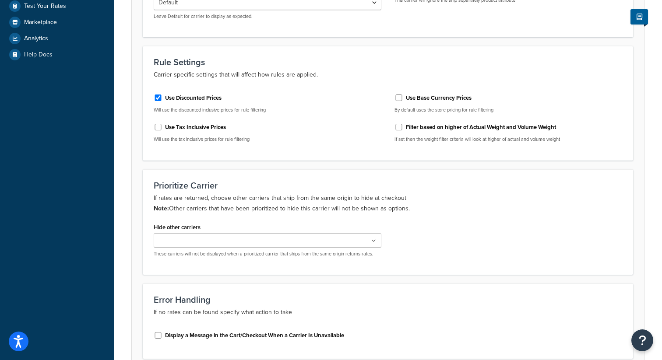
scroll to position [305, 0]
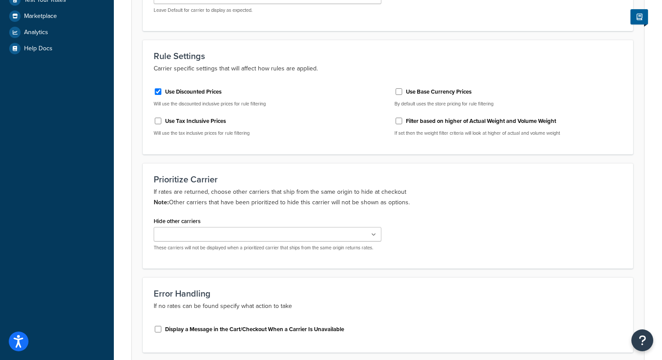
click at [236, 234] on ul at bounding box center [268, 234] width 228 height 14
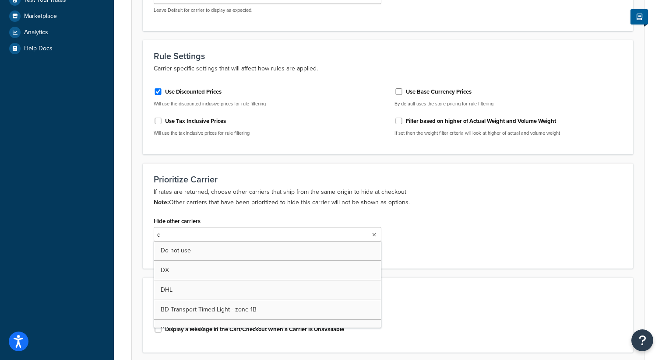
type input "dx"
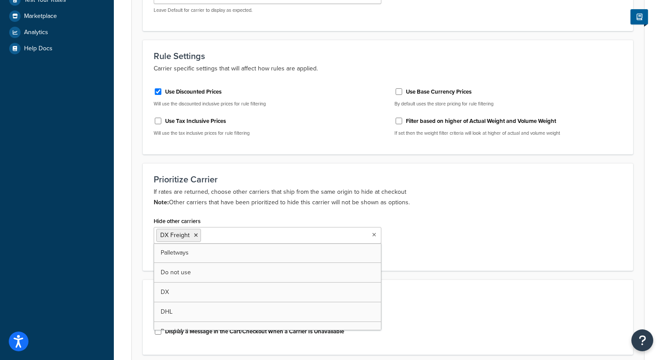
click at [465, 199] on p "If rates are returned, choose other carriers that ship from the same origin to …" at bounding box center [388, 197] width 469 height 21
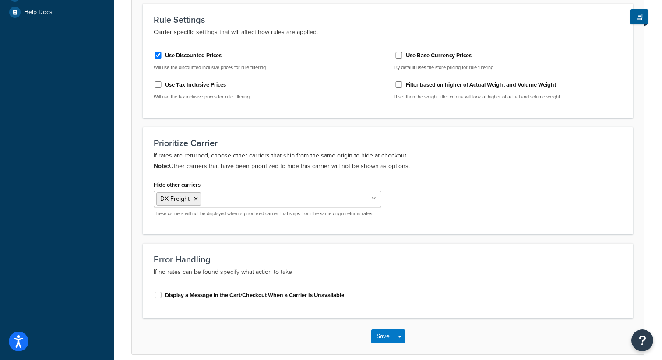
scroll to position [380, 0]
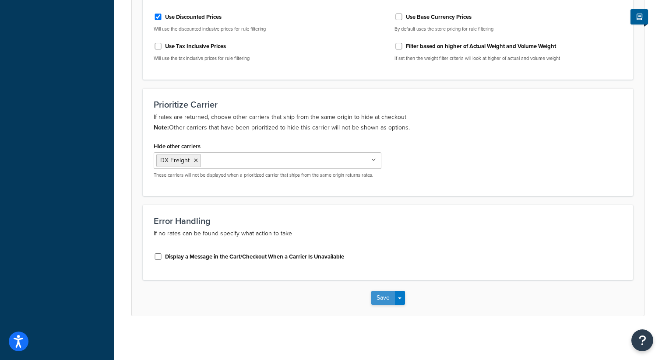
click at [379, 292] on button "Save" at bounding box center [383, 298] width 24 height 14
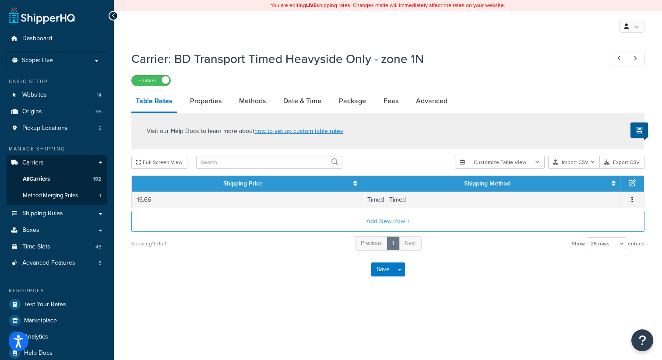
select select "25"
click at [441, 99] on link "Advanced" at bounding box center [432, 101] width 40 height 21
select select "false"
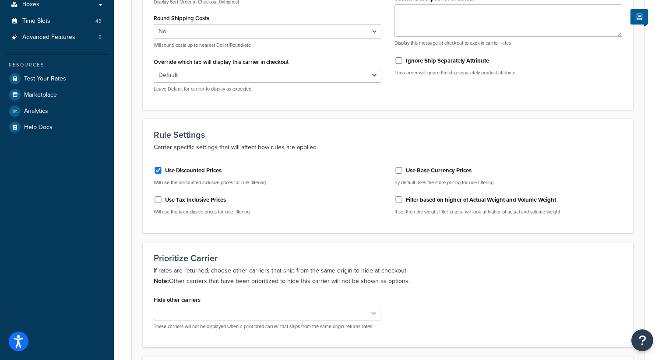
scroll to position [251, 0]
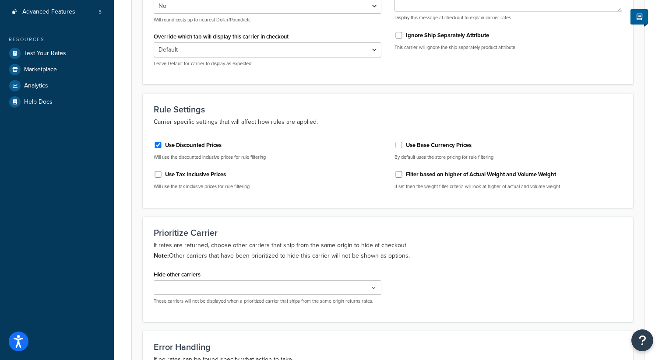
click at [234, 291] on ul at bounding box center [268, 288] width 228 height 14
type input "dx"
click at [430, 234] on h3 "Prioritize Carrier" at bounding box center [388, 233] width 469 height 10
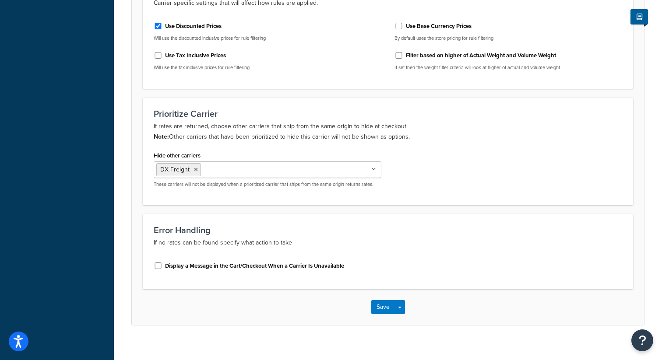
scroll to position [380, 0]
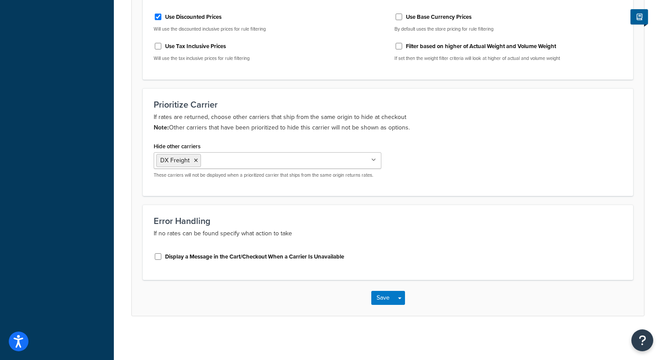
click at [380, 307] on div "Save Save Dropdown Save and Edit" at bounding box center [388, 298] width 512 height 36
click at [380, 298] on button "Save" at bounding box center [383, 298] width 24 height 14
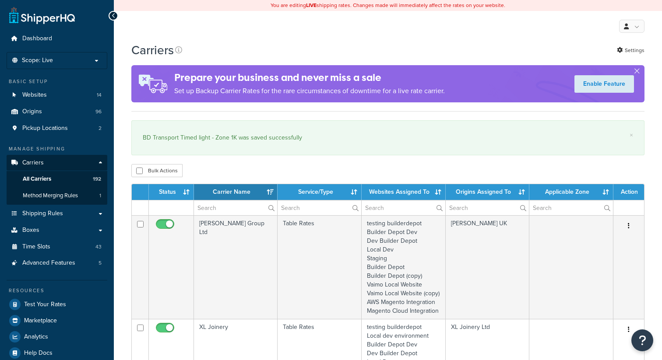
select select "15"
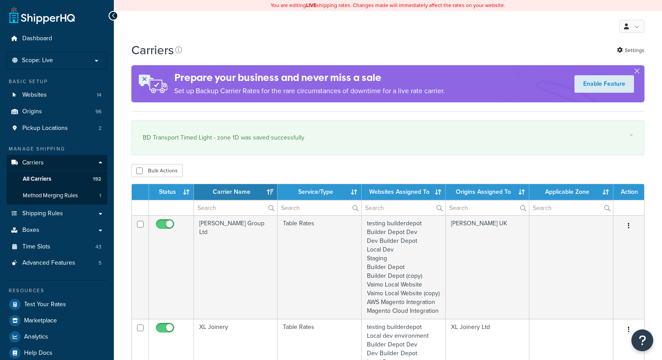
select select "15"
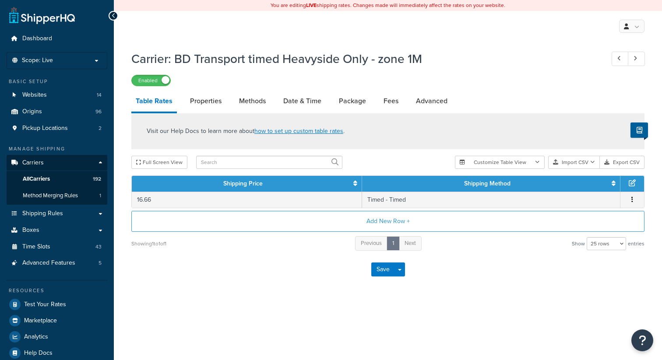
select select "25"
click at [441, 97] on link "Advanced" at bounding box center [432, 101] width 40 height 21
select select "false"
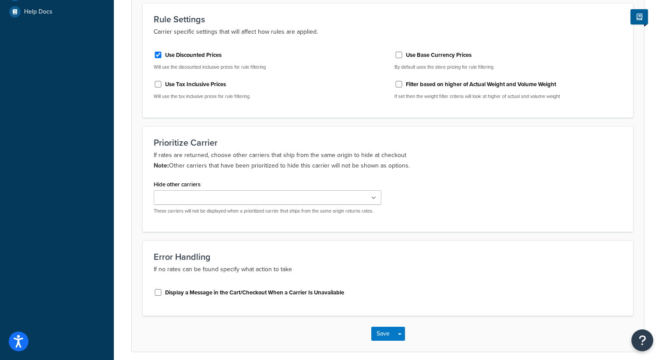
scroll to position [365, 0]
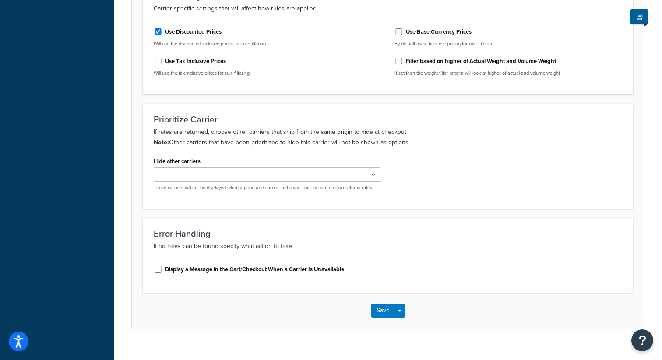
click at [291, 175] on ul at bounding box center [268, 174] width 228 height 14
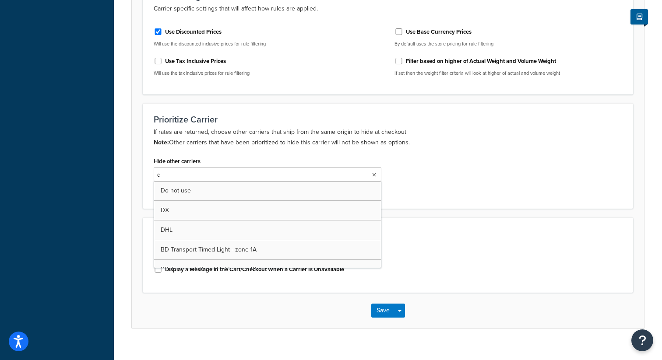
type input "dx"
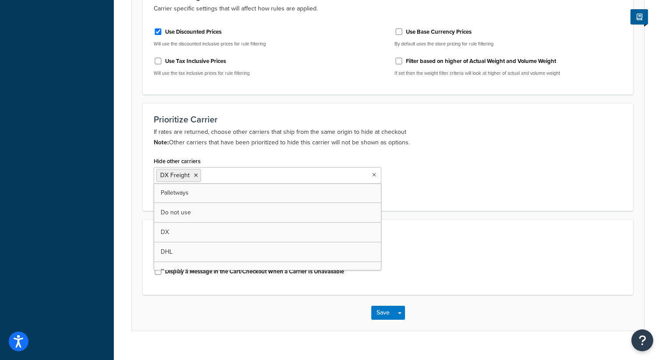
click at [503, 155] on div "Prioritize Carrier If rates are returned, choose other carriers that ship from …" at bounding box center [388, 157] width 491 height 108
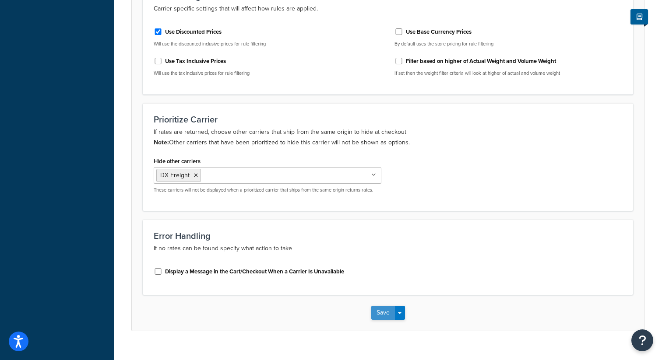
click at [378, 311] on button "Save" at bounding box center [383, 313] width 24 height 14
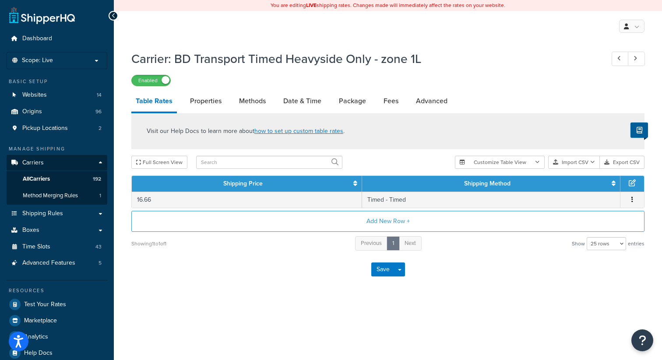
select select "25"
click at [423, 100] on link "Advanced" at bounding box center [432, 101] width 40 height 21
select select "false"
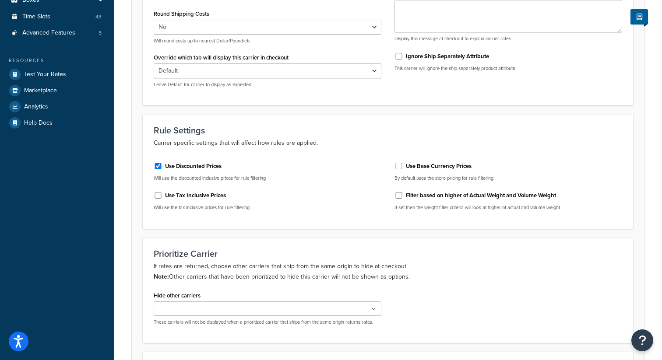
scroll to position [257, 0]
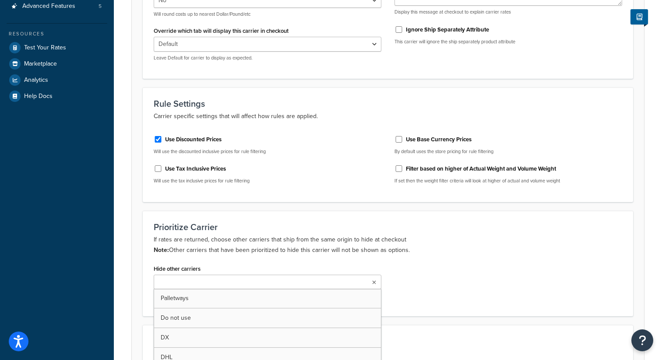
click at [231, 281] on ul at bounding box center [268, 282] width 228 height 14
type input "dx"
click at [479, 255] on p "If rates are returned, choose other carriers that ship from the same origin to …" at bounding box center [388, 245] width 469 height 21
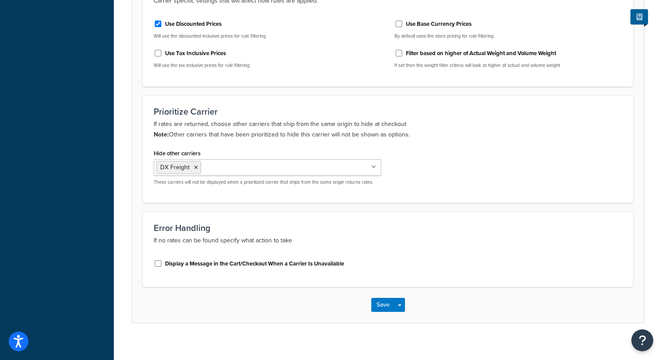
scroll to position [380, 0]
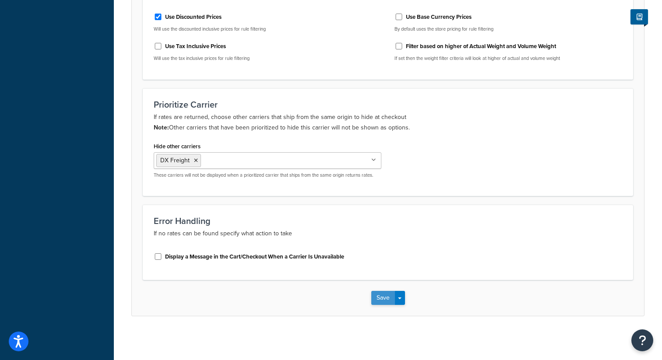
click at [379, 298] on button "Save" at bounding box center [383, 298] width 24 height 14
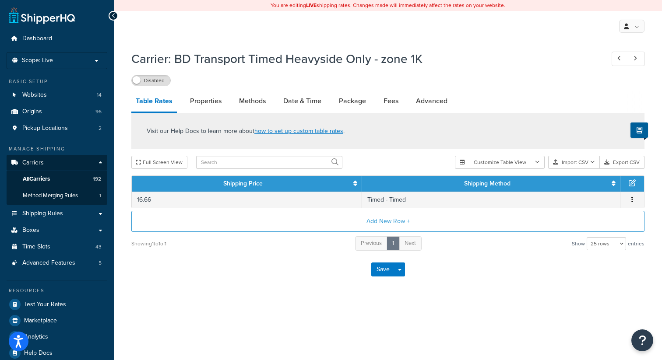
select select "25"
click at [427, 102] on link "Advanced" at bounding box center [432, 101] width 40 height 21
select select "false"
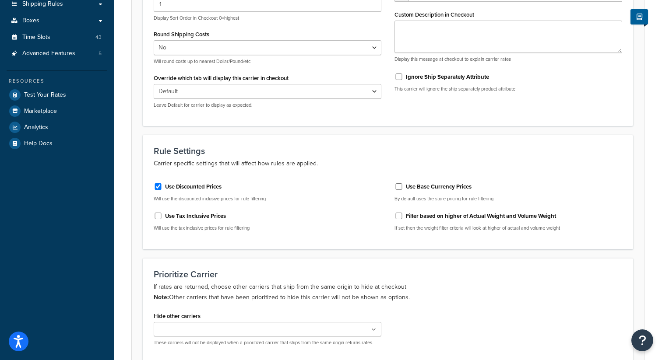
scroll to position [217, 0]
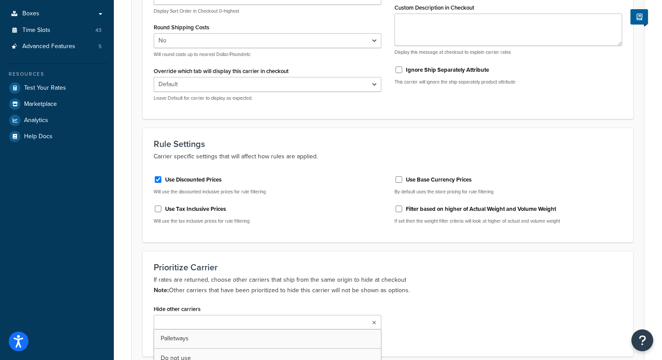
click at [273, 320] on ul at bounding box center [268, 322] width 228 height 14
type input "dx"
click at [325, 261] on div "Prioritize Carrier If rates are returned, choose other carriers that ship from …" at bounding box center [388, 305] width 491 height 108
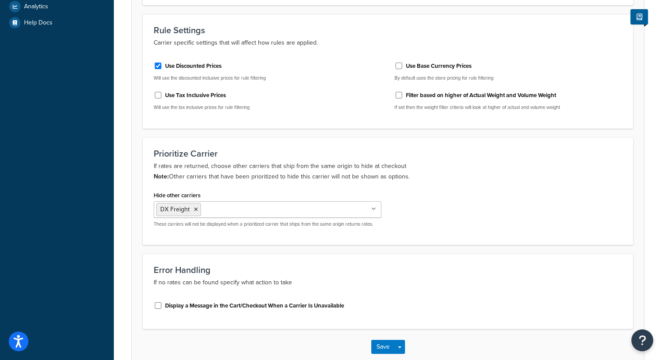
scroll to position [380, 0]
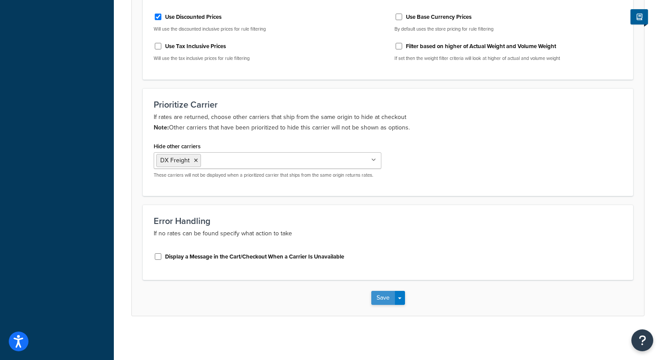
click at [380, 296] on button "Save" at bounding box center [383, 298] width 24 height 14
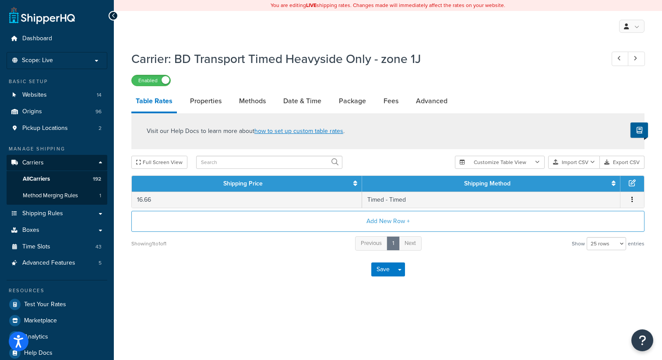
select select "25"
click at [425, 103] on link "Advanced" at bounding box center [432, 101] width 40 height 21
select select "false"
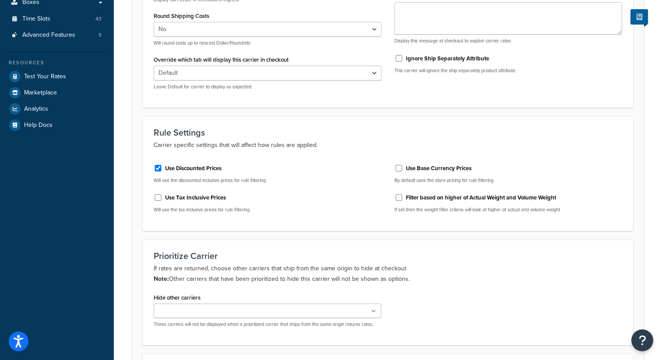
scroll to position [244, 0]
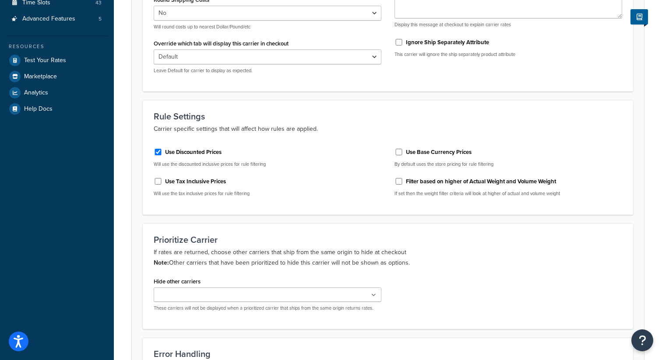
click at [225, 296] on ul at bounding box center [268, 295] width 228 height 14
type input "dx"
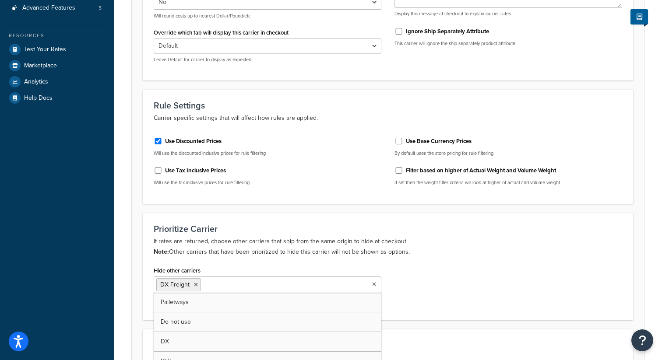
click at [414, 212] on form "Advanced Internal Carrier Code shq custom106 The internal reference for this ca…" at bounding box center [388, 153] width 512 height 573
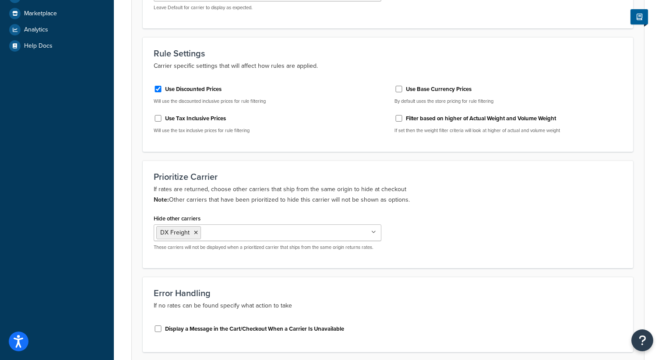
scroll to position [380, 0]
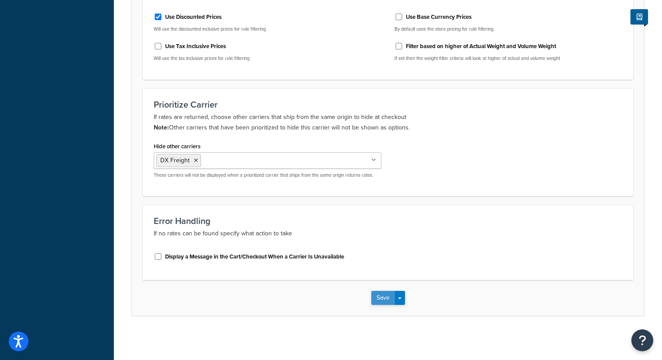
click at [376, 295] on button "Save" at bounding box center [383, 298] width 24 height 14
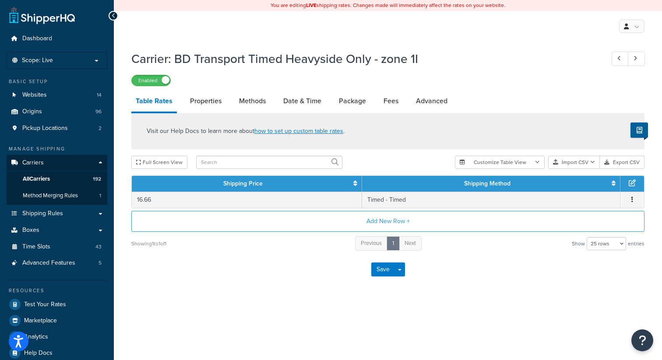
select select "25"
click at [443, 99] on link "Advanced" at bounding box center [432, 101] width 40 height 21
select select "false"
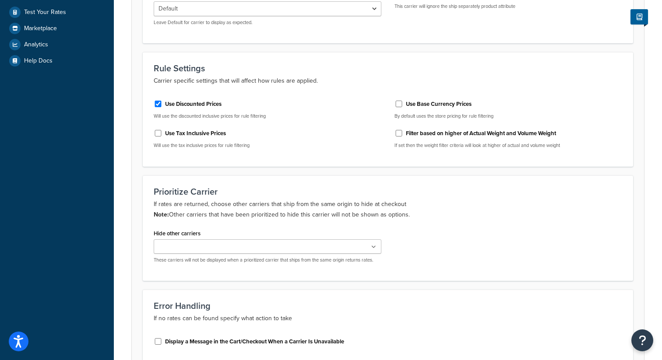
scroll to position [294, 0]
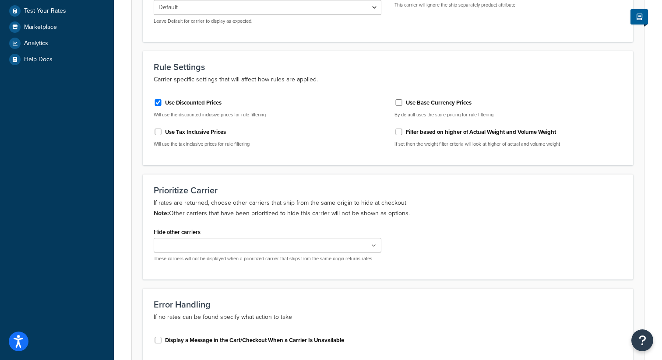
click at [236, 236] on div "Hide other carriers Palletways Do not use DX DHL Royal Mail BD Transport Timed …" at bounding box center [268, 244] width 228 height 36
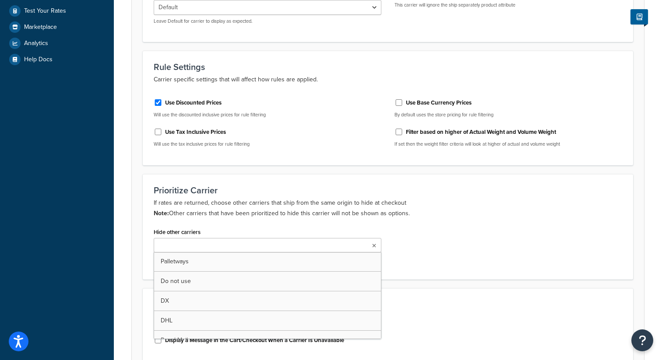
click at [235, 241] on ul at bounding box center [268, 245] width 228 height 14
type input "dx"
click at [430, 212] on p "If rates are returned, choose other carriers that ship from the same origin to …" at bounding box center [388, 208] width 469 height 21
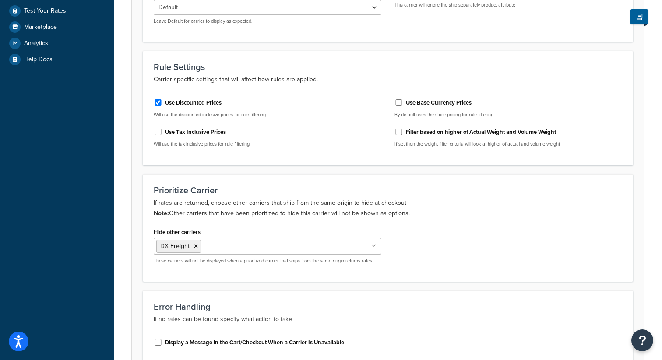
scroll to position [380, 0]
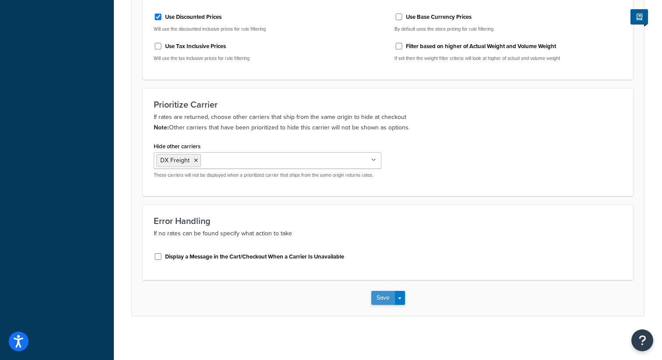
click at [381, 300] on button "Save" at bounding box center [383, 298] width 24 height 14
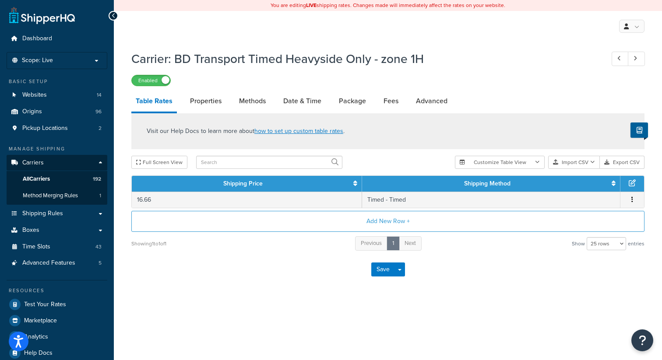
select select "25"
click at [424, 97] on link "Advanced" at bounding box center [432, 101] width 40 height 21
select select "false"
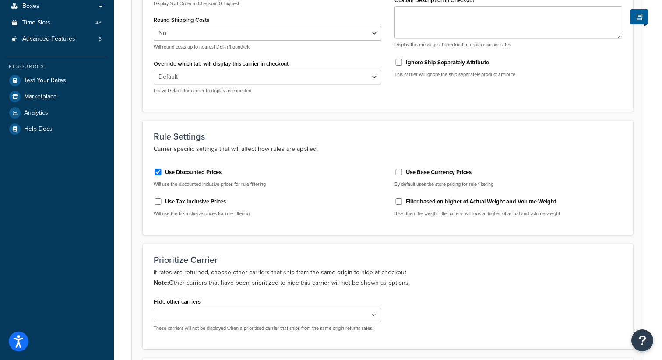
scroll to position [251, 0]
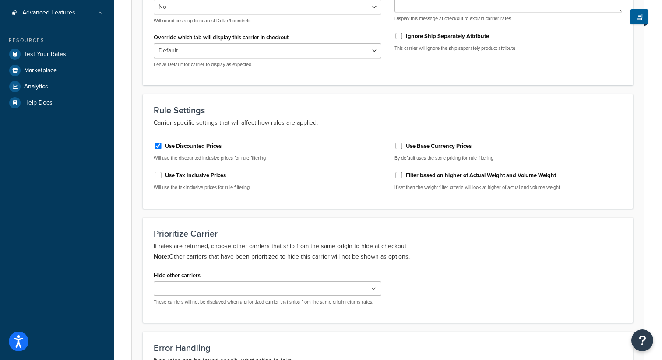
click at [234, 295] on ul at bounding box center [268, 289] width 228 height 14
type input "dx"
click at [266, 238] on h3 "Prioritize Carrier" at bounding box center [388, 234] width 469 height 10
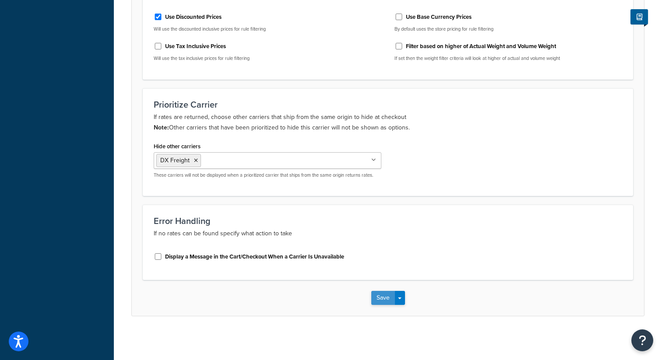
click at [381, 296] on button "Save" at bounding box center [383, 298] width 24 height 14
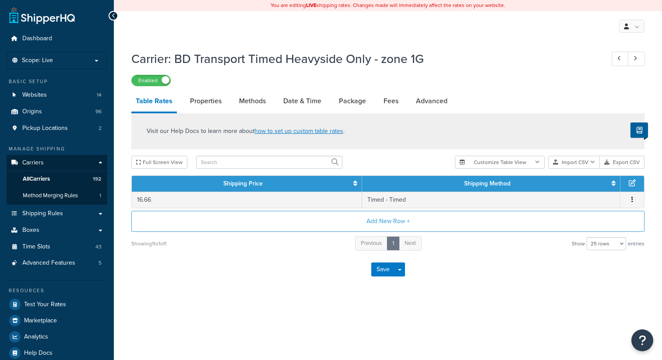
select select "25"
click at [439, 99] on link "Advanced" at bounding box center [432, 101] width 40 height 21
select select "false"
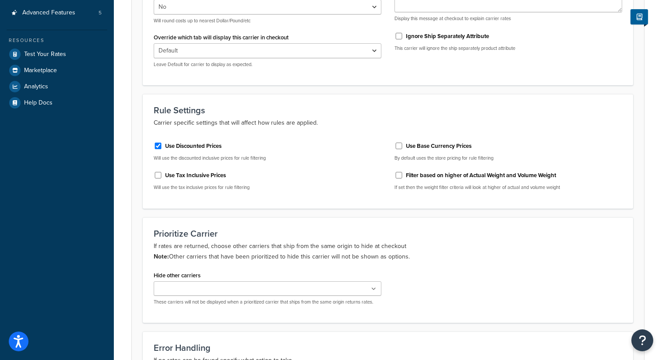
scroll to position [262, 0]
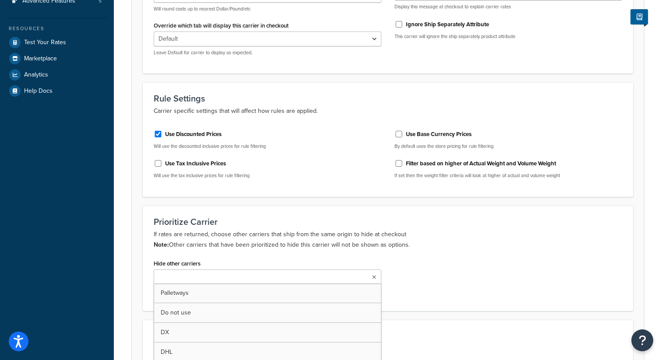
click at [216, 276] on input "Hide other carriers" at bounding box center [195, 278] width 78 height 10
type input "dx"
click at [308, 208] on div "Prioritize Carrier If rates are returned, choose other carriers that ship from …" at bounding box center [388, 260] width 491 height 108
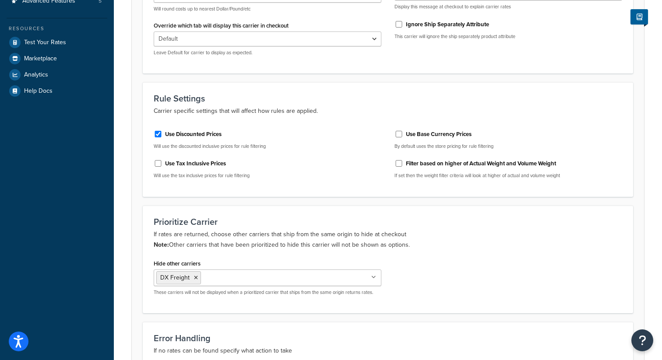
scroll to position [380, 0]
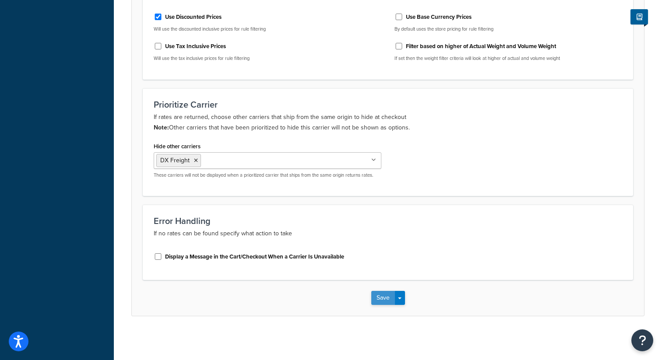
click at [376, 302] on button "Save" at bounding box center [383, 298] width 24 height 14
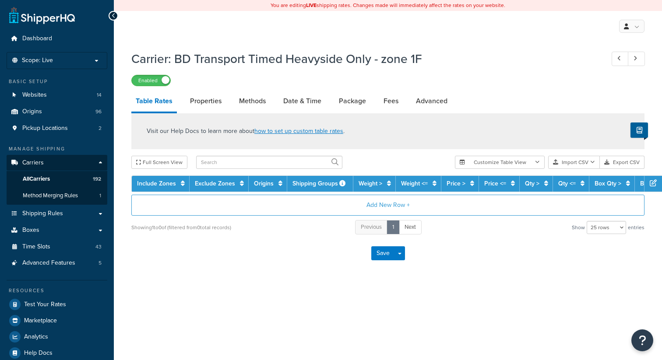
select select "25"
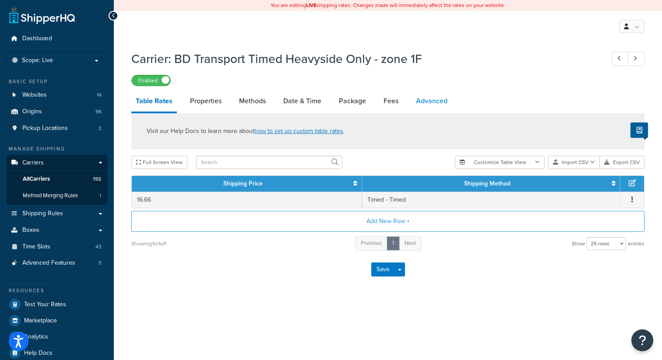
click at [442, 101] on link "Advanced" at bounding box center [432, 101] width 40 height 21
select select "false"
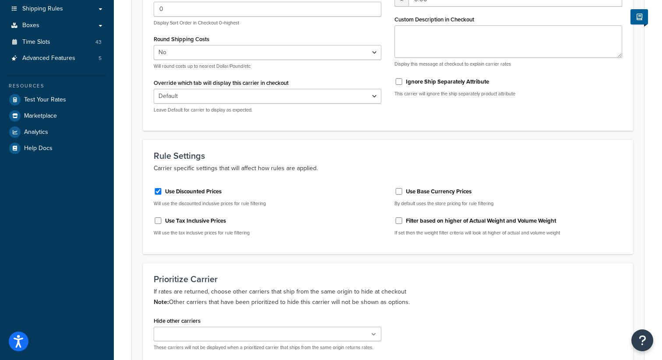
scroll to position [273, 0]
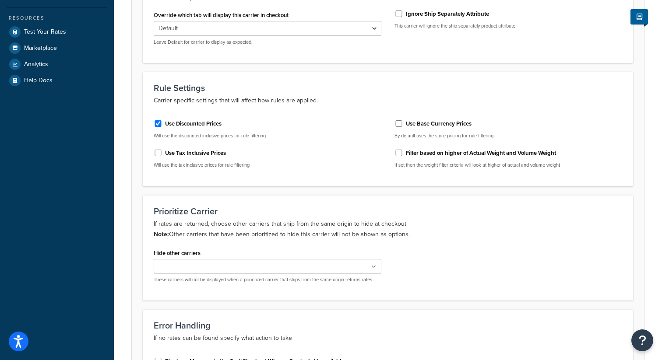
click at [233, 256] on div "Hide other carriers Palletways Do not use DX DHL Royal Mail BD Transport Timed …" at bounding box center [268, 265] width 228 height 36
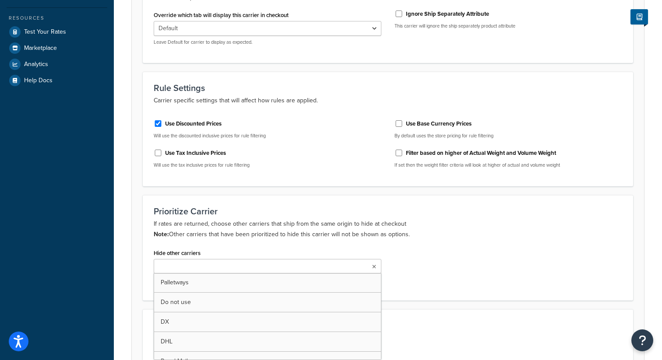
click at [233, 265] on ul at bounding box center [268, 266] width 228 height 14
type input "dx"
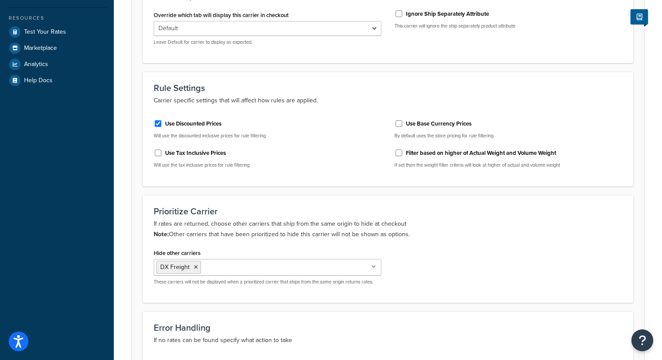
click at [266, 204] on div "Prioritize Carrier If rates are returned, choose other carriers that ship from …" at bounding box center [388, 249] width 491 height 108
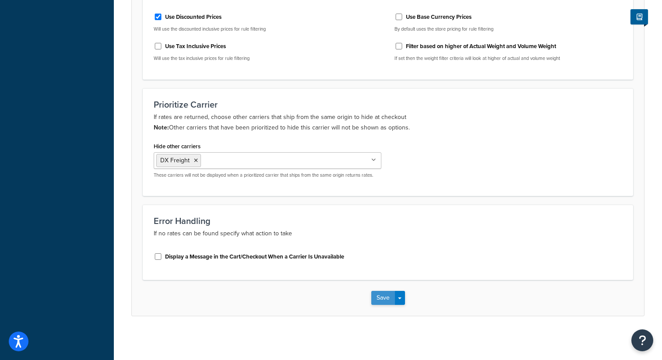
click at [374, 297] on button "Save" at bounding box center [383, 298] width 24 height 14
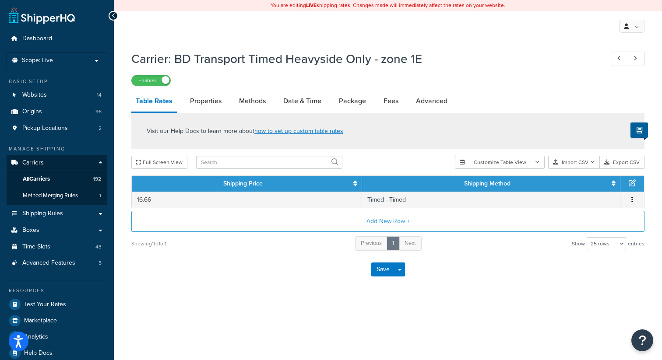
select select "25"
click at [422, 101] on link "Advanced" at bounding box center [432, 101] width 40 height 21
select select "false"
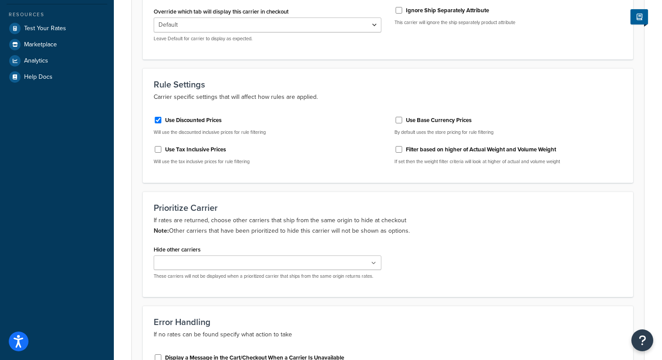
scroll to position [284, 0]
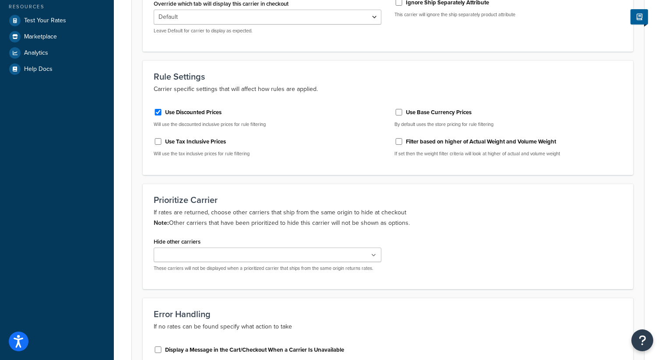
click at [240, 265] on p "These carriers will not be displayed when a prioritized carrier that ships from…" at bounding box center [268, 268] width 228 height 7
click at [239, 258] on ul at bounding box center [268, 255] width 228 height 14
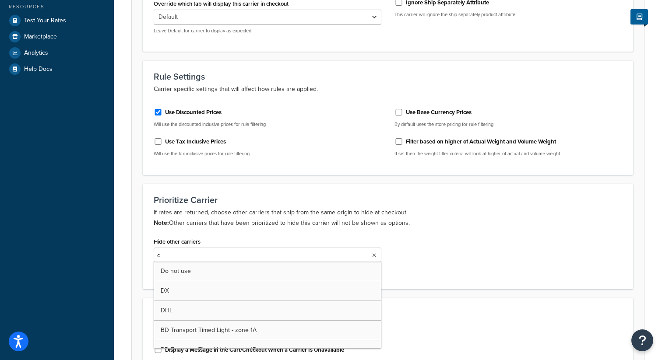
type input "dx"
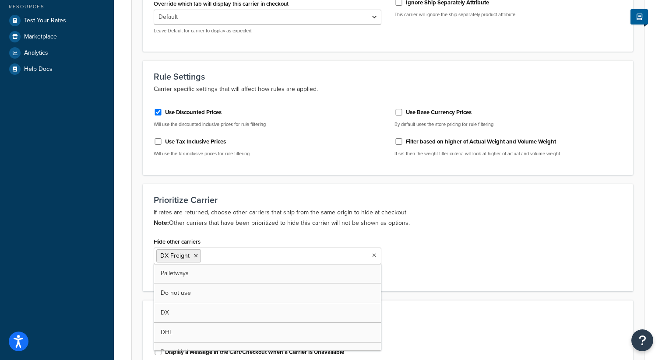
click at [266, 199] on h3 "Prioritize Carrier" at bounding box center [388, 200] width 469 height 10
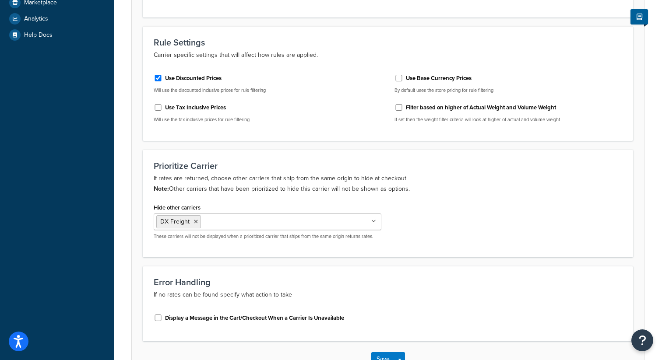
scroll to position [380, 0]
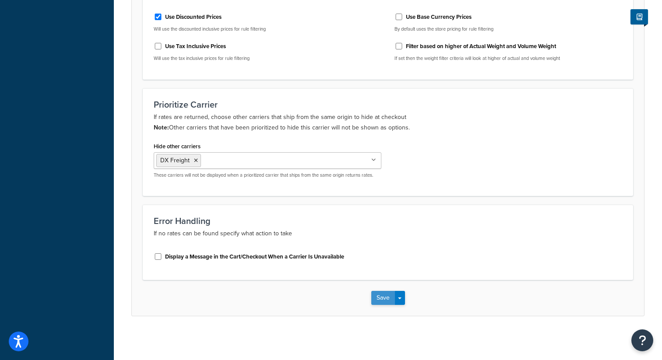
click at [375, 298] on button "Save" at bounding box center [383, 298] width 24 height 14
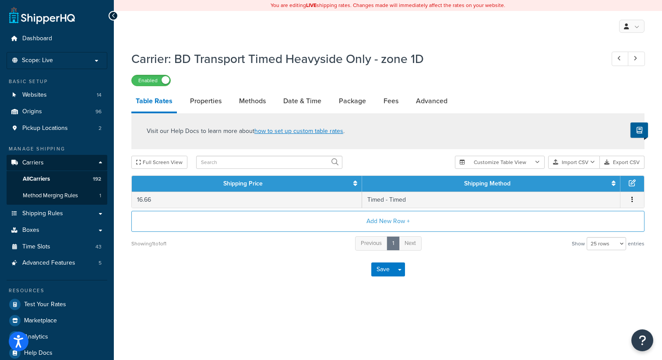
select select "25"
click at [430, 102] on link "Advanced" at bounding box center [432, 101] width 40 height 21
select select "false"
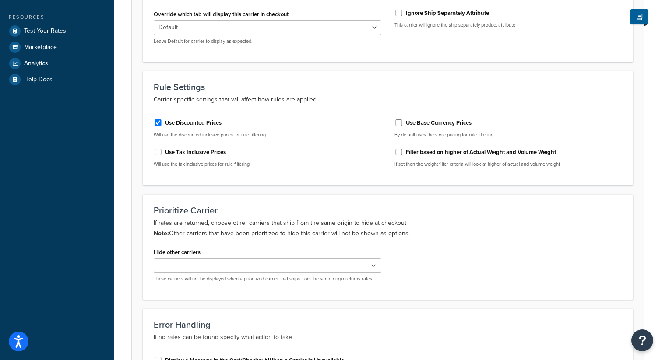
scroll to position [299, 0]
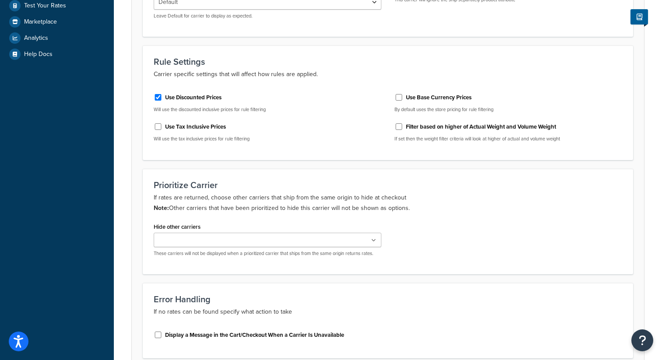
click at [248, 246] on ul at bounding box center [268, 240] width 228 height 14
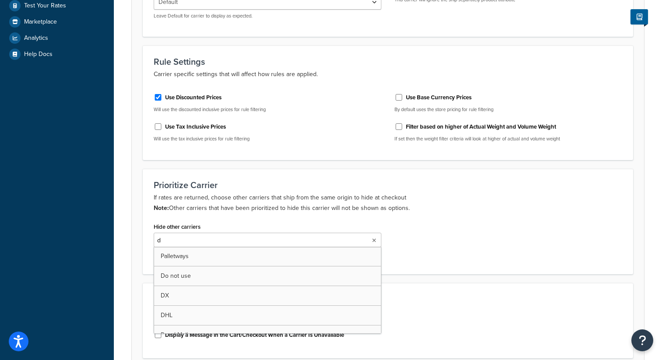
type input "dx"
click at [299, 173] on div "Prioritize Carrier If rates are returned, choose other carriers that ship from …" at bounding box center [388, 223] width 491 height 108
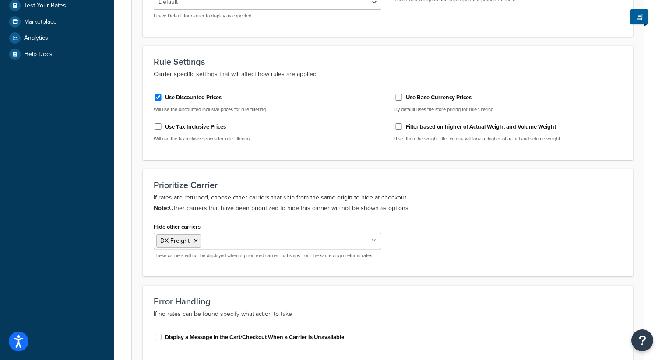
scroll to position [380, 0]
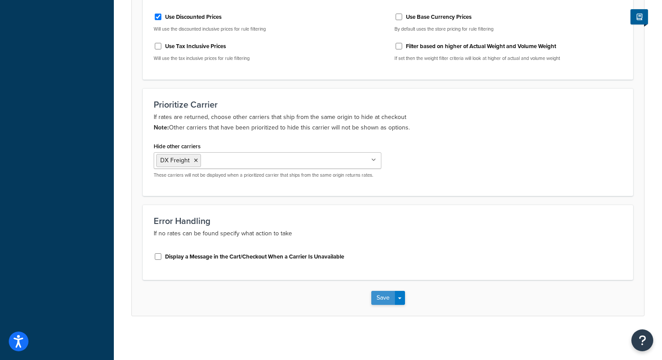
click at [378, 298] on button "Save" at bounding box center [383, 298] width 24 height 14
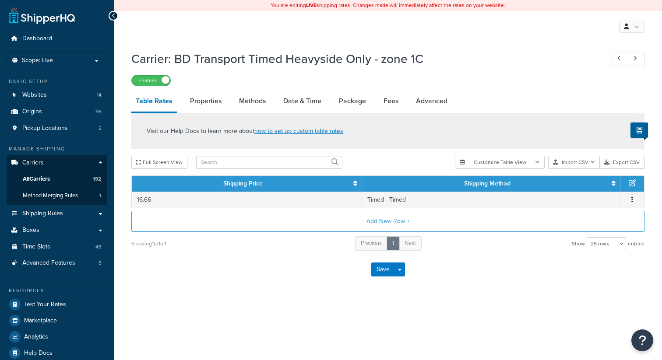
select select "25"
click at [427, 100] on link "Advanced" at bounding box center [432, 101] width 40 height 21
select select "false"
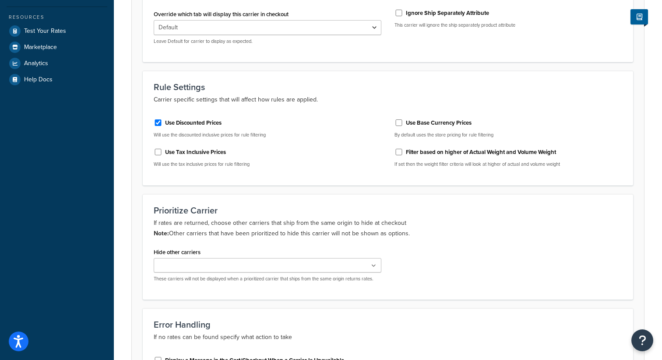
scroll to position [276, 0]
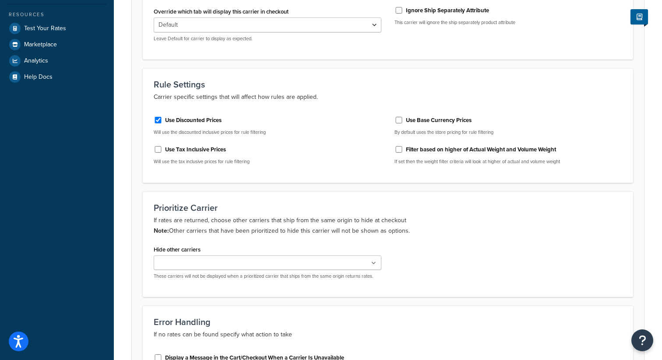
click at [240, 264] on ul at bounding box center [268, 263] width 228 height 14
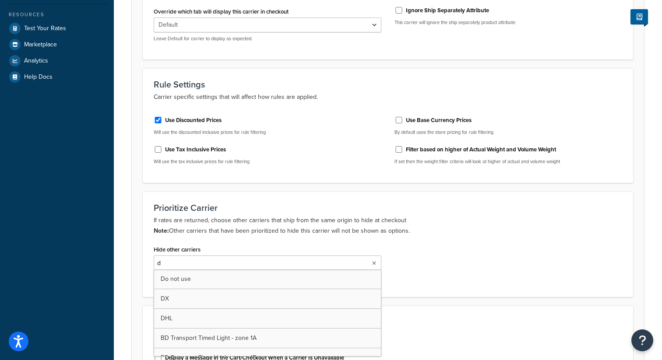
type input "dx"
click at [273, 195] on div "Prioritize Carrier If rates are returned, choose other carriers that ship from …" at bounding box center [388, 246] width 491 height 108
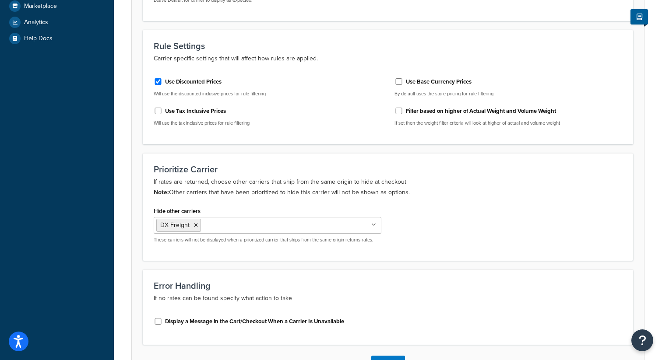
scroll to position [380, 0]
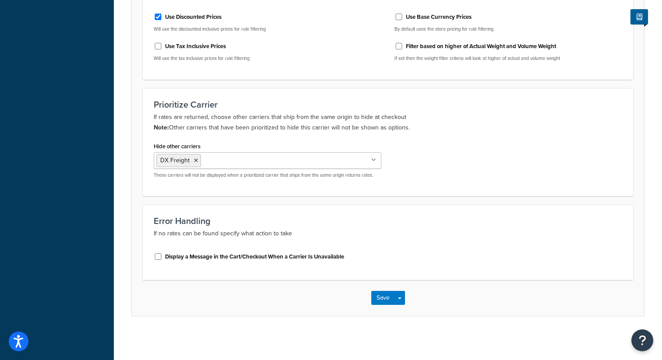
click at [378, 291] on div "Save Save Dropdown Save and Edit" at bounding box center [388, 298] width 512 height 36
click at [384, 297] on button "Save" at bounding box center [383, 298] width 24 height 14
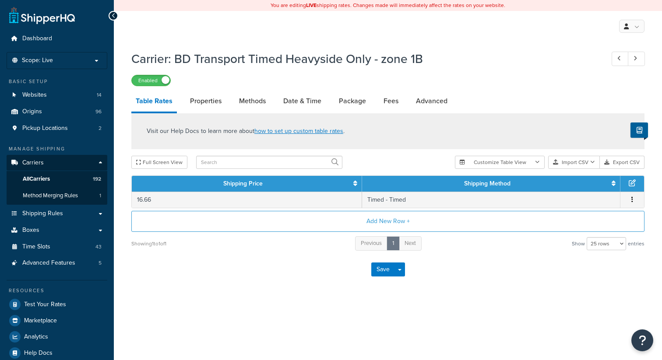
select select "25"
click at [429, 102] on link "Advanced" at bounding box center [432, 101] width 40 height 21
select select "false"
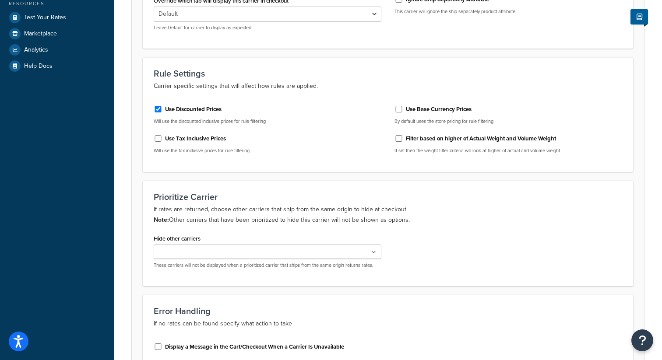
scroll to position [295, 0]
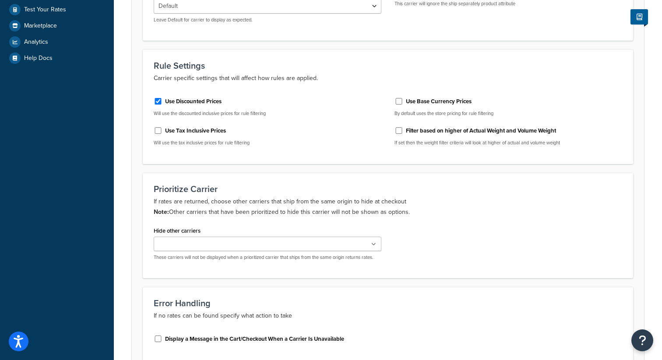
click at [245, 250] on ul at bounding box center [268, 244] width 228 height 14
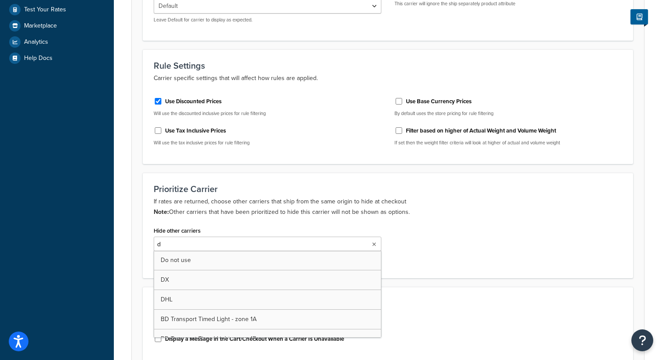
type input "dx"
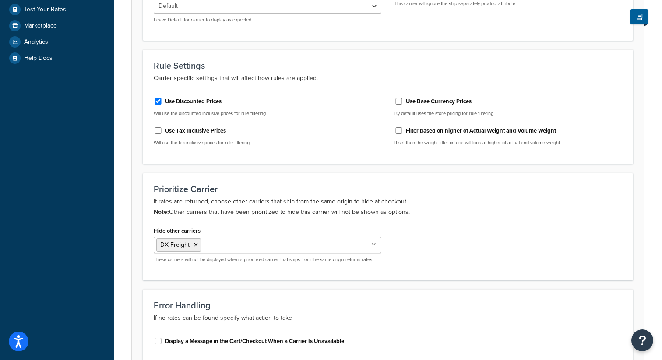
click at [281, 201] on p "If rates are returned, choose other carriers that ship from the same origin to …" at bounding box center [388, 207] width 469 height 21
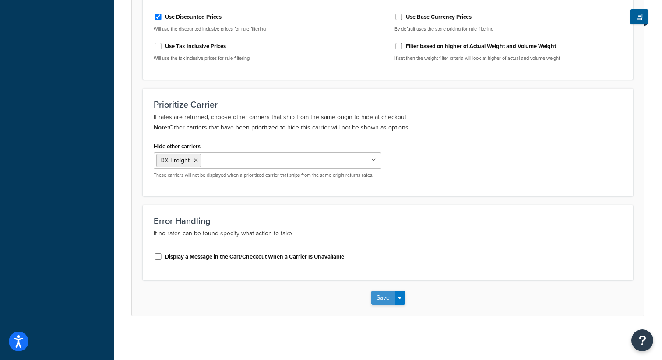
click at [390, 300] on button "Save" at bounding box center [383, 298] width 24 height 14
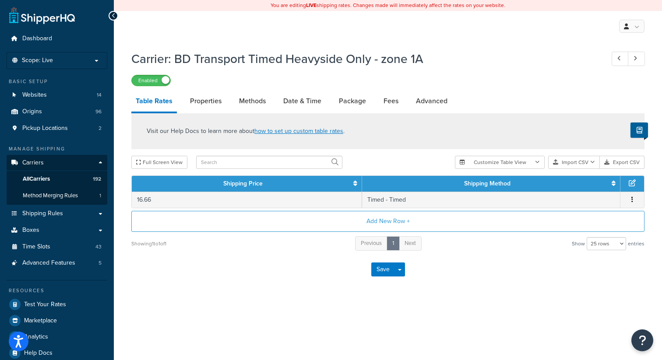
select select "25"
click at [428, 106] on link "Advanced" at bounding box center [432, 101] width 40 height 21
select select "false"
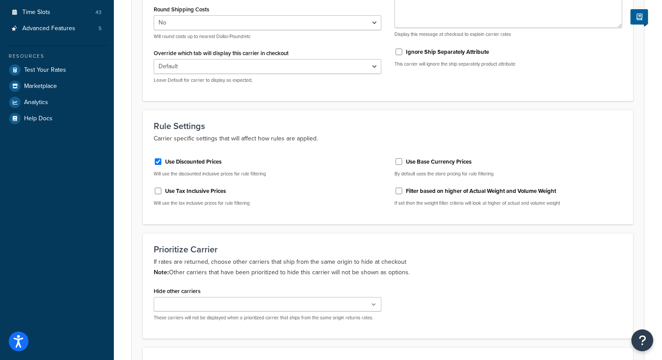
scroll to position [237, 0]
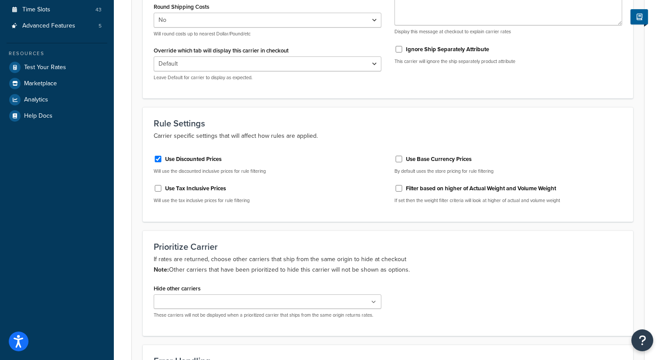
click at [196, 302] on input "Hide other carriers" at bounding box center [195, 303] width 78 height 10
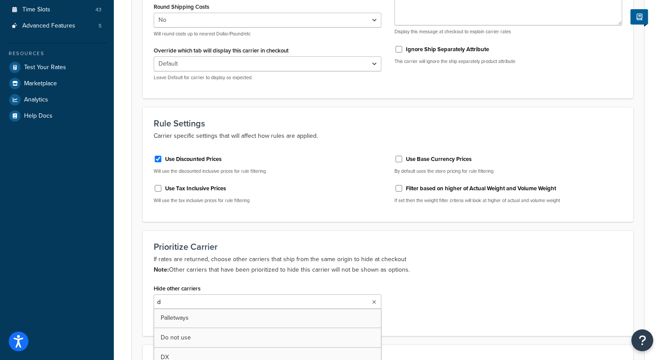
type input "dx"
click at [248, 237] on div "Prioritize Carrier If rates are returned, choose other carriers that ship from …" at bounding box center [388, 285] width 491 height 108
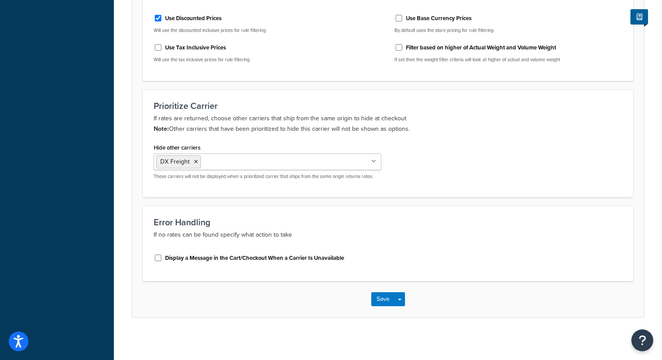
scroll to position [380, 0]
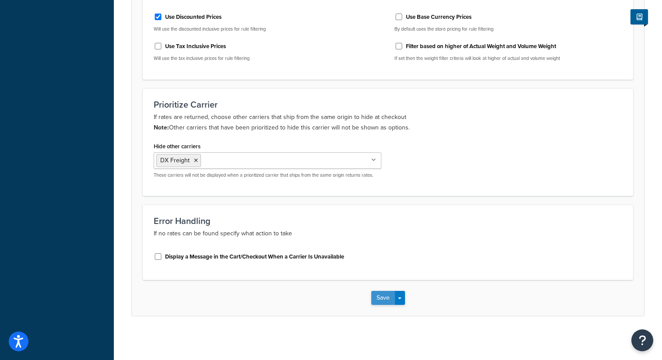
click at [384, 296] on button "Save" at bounding box center [383, 298] width 24 height 14
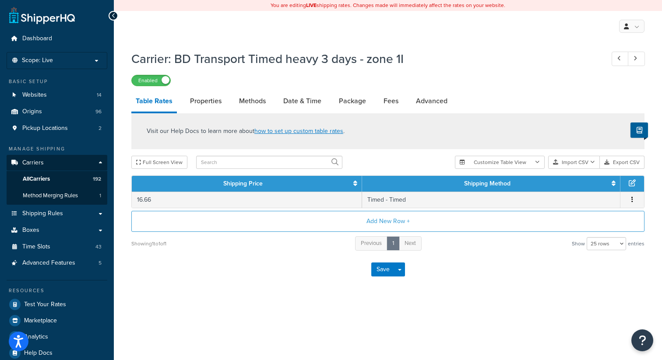
select select "25"
click at [426, 105] on link "Advanced" at bounding box center [432, 101] width 40 height 21
select select "false"
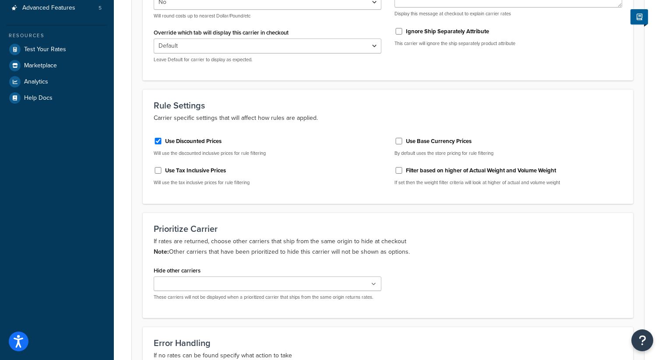
scroll to position [265, 0]
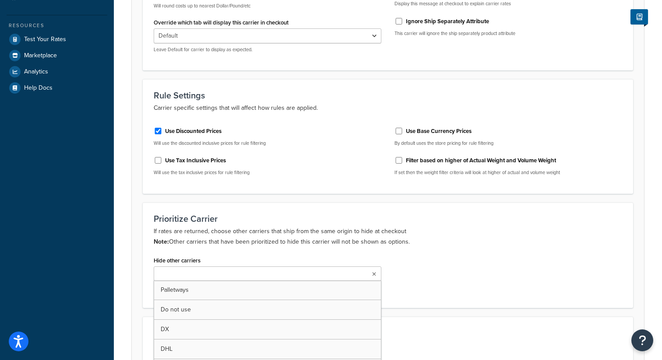
click at [237, 270] on ul at bounding box center [268, 274] width 228 height 14
type input "dx"
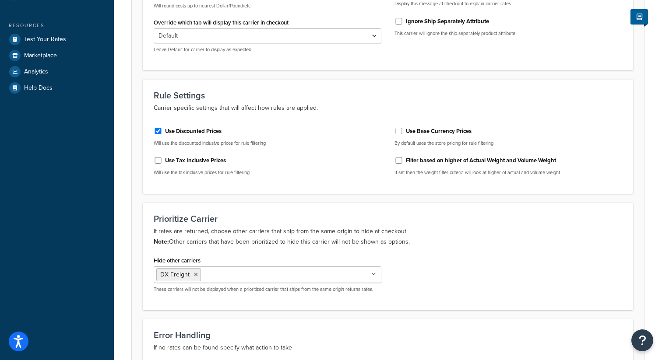
click at [290, 202] on form "Advanced Internal Carrier Code shq custom93 The internal reference for this car…" at bounding box center [388, 143] width 512 height 573
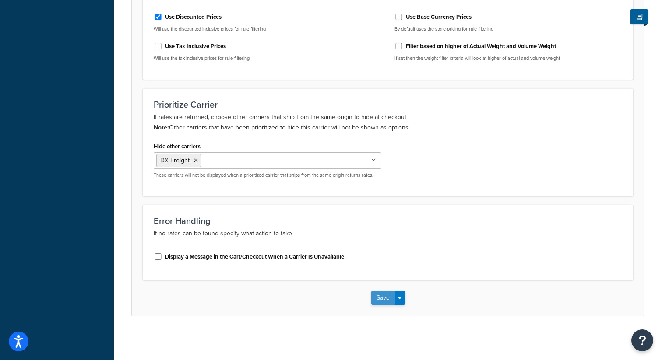
click at [381, 297] on button "Save" at bounding box center [383, 298] width 24 height 14
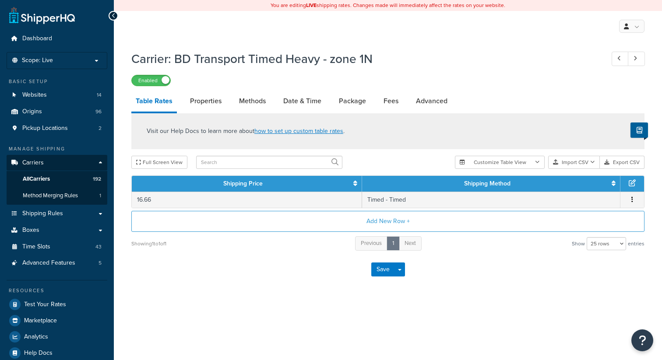
select select "25"
click at [422, 104] on link "Advanced" at bounding box center [432, 101] width 40 height 21
select select "false"
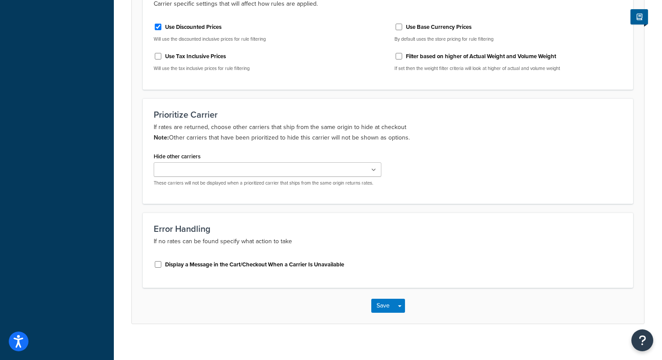
scroll to position [378, 0]
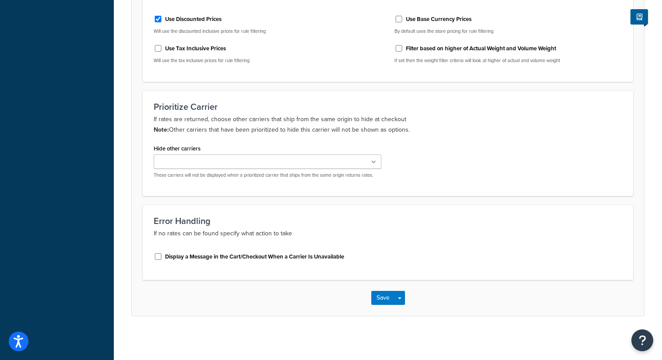
click at [260, 162] on ul at bounding box center [268, 162] width 228 height 14
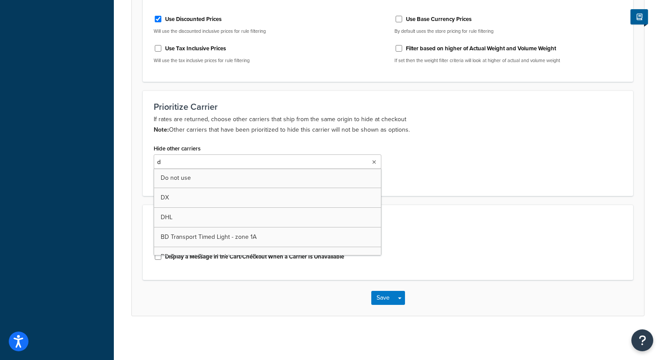
type input "dx"
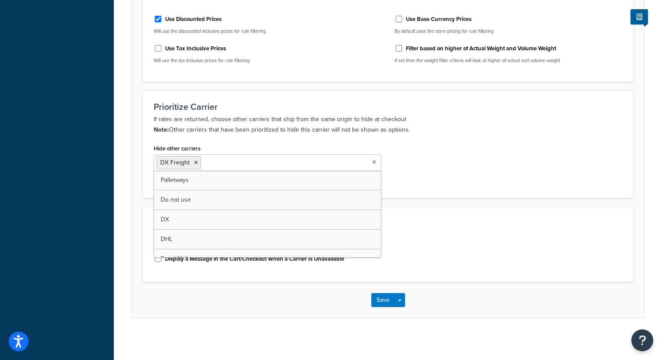
click at [525, 144] on div "Hide other carriers DX Freight Palletways Do not use DX DHL Royal Mail BD Trans…" at bounding box center [388, 164] width 482 height 45
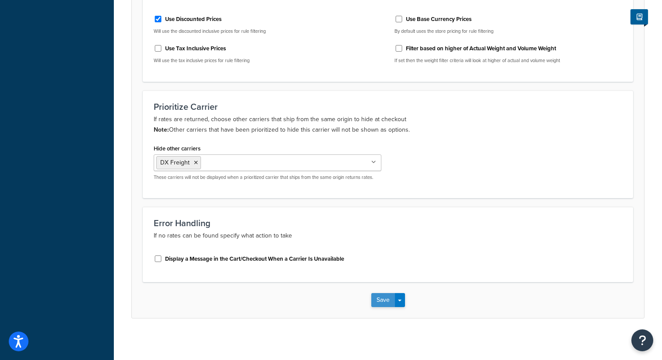
click at [377, 301] on button "Save" at bounding box center [383, 300] width 24 height 14
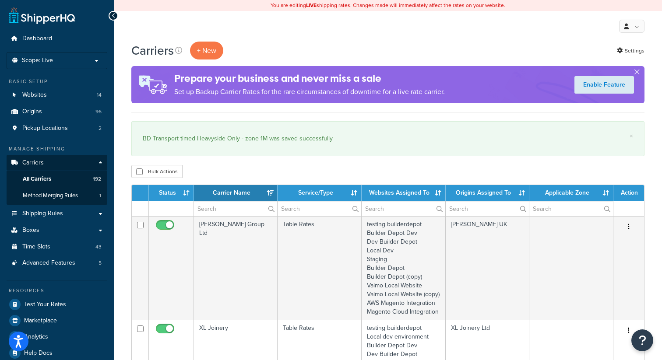
select select "15"
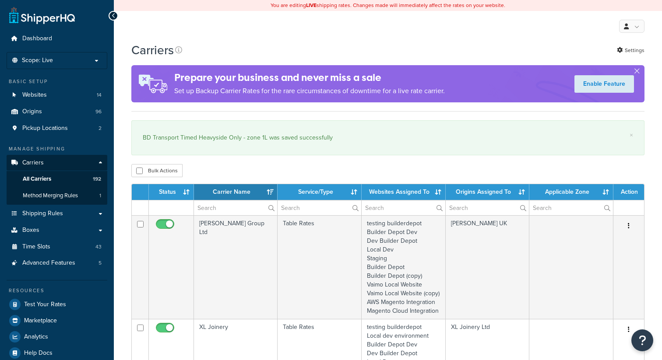
select select "15"
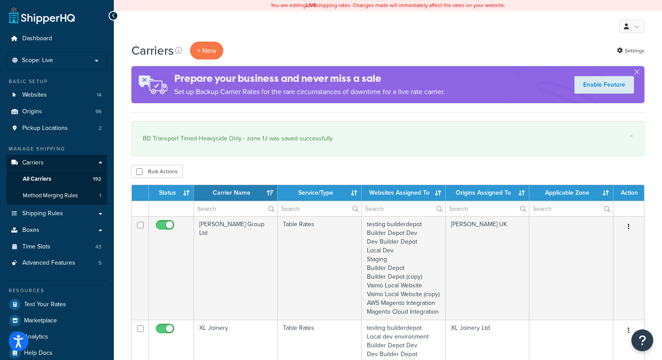
select select "15"
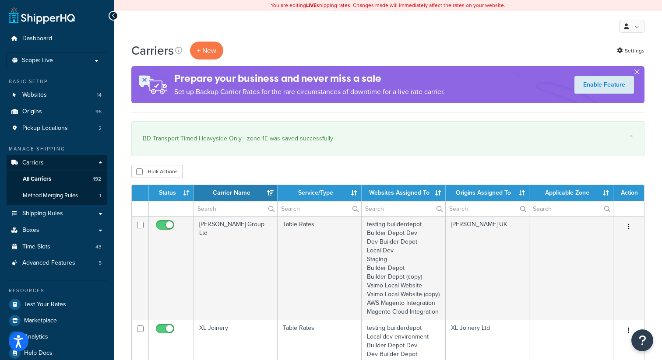
select select "15"
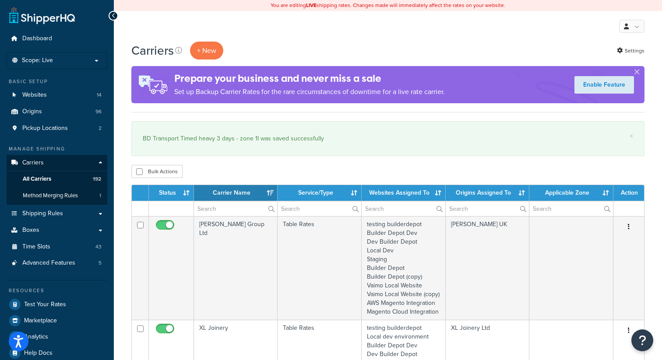
select select "15"
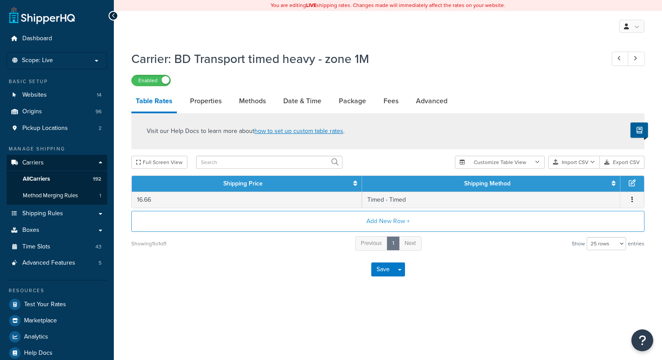
select select "25"
click at [431, 100] on link "Advanced" at bounding box center [432, 101] width 40 height 21
select select "false"
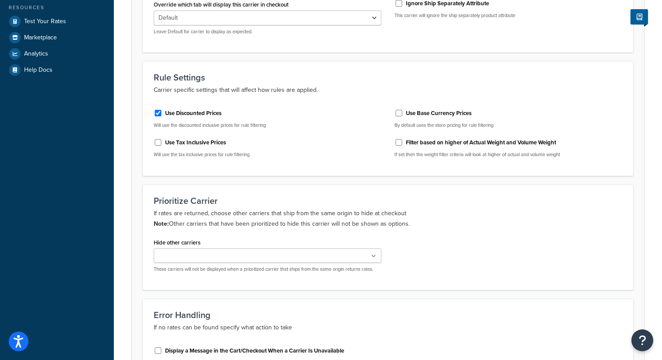
scroll to position [297, 0]
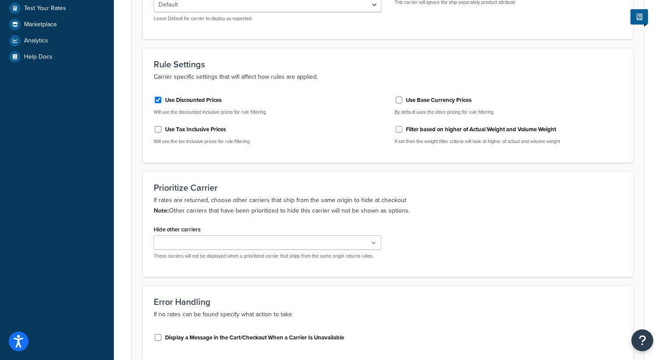
click at [302, 241] on ul at bounding box center [268, 243] width 228 height 14
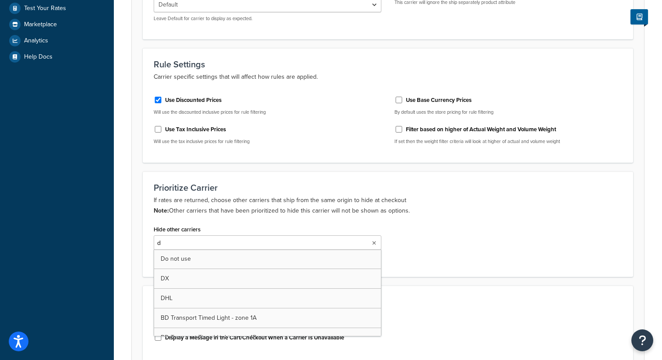
type input "dx"
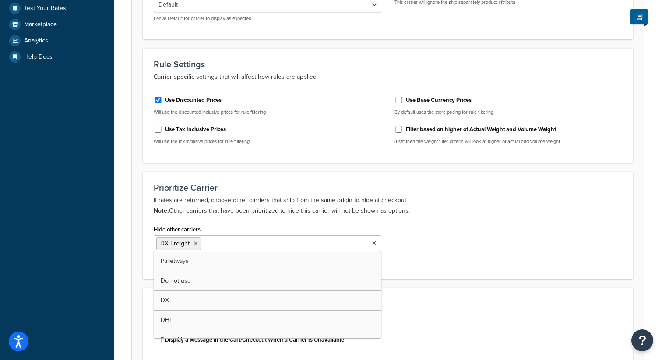
click at [399, 214] on p "If rates are returned, choose other carriers that ship from the same origin to …" at bounding box center [388, 205] width 469 height 21
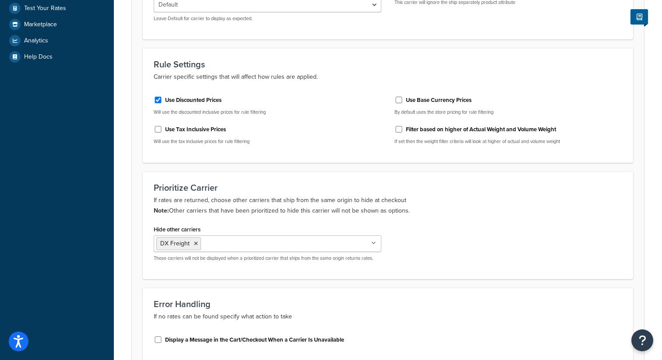
scroll to position [380, 0]
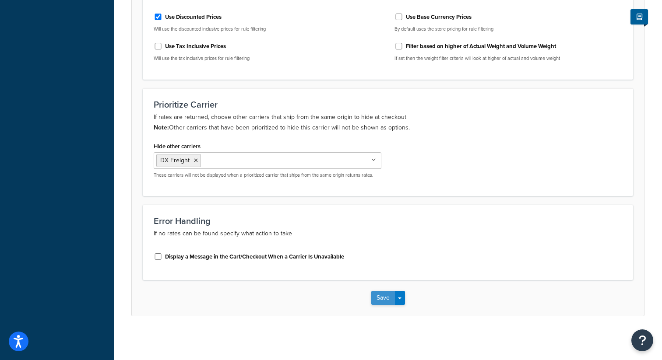
click at [383, 296] on button "Save" at bounding box center [383, 298] width 24 height 14
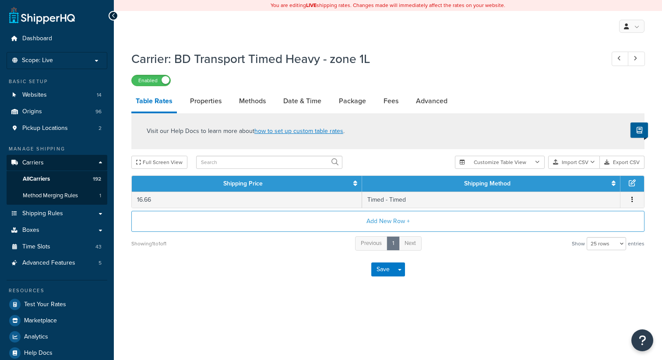
select select "25"
click at [431, 104] on link "Advanced" at bounding box center [432, 101] width 40 height 21
select select "false"
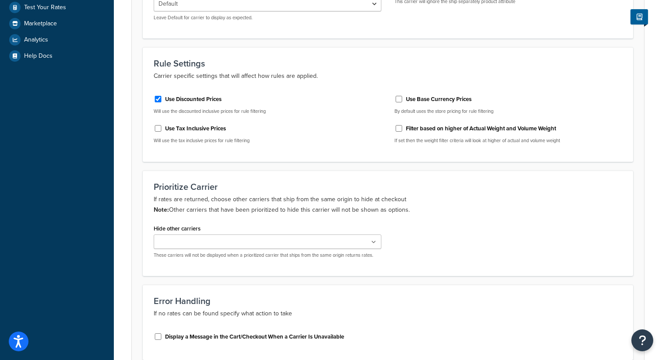
scroll to position [310, 0]
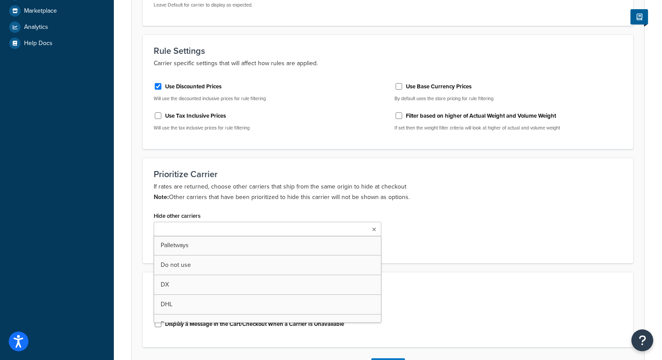
click at [255, 233] on ul at bounding box center [268, 229] width 228 height 14
type input "dx"
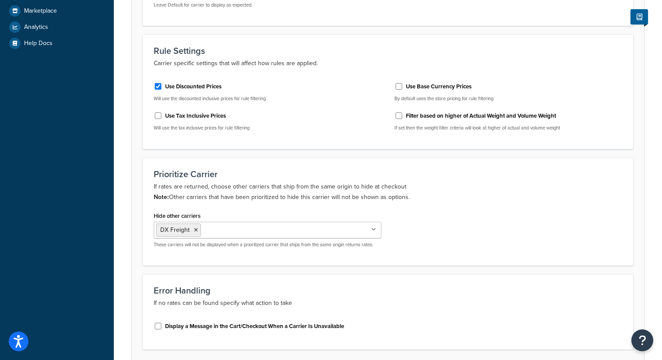
click at [336, 194] on p "If rates are returned, choose other carriers that ship from the same origin to …" at bounding box center [388, 192] width 469 height 21
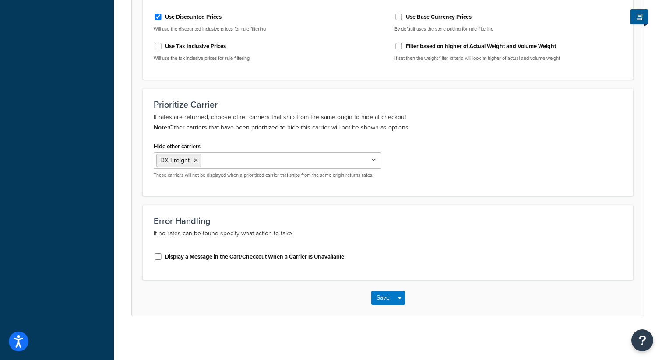
click at [381, 305] on div "Save Save Dropdown Save and Edit" at bounding box center [388, 298] width 512 height 36
click at [380, 292] on button "Save" at bounding box center [383, 298] width 24 height 14
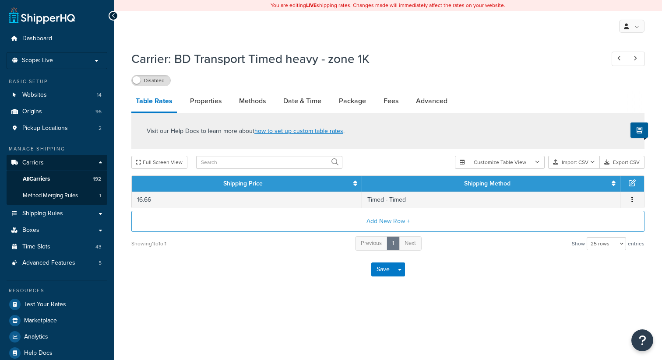
select select "25"
click at [430, 99] on link "Advanced" at bounding box center [432, 101] width 40 height 21
select select "false"
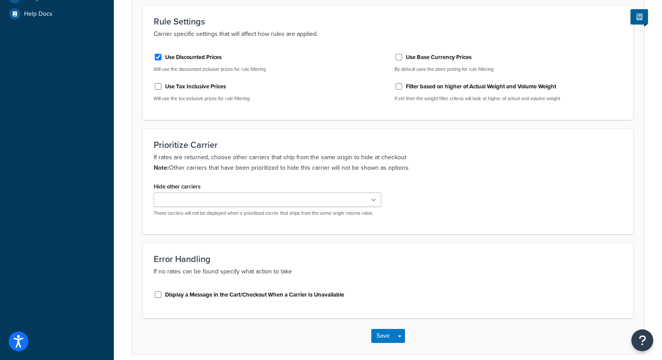
scroll to position [378, 0]
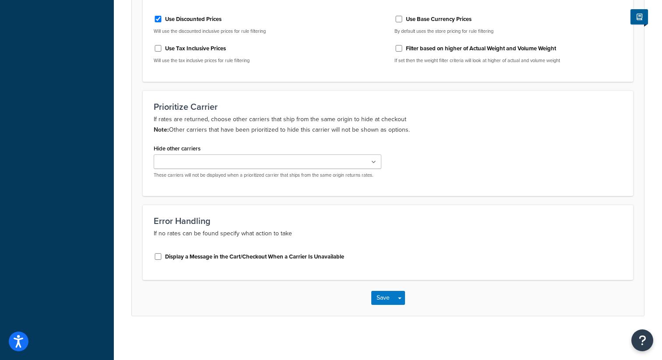
click at [255, 162] on ul at bounding box center [268, 162] width 228 height 14
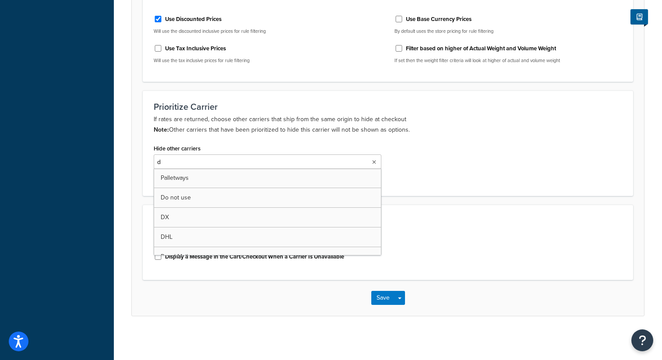
type input "dx"
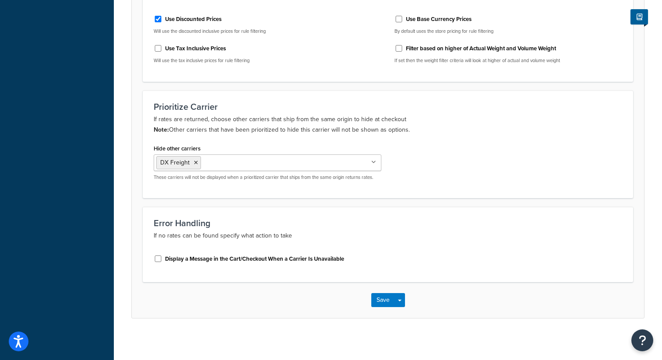
click at [465, 158] on div "Hide other carriers DX Freight Palletways Do not use DX DHL Royal Mail BD Trans…" at bounding box center [388, 164] width 482 height 45
click at [391, 296] on button "Save" at bounding box center [383, 300] width 24 height 14
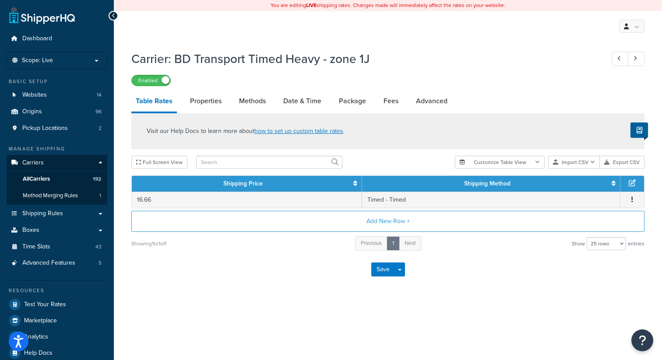
select select "25"
click at [423, 102] on link "Advanced" at bounding box center [432, 101] width 40 height 21
select select "false"
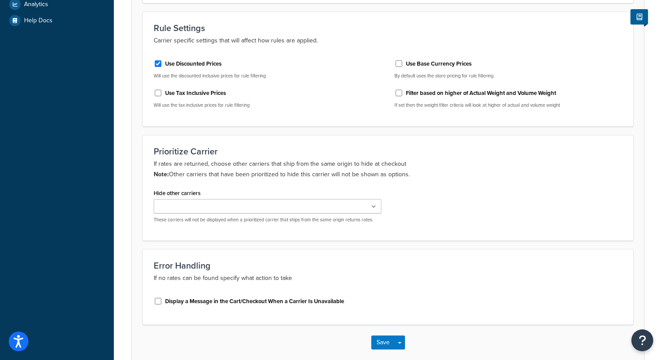
scroll to position [347, 0]
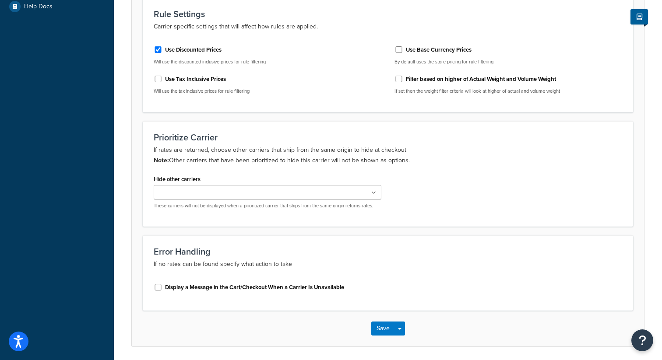
click at [259, 191] on ul at bounding box center [268, 192] width 228 height 14
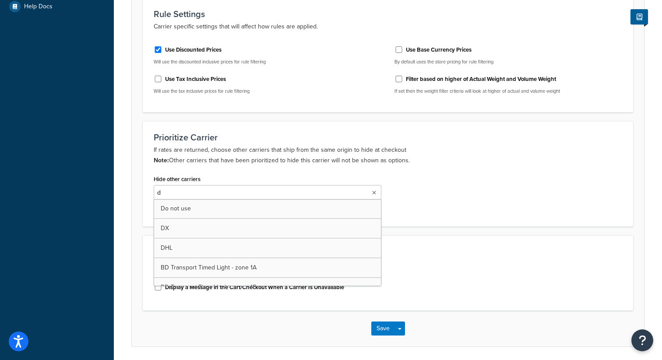
type input "dx"
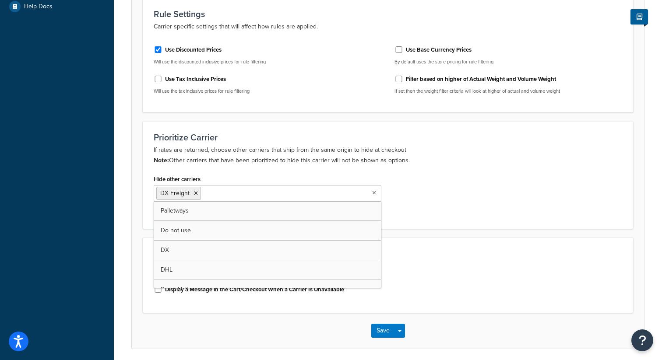
click at [404, 118] on form "Advanced Internal Carrier Code shq custom86 The internal reference for this car…" at bounding box center [388, 62] width 512 height 573
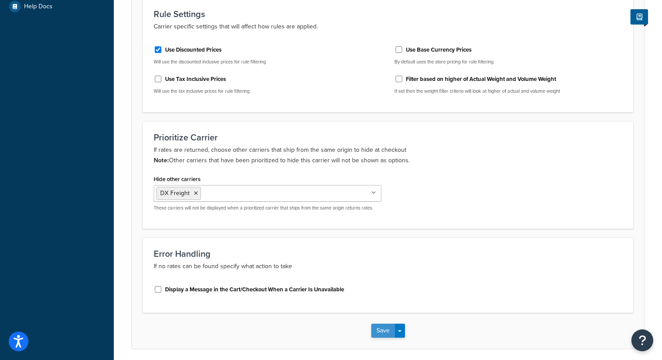
click at [379, 329] on button "Save" at bounding box center [383, 331] width 24 height 14
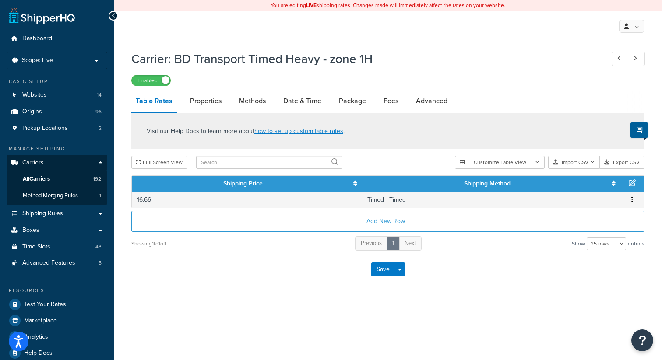
select select "25"
click at [425, 104] on link "Advanced" at bounding box center [432, 101] width 40 height 21
select select "false"
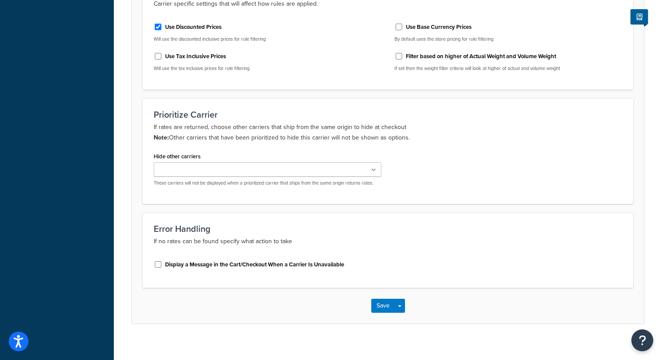
scroll to position [371, 0]
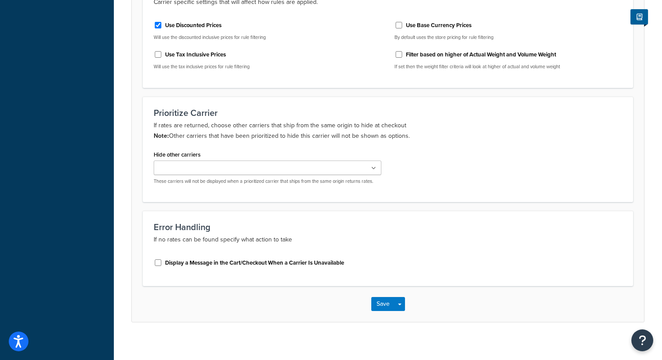
click at [265, 168] on ul at bounding box center [268, 168] width 228 height 14
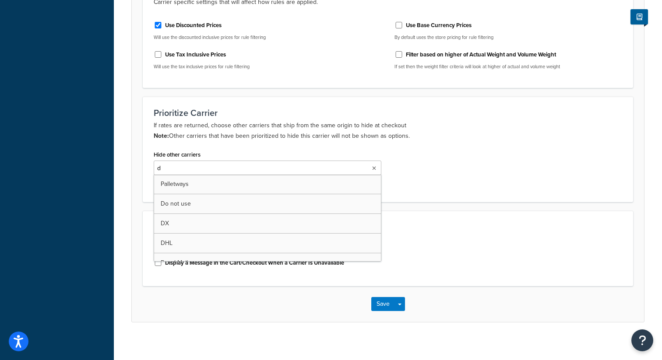
type input "dx"
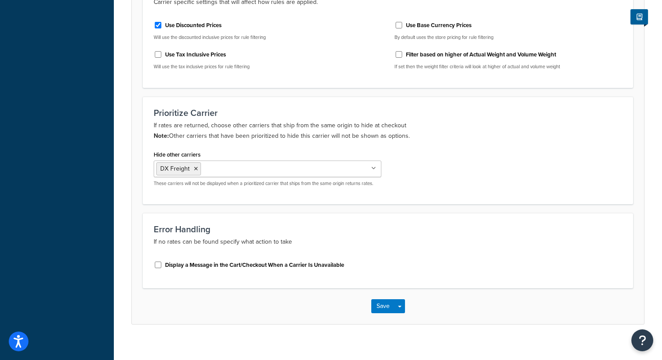
click at [498, 172] on div "Hide other carriers DX Freight Palletways Do not use DX DHL Royal Mail BD Trans…" at bounding box center [388, 170] width 482 height 45
click at [381, 304] on button "Save" at bounding box center [383, 307] width 24 height 14
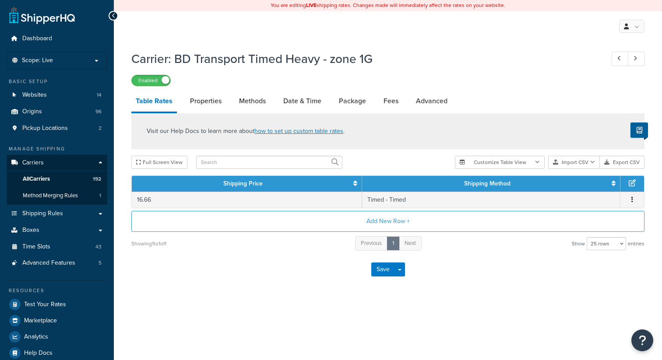
select select "25"
click at [432, 97] on link "Advanced" at bounding box center [432, 101] width 40 height 21
select select "false"
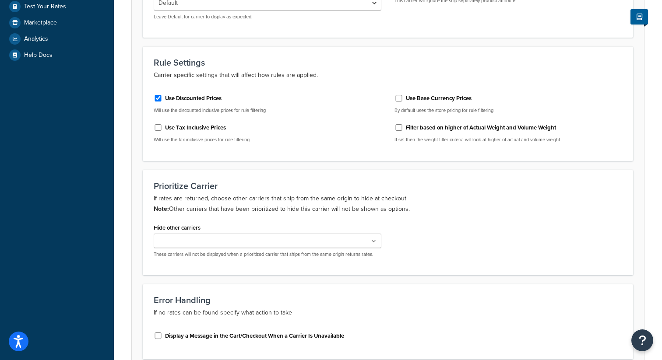
scroll to position [302, 0]
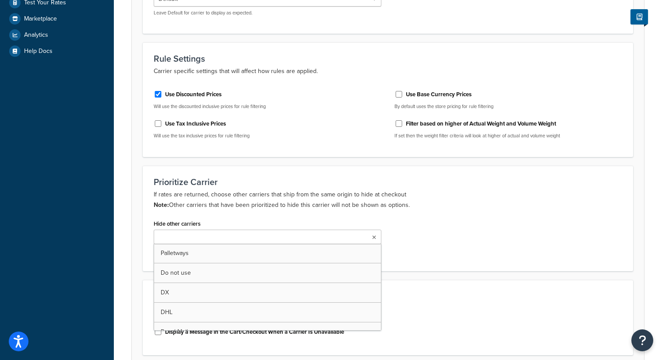
click at [265, 237] on ul at bounding box center [268, 237] width 228 height 14
type input "dx"
click at [375, 158] on form "Advanced Internal Carrier Code shq custom84 The internal reference for this car…" at bounding box center [388, 106] width 512 height 573
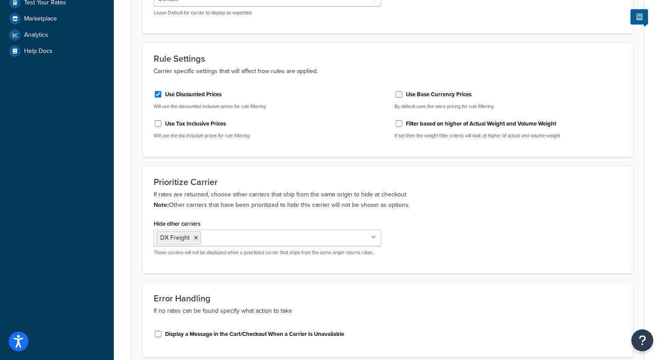
scroll to position [380, 0]
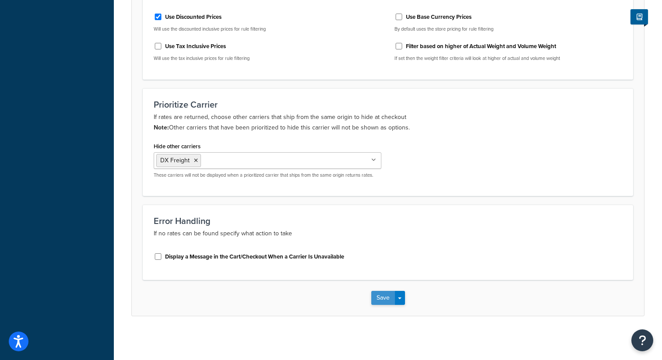
click at [385, 300] on button "Save" at bounding box center [383, 298] width 24 height 14
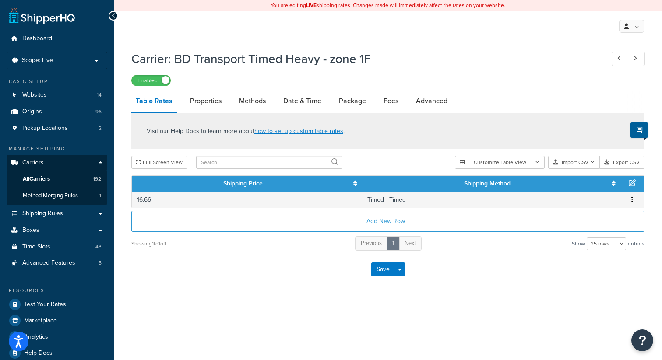
select select "25"
click at [428, 103] on link "Advanced" at bounding box center [432, 101] width 40 height 21
select select "false"
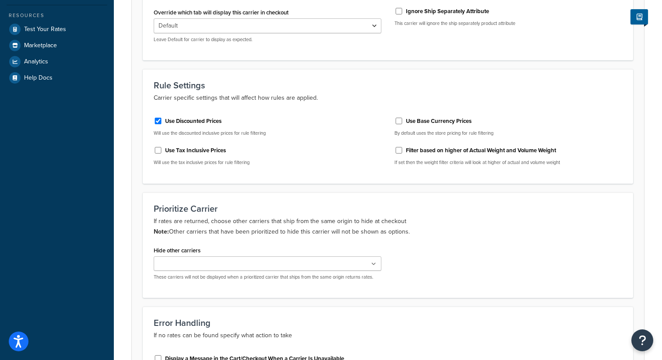
scroll to position [276, 0]
click at [265, 258] on ul at bounding box center [268, 263] width 228 height 14
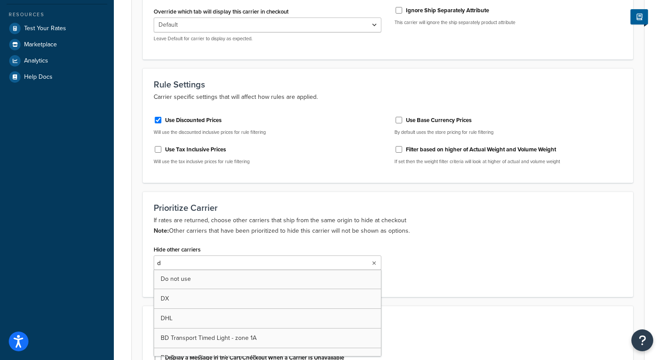
type input "dx"
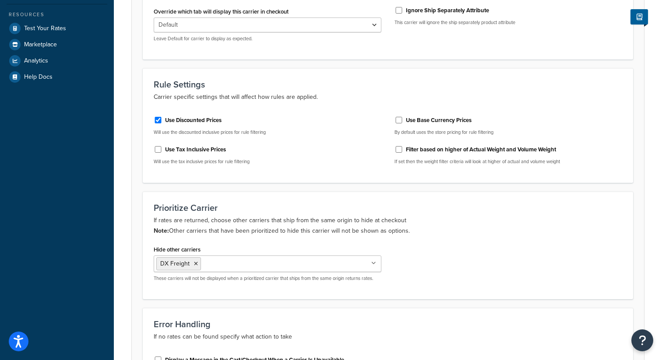
click at [318, 208] on h3 "Prioritize Carrier" at bounding box center [388, 208] width 469 height 10
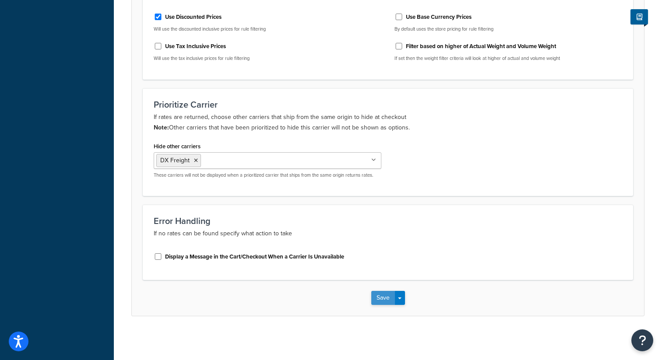
click at [382, 298] on button "Save" at bounding box center [383, 298] width 24 height 14
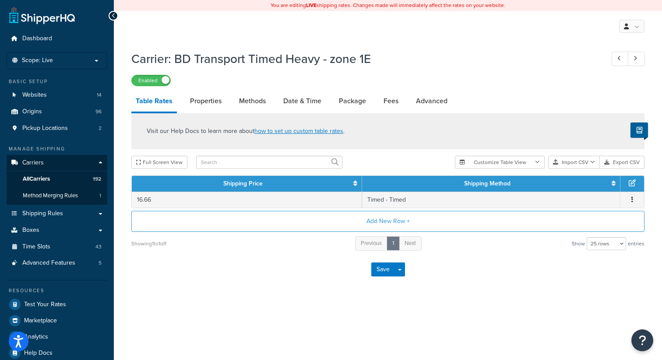
select select "25"
click at [427, 100] on link "Advanced" at bounding box center [432, 101] width 40 height 21
select select "false"
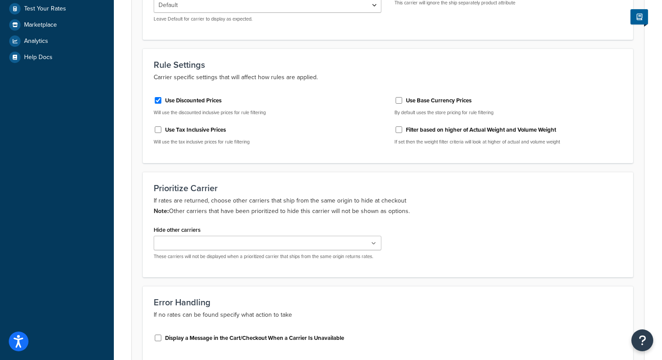
scroll to position [302, 0]
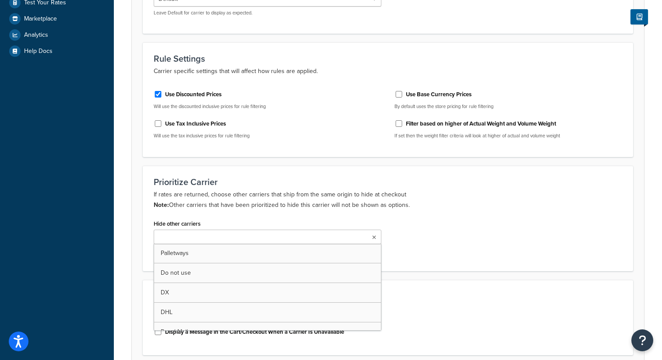
click at [262, 237] on ul at bounding box center [268, 237] width 228 height 14
type input "dx"
click at [294, 175] on div "Prioritize Carrier If rates are returned, choose other carriers that ship from …" at bounding box center [388, 220] width 491 height 108
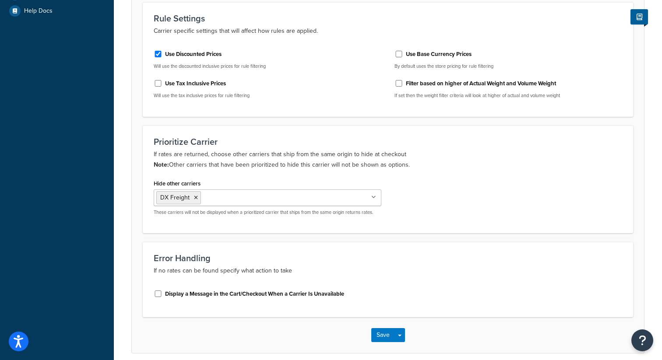
scroll to position [380, 0]
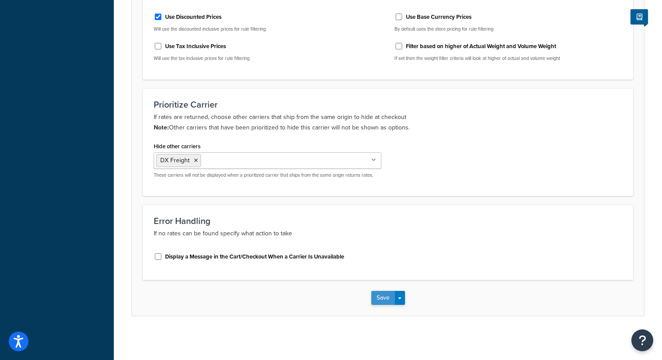
click at [378, 296] on button "Save" at bounding box center [383, 298] width 24 height 14
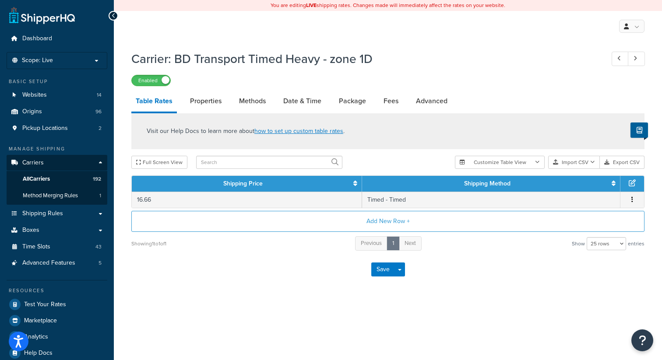
select select "25"
click at [426, 106] on link "Advanced" at bounding box center [432, 101] width 40 height 21
select select "false"
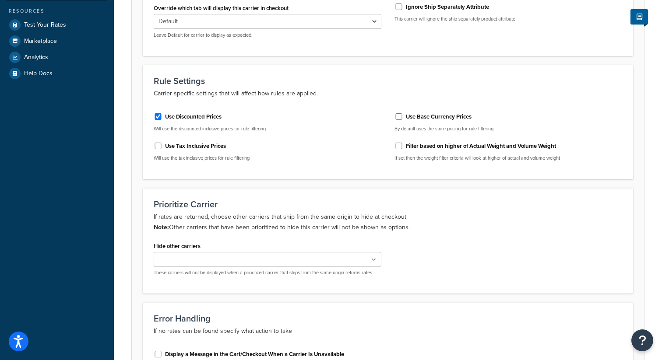
scroll to position [300, 0]
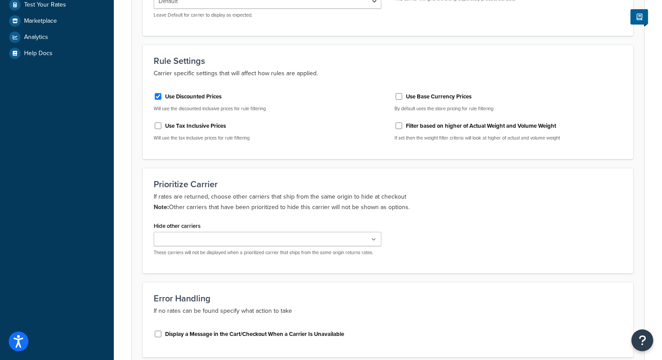
click at [251, 242] on ul at bounding box center [268, 239] width 228 height 14
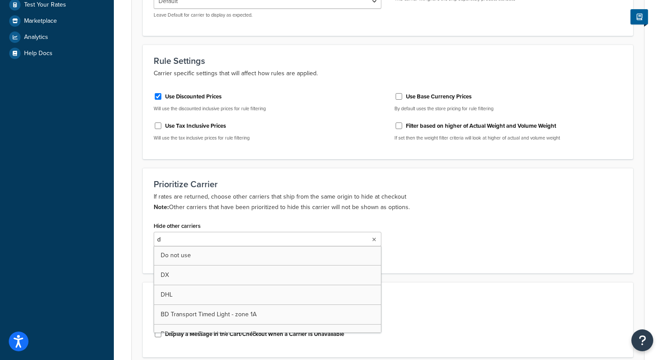
type input "dx"
click at [264, 169] on div "Prioritize Carrier If rates are returned, choose other carriers that ship from …" at bounding box center [388, 222] width 491 height 108
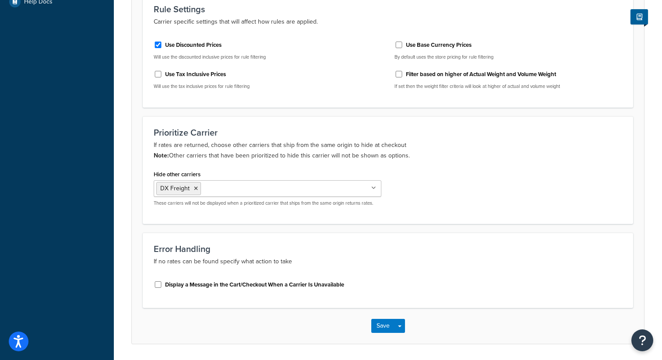
scroll to position [380, 0]
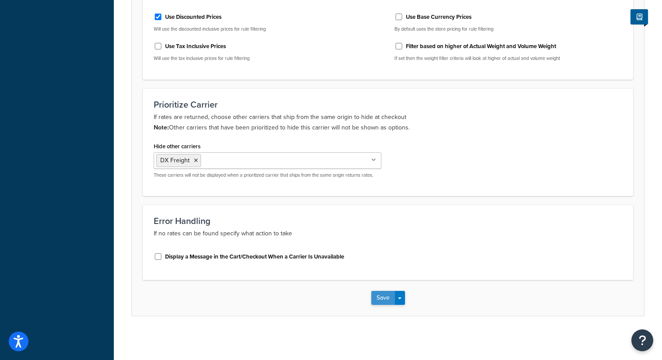
click at [384, 299] on button "Save" at bounding box center [383, 298] width 24 height 14
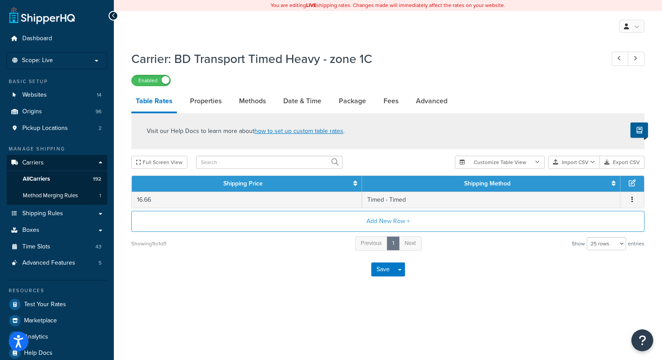
select select "25"
click at [425, 102] on link "Advanced" at bounding box center [432, 101] width 40 height 21
select select "false"
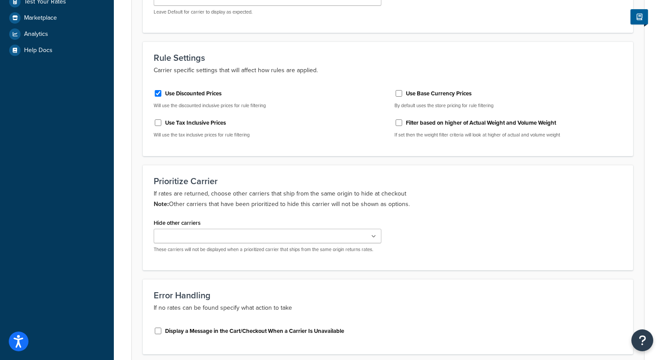
scroll to position [311, 0]
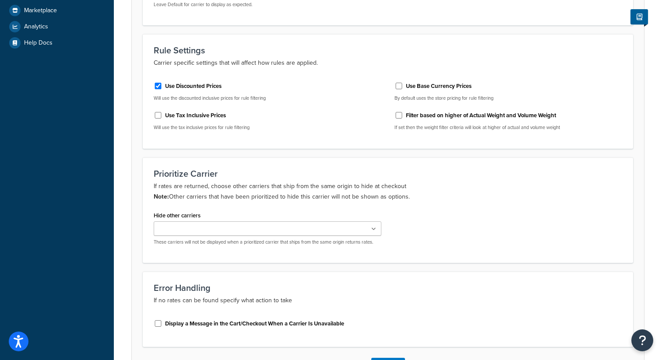
click at [262, 227] on ul at bounding box center [268, 229] width 228 height 14
type input "dx"
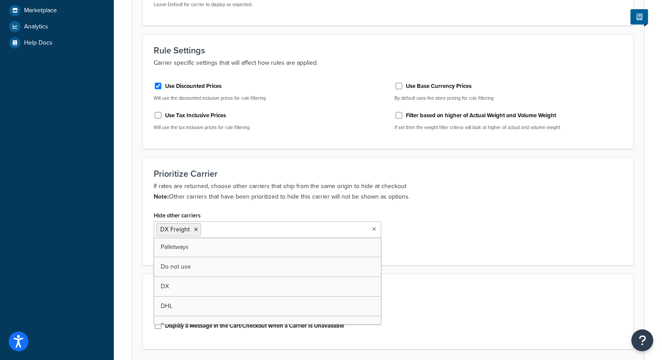
click at [286, 141] on div "Rule Settings Carrier specific settings that will affect how rules are applied.…" at bounding box center [388, 91] width 491 height 115
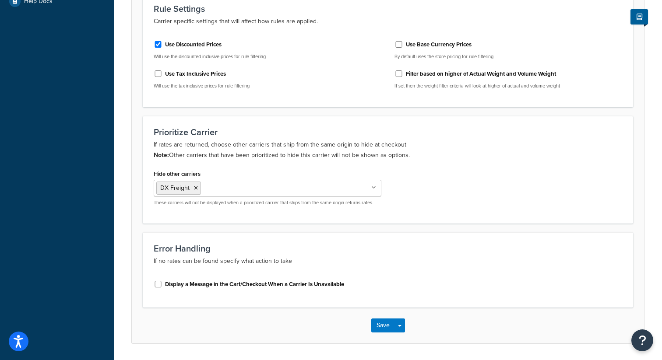
scroll to position [380, 0]
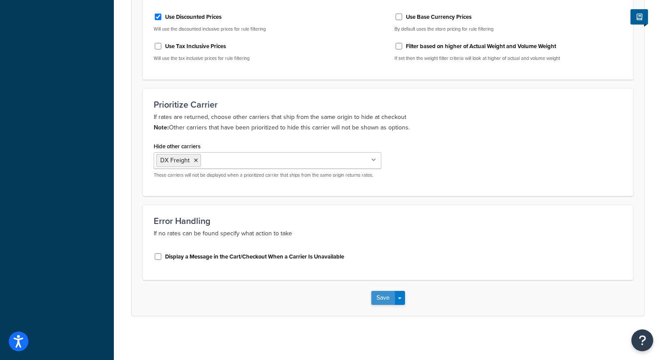
click at [383, 297] on button "Save" at bounding box center [383, 298] width 24 height 14
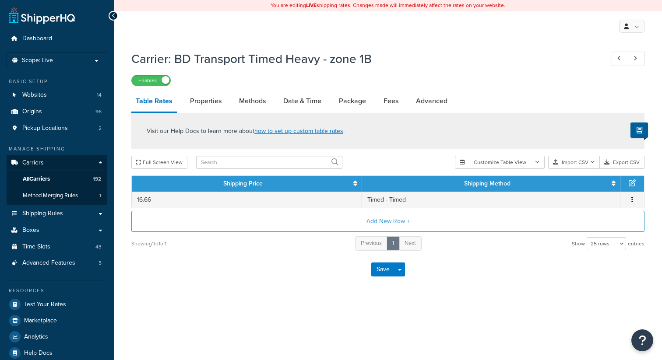
select select "25"
click at [441, 99] on link "Advanced" at bounding box center [432, 101] width 40 height 21
select select "false"
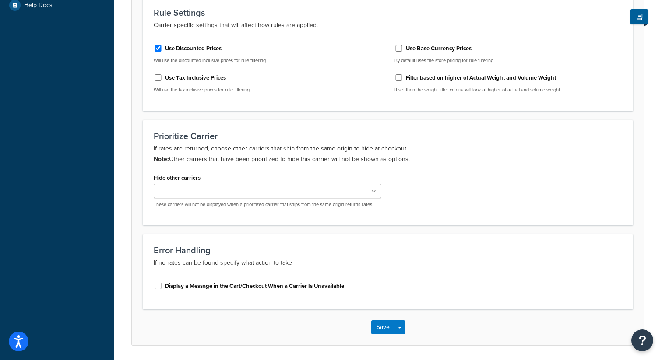
scroll to position [355, 0]
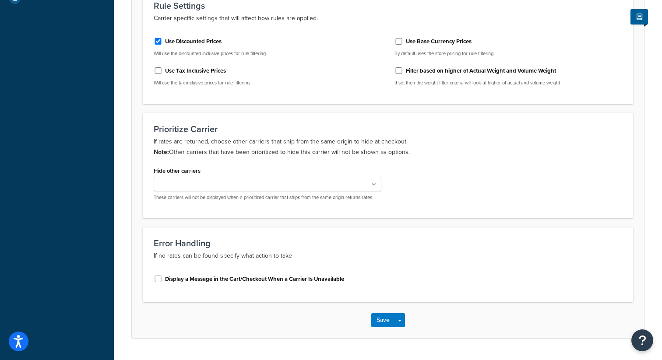
click at [244, 186] on ul at bounding box center [268, 184] width 228 height 14
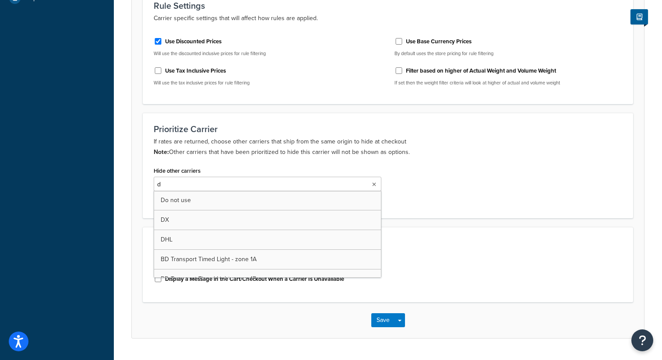
type input "dx"
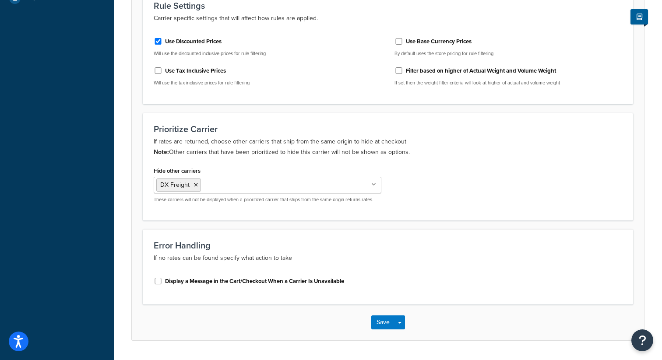
click at [293, 132] on h3 "Prioritize Carrier" at bounding box center [388, 129] width 469 height 10
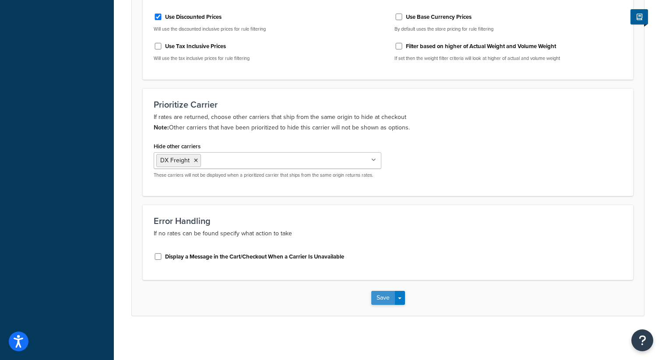
click at [378, 297] on button "Save" at bounding box center [383, 298] width 24 height 14
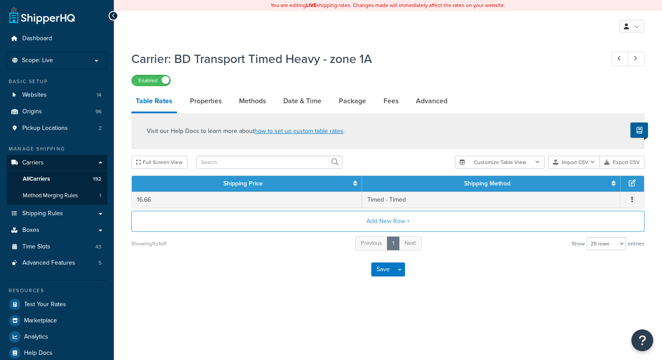
select select "25"
click at [423, 101] on link "Advanced" at bounding box center [432, 101] width 40 height 21
select select "false"
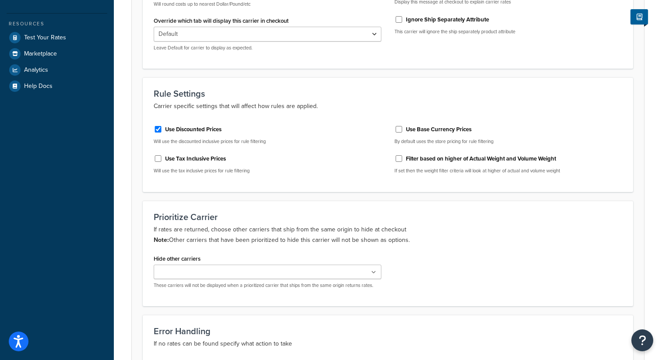
scroll to position [305, 0]
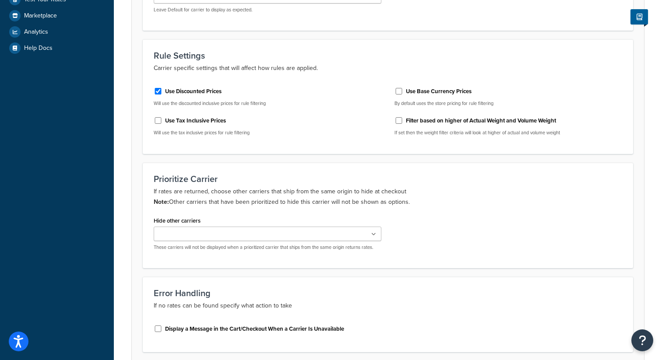
click at [230, 233] on ul at bounding box center [268, 234] width 228 height 14
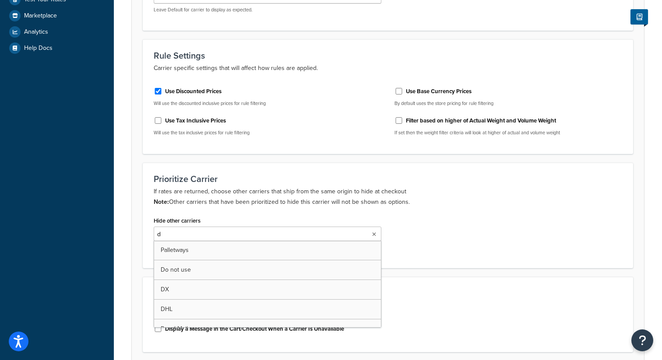
type input "dx"
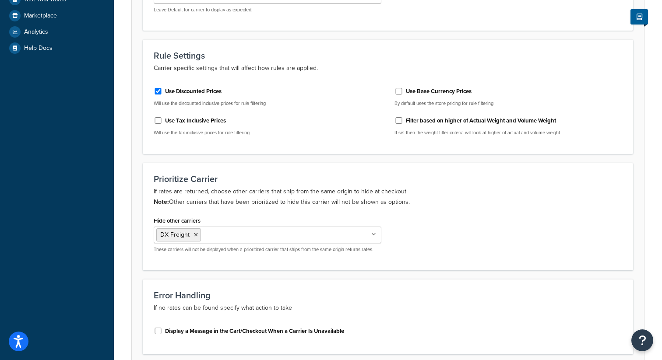
click at [272, 146] on div "Rule Settings Carrier specific settings that will affect how rules are applied.…" at bounding box center [388, 96] width 491 height 115
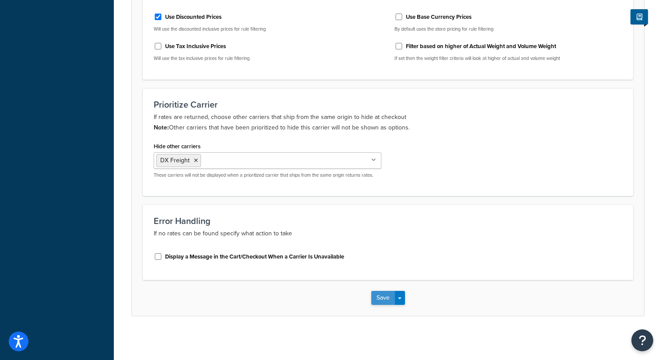
click at [377, 300] on button "Save" at bounding box center [383, 298] width 24 height 14
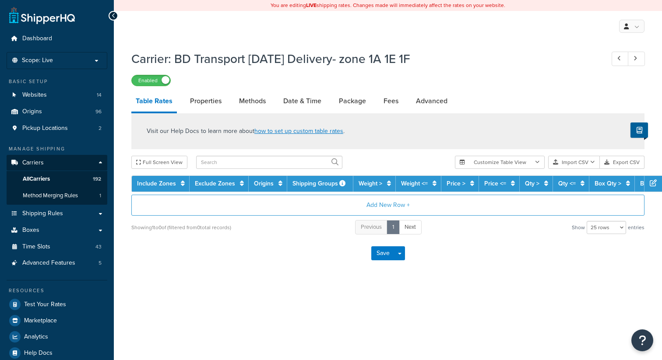
select select "25"
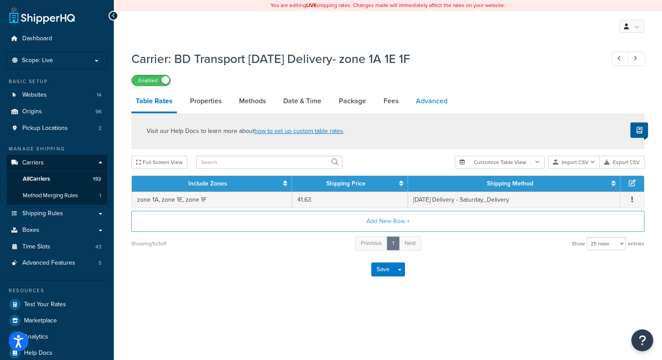
click at [434, 106] on link "Advanced" at bounding box center [432, 101] width 40 height 21
select select "false"
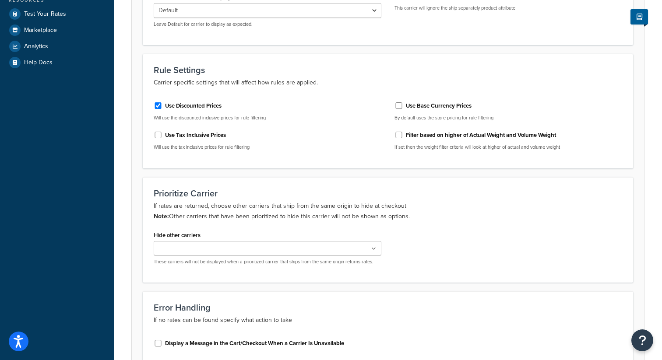
scroll to position [293, 0]
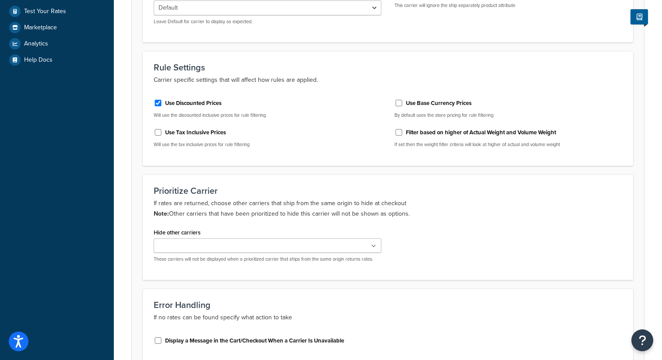
click at [245, 247] on ul at bounding box center [268, 246] width 228 height 14
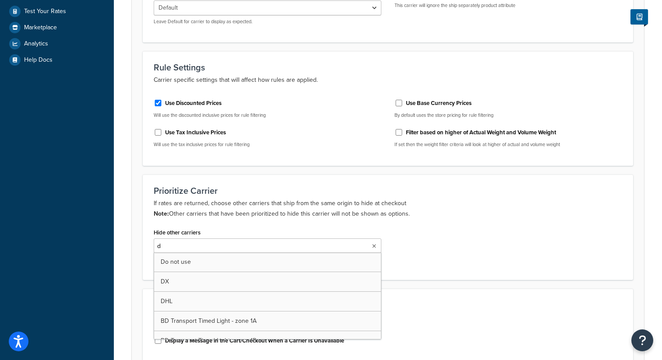
type input "dx"
click at [248, 180] on div "Prioritize Carrier If rates are returned, choose other carriers that ship from …" at bounding box center [388, 229] width 491 height 108
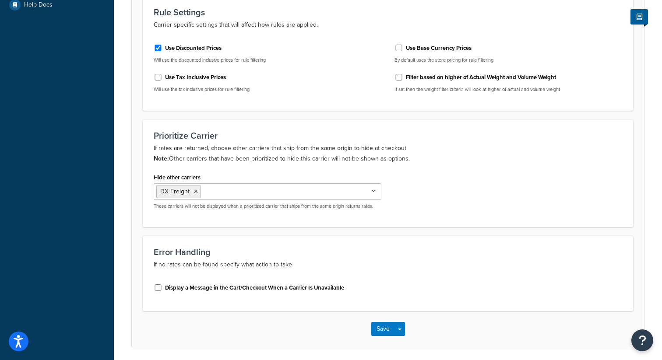
scroll to position [380, 0]
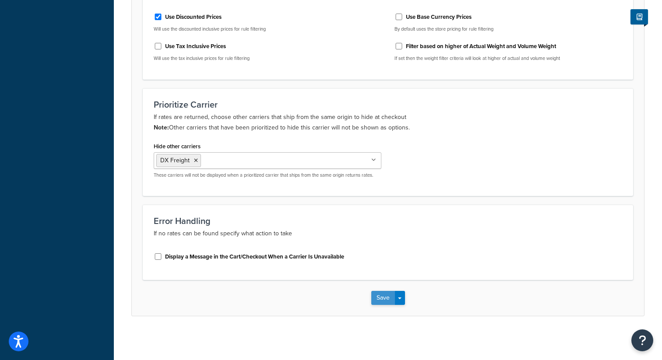
click at [383, 293] on button "Save" at bounding box center [383, 298] width 24 height 14
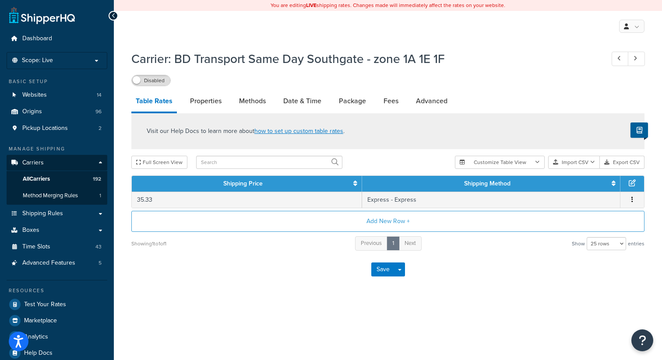
select select "25"
click at [431, 103] on link "Advanced" at bounding box center [432, 101] width 40 height 21
select select "false"
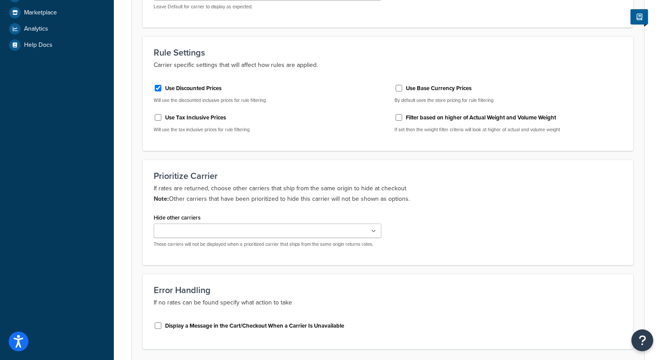
scroll to position [343, 0]
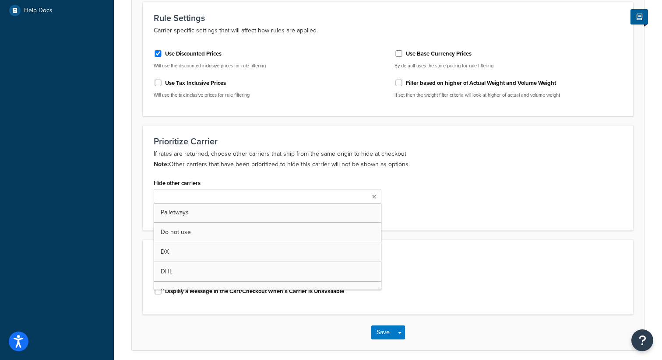
click at [262, 198] on ul at bounding box center [268, 196] width 228 height 14
type input "dx"
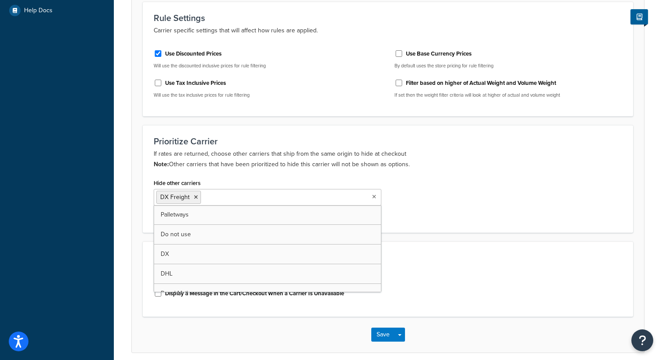
click at [290, 130] on div "Prioritize Carrier If rates are returned, choose other carriers that ship from …" at bounding box center [388, 179] width 491 height 108
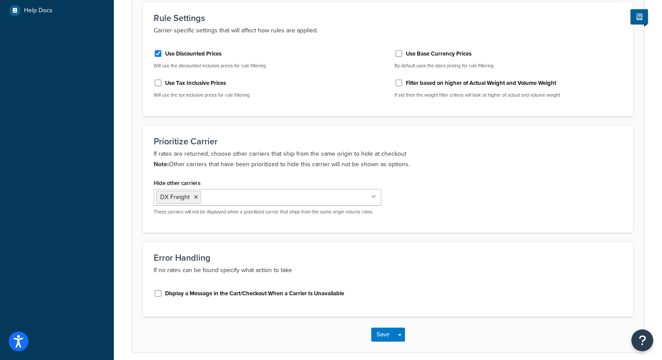
scroll to position [380, 0]
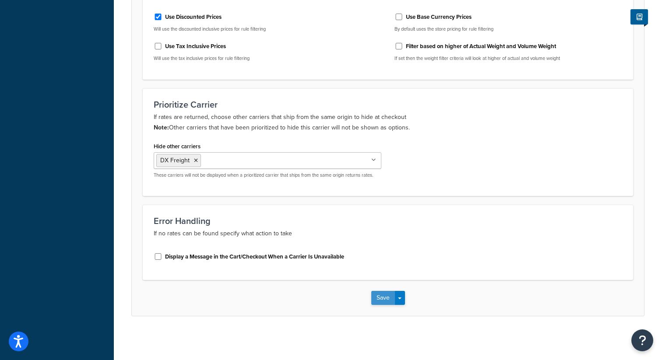
click at [380, 299] on button "Save" at bounding box center [383, 298] width 24 height 14
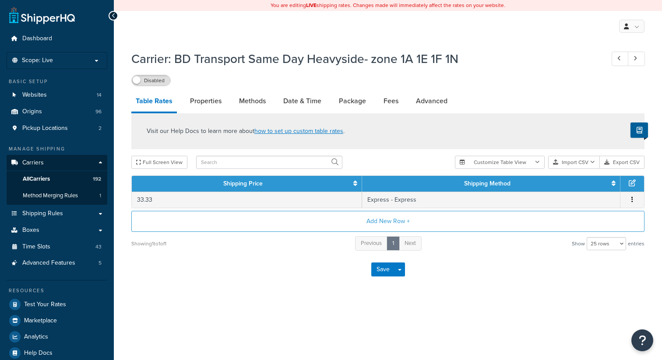
select select "25"
click at [429, 99] on link "Advanced" at bounding box center [432, 101] width 40 height 21
select select "false"
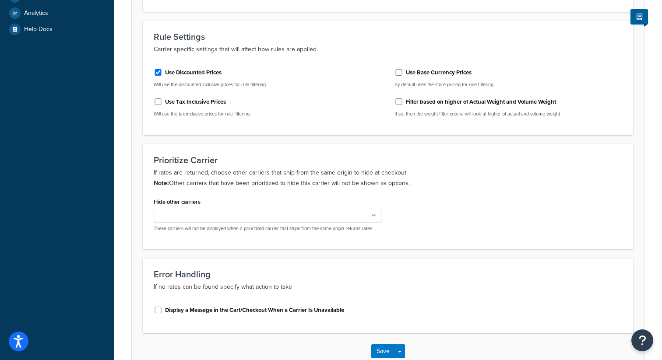
scroll to position [343, 0]
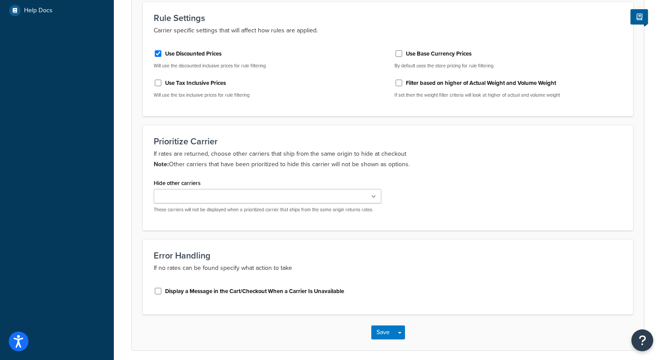
click at [209, 194] on input "Hide other carriers" at bounding box center [195, 197] width 78 height 10
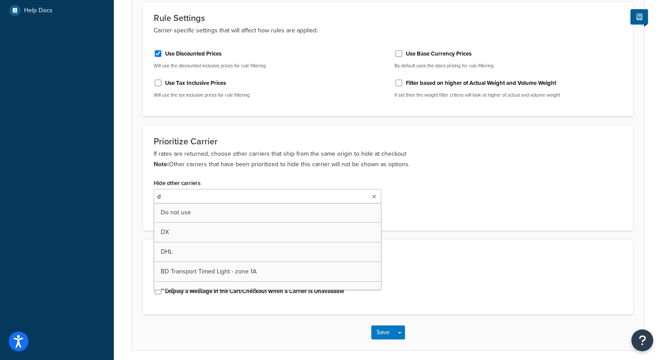
type input "dx"
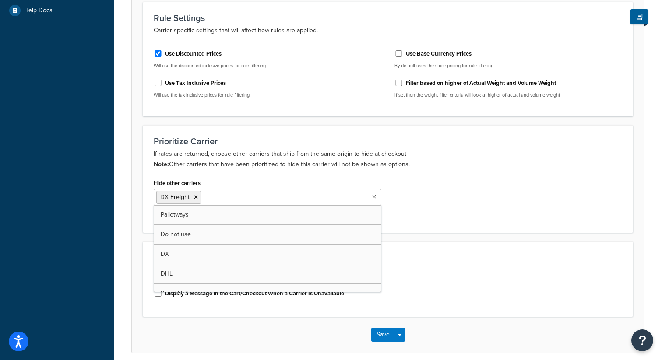
click at [306, 119] on form "Advanced Internal Carrier Code shq custom138 The internal reference for this ca…" at bounding box center [388, 66] width 512 height 573
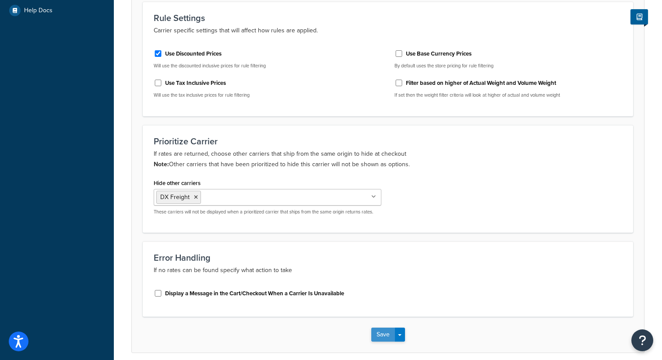
click at [379, 334] on button "Save" at bounding box center [383, 335] width 24 height 14
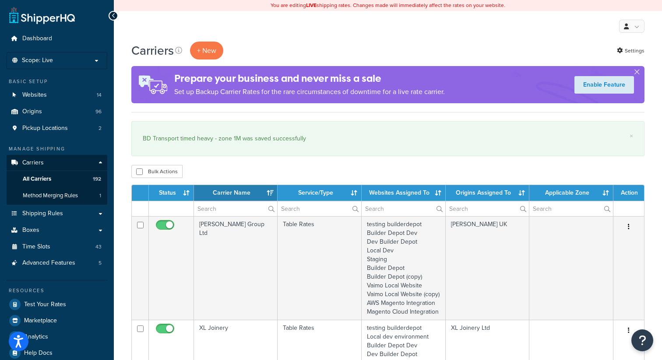
select select "15"
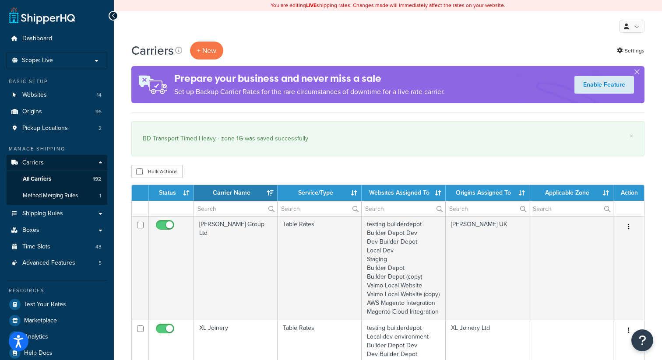
select select "15"
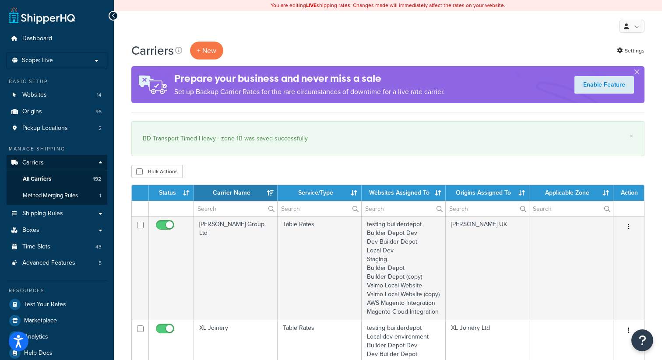
select select "15"
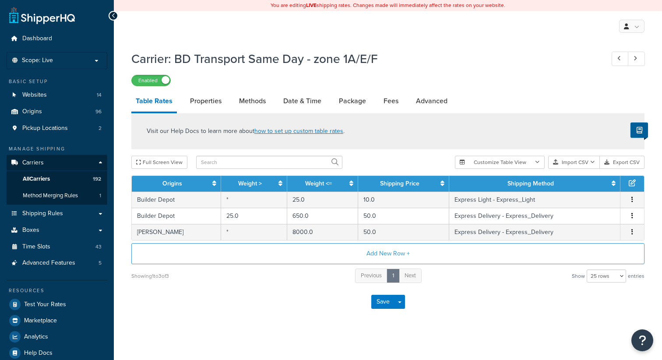
select select "25"
click at [430, 98] on link "Advanced" at bounding box center [432, 101] width 40 height 21
select select "false"
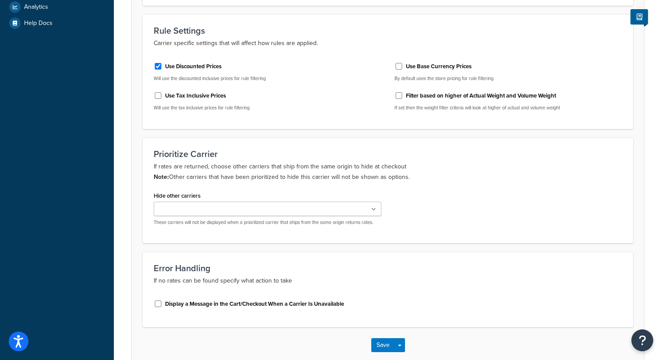
scroll to position [358, 0]
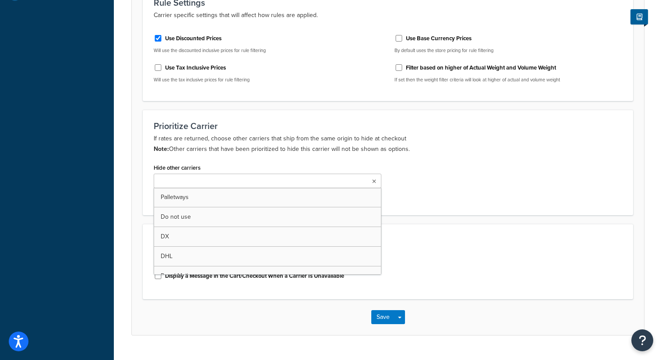
click at [307, 181] on ul at bounding box center [268, 181] width 228 height 14
type input "dx"
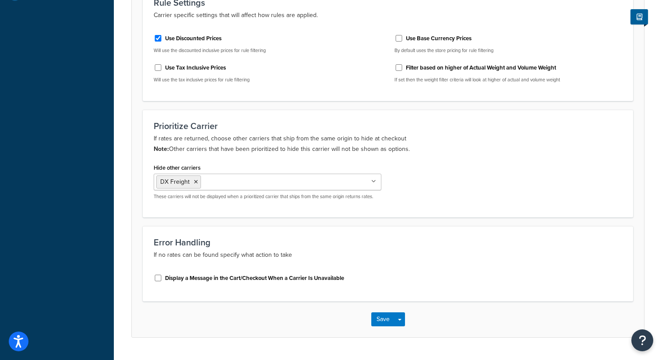
click at [466, 283] on div "Display a Message in the Cart/Checkout When a Carrier Is Unavailable" at bounding box center [388, 279] width 482 height 23
click at [385, 324] on button "Save" at bounding box center [383, 320] width 24 height 14
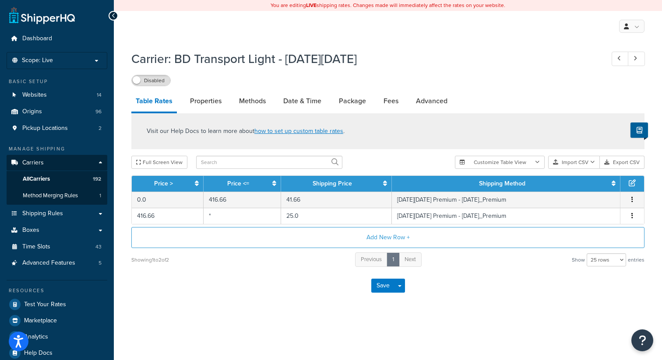
select select "25"
click at [436, 103] on link "Advanced" at bounding box center [432, 101] width 40 height 21
select select "false"
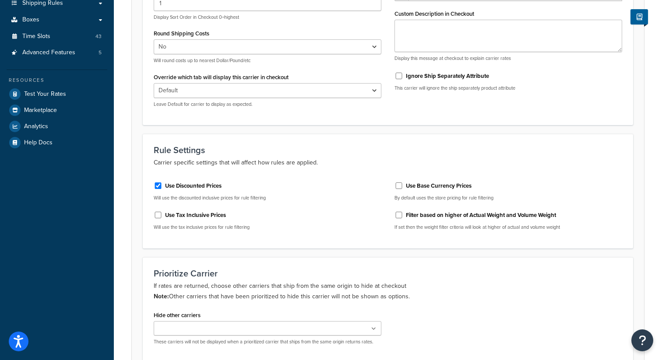
scroll to position [214, 0]
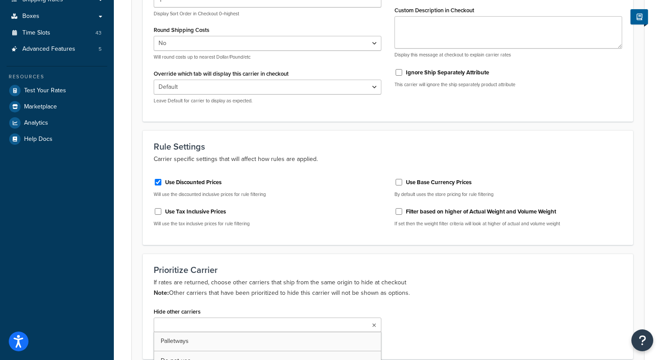
click at [256, 328] on ul at bounding box center [268, 325] width 228 height 14
type input "dx"
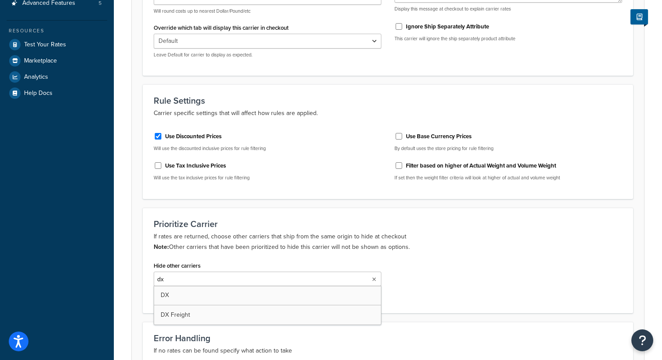
scroll to position [271, 0]
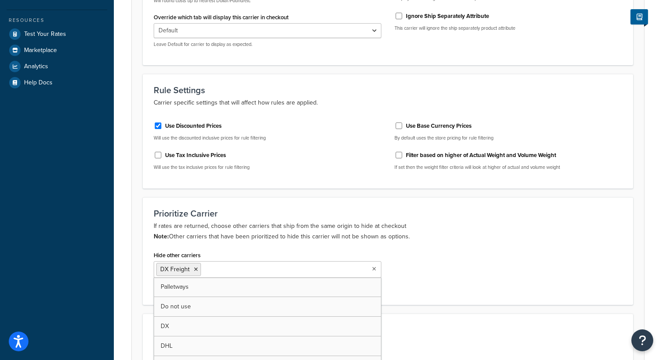
click at [299, 200] on div "Prioritize Carrier If rates are returned, choose other carriers that ship from …" at bounding box center [388, 252] width 491 height 108
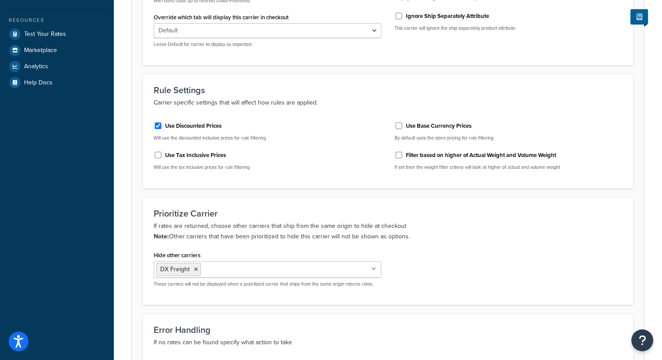
scroll to position [380, 0]
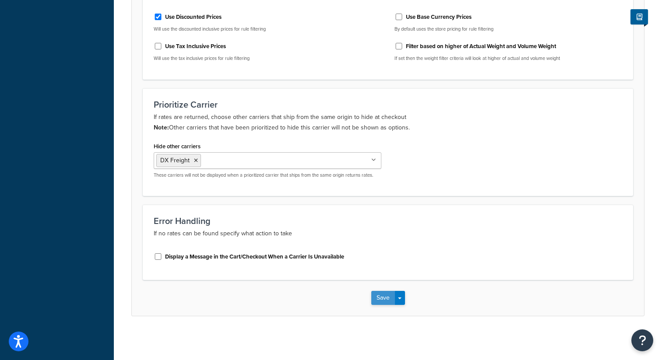
click at [378, 297] on button "Save" at bounding box center [383, 298] width 24 height 14
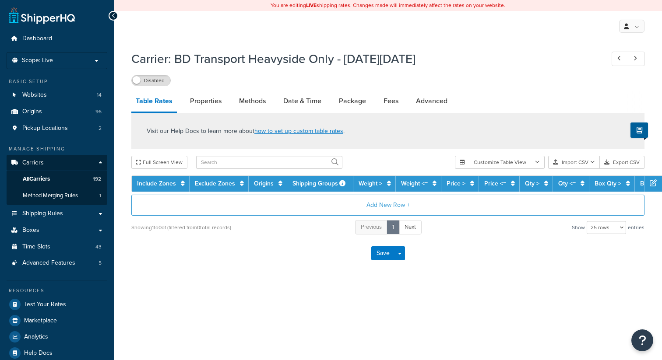
select select "25"
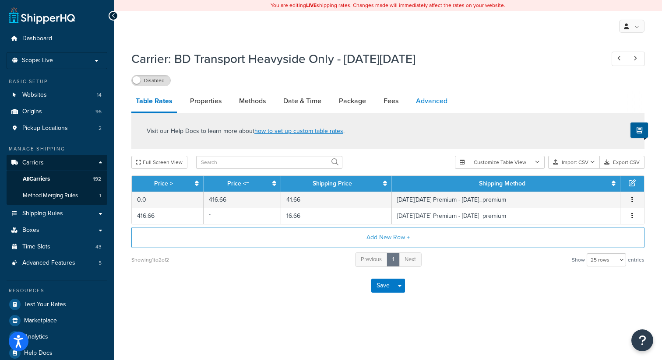
click at [432, 106] on link "Advanced" at bounding box center [432, 101] width 40 height 21
select select "false"
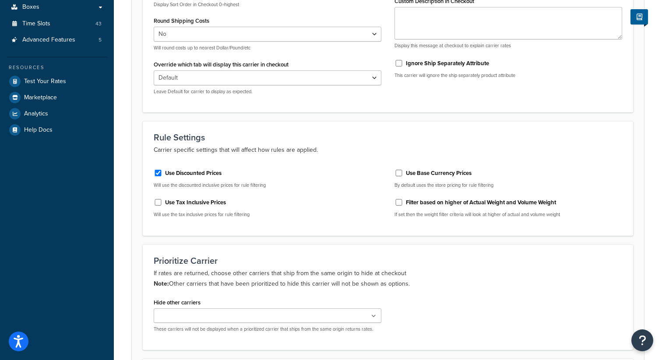
scroll to position [240, 0]
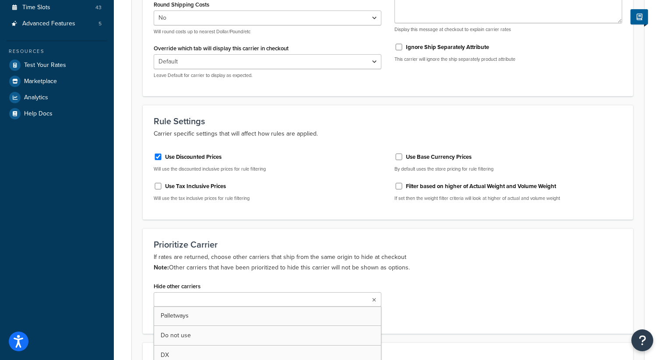
click at [237, 300] on ul at bounding box center [268, 300] width 228 height 14
type input "dx"
click at [271, 220] on form "Advanced Internal Carrier Code shq custom154 The internal reference for this ca…" at bounding box center [388, 169] width 512 height 573
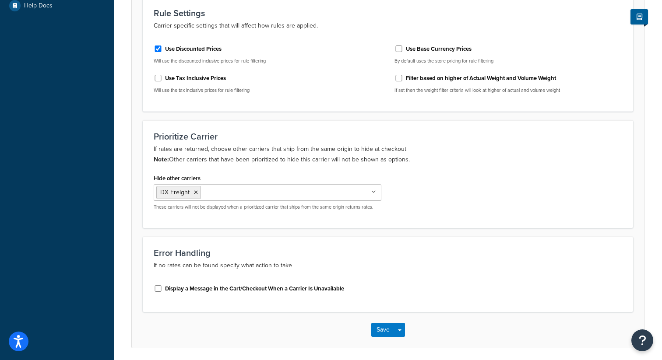
scroll to position [380, 0]
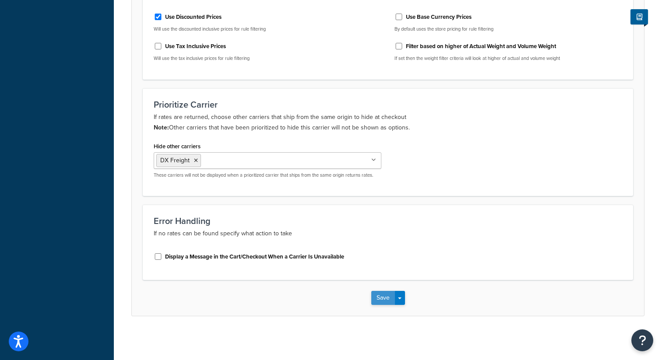
click at [379, 297] on button "Save" at bounding box center [383, 298] width 24 height 14
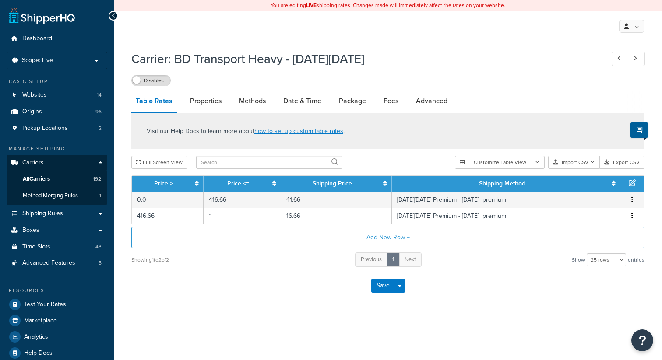
select select "25"
click at [427, 104] on link "Advanced" at bounding box center [432, 101] width 40 height 21
select select "false"
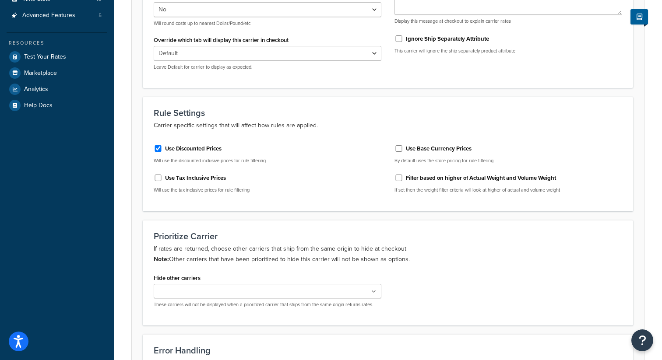
scroll to position [282, 0]
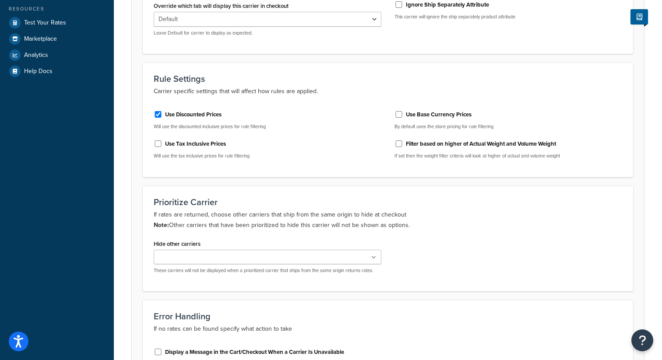
click at [226, 257] on ul at bounding box center [268, 257] width 228 height 14
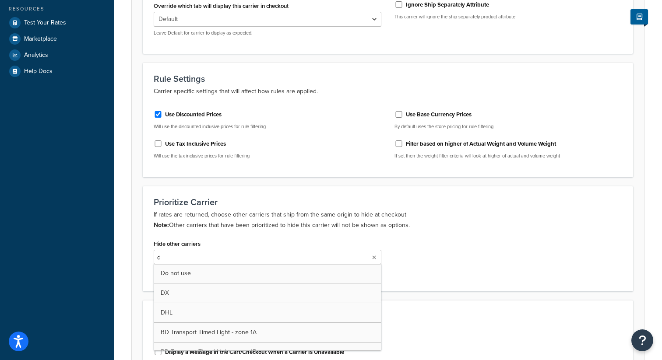
type input "dx"
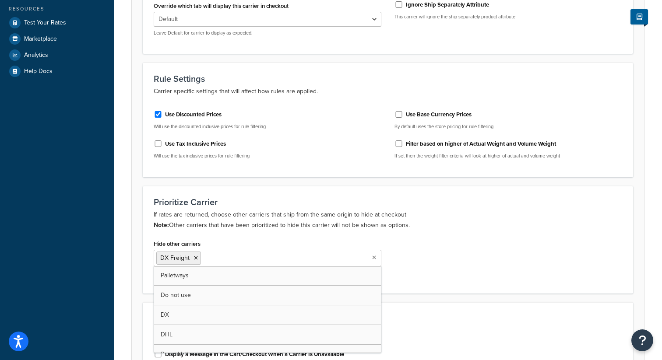
click at [275, 179] on form "Advanced Internal Carrier Code shq custom153 The internal reference for this ca…" at bounding box center [388, 127] width 512 height 573
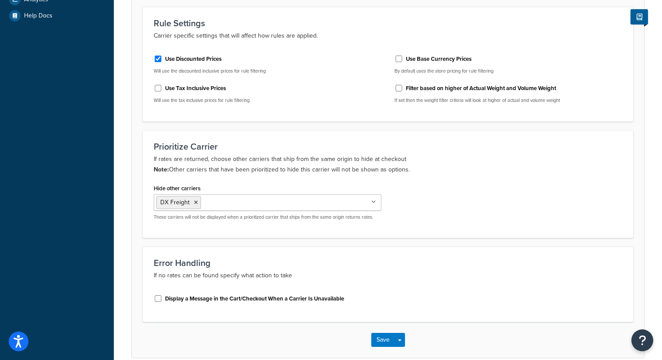
scroll to position [380, 0]
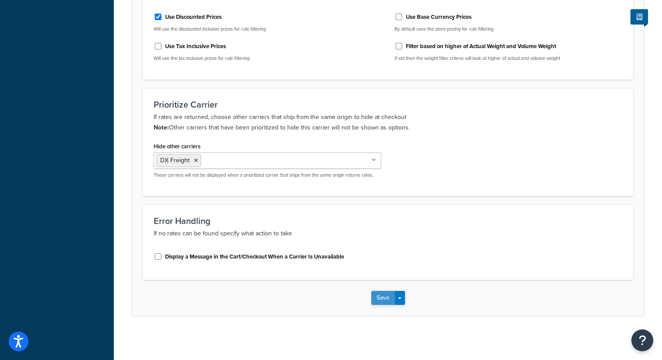
click at [380, 295] on button "Save" at bounding box center [383, 298] width 24 height 14
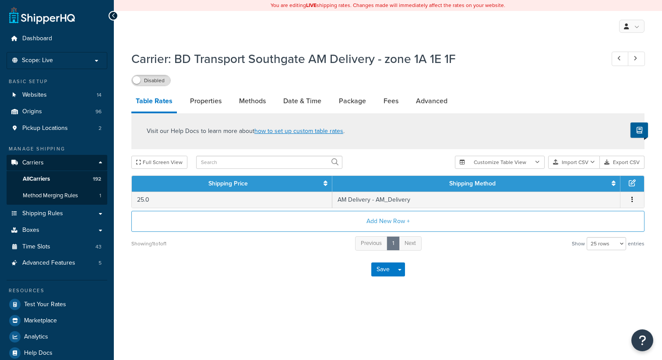
select select "25"
click at [435, 104] on link "Advanced" at bounding box center [432, 101] width 40 height 21
select select "false"
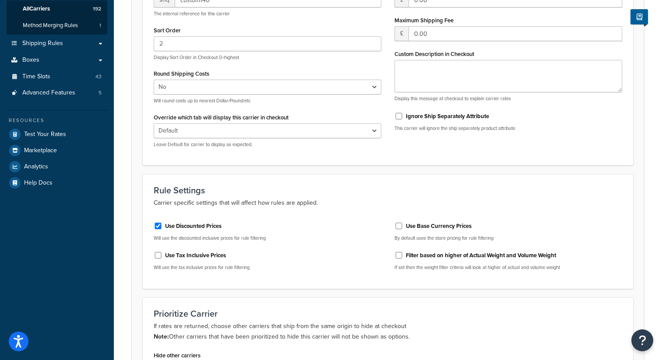
scroll to position [201, 0]
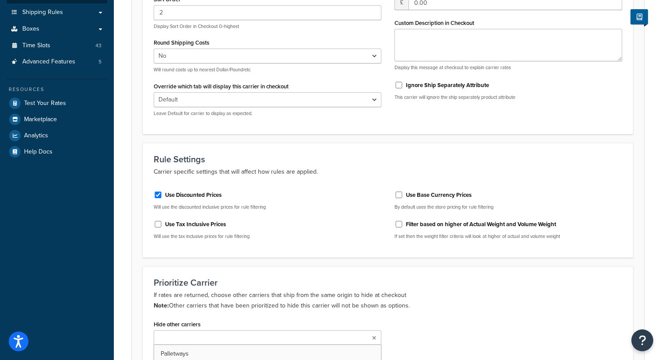
click at [232, 343] on ul at bounding box center [268, 338] width 228 height 14
type input "dx"
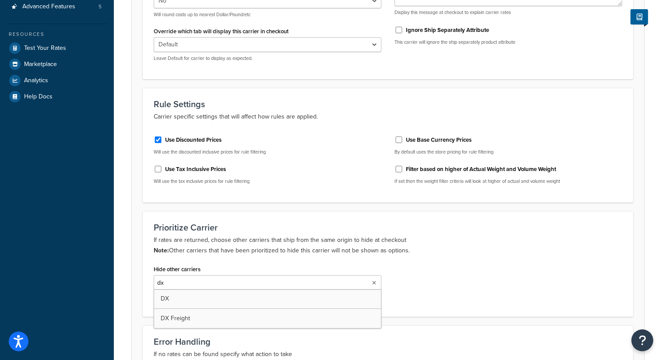
scroll to position [265, 0]
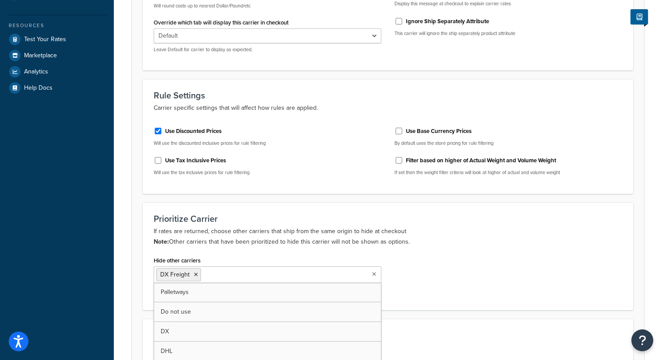
click at [254, 214] on h3 "Prioritize Carrier" at bounding box center [388, 219] width 469 height 10
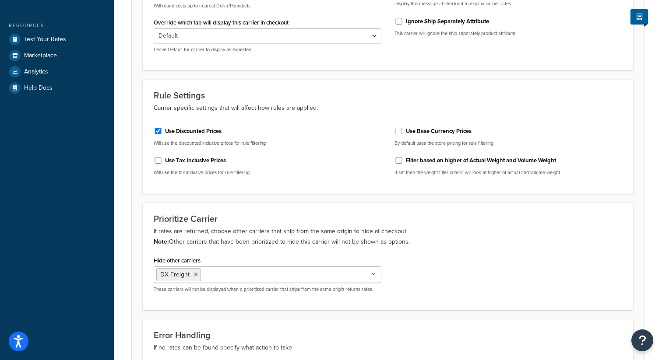
scroll to position [380, 0]
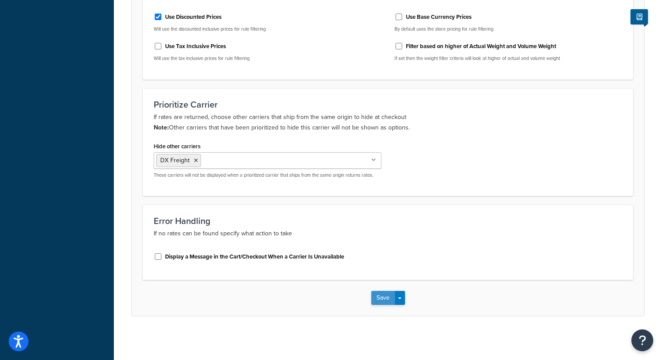
click at [376, 295] on button "Save" at bounding box center [383, 298] width 24 height 14
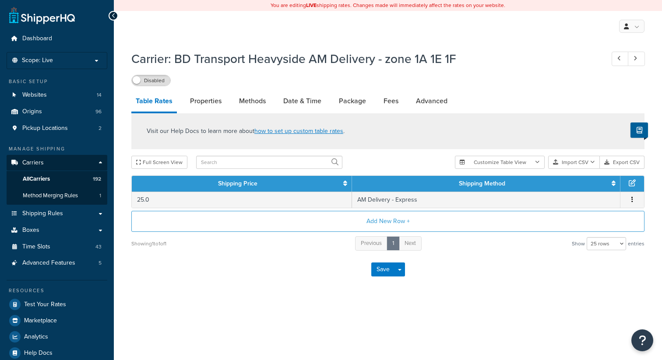
select select "25"
click at [445, 102] on link "Advanced" at bounding box center [432, 101] width 40 height 21
select select "false"
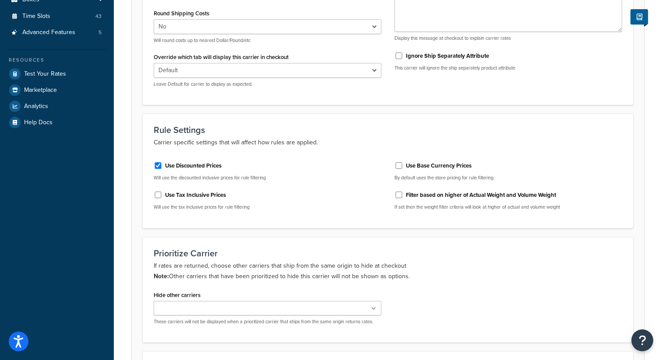
scroll to position [250, 0]
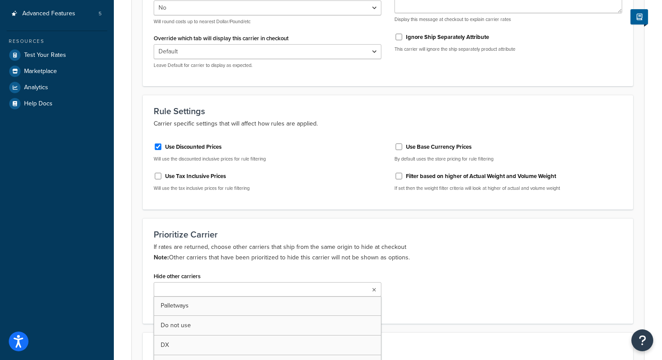
click at [213, 293] on input "Hide other carriers" at bounding box center [195, 291] width 78 height 10
type input "dx"
click at [287, 197] on div "Use Discounted Prices Will use the discounted inclusive prices for rule filteri…" at bounding box center [267, 167] width 241 height 63
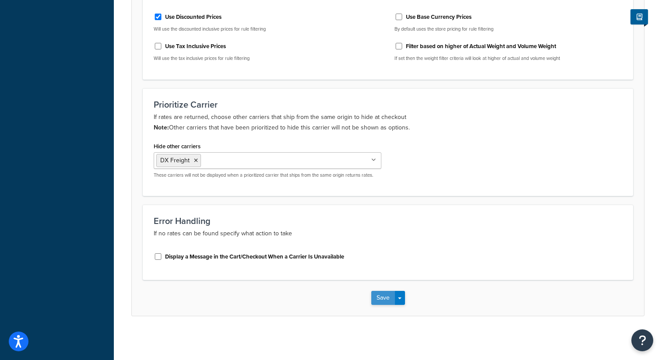
click at [382, 298] on button "Save" at bounding box center [383, 298] width 24 height 14
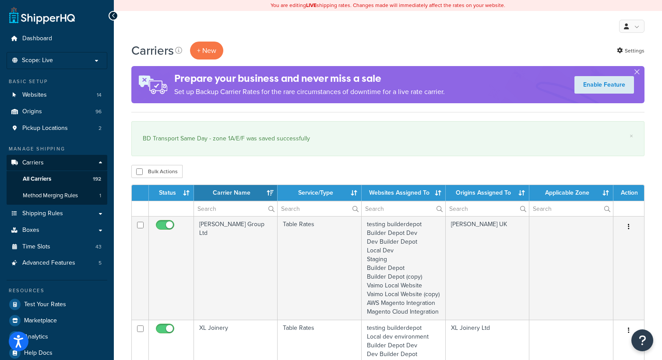
select select "15"
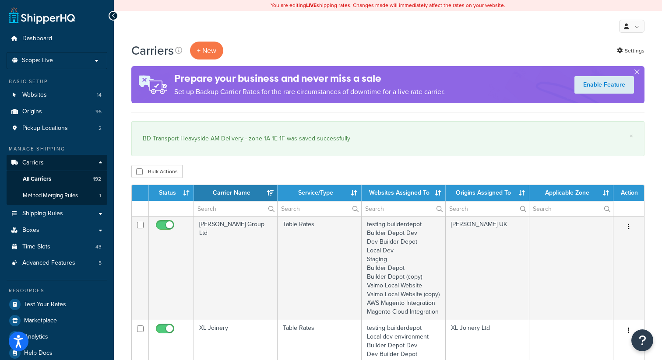
select select "15"
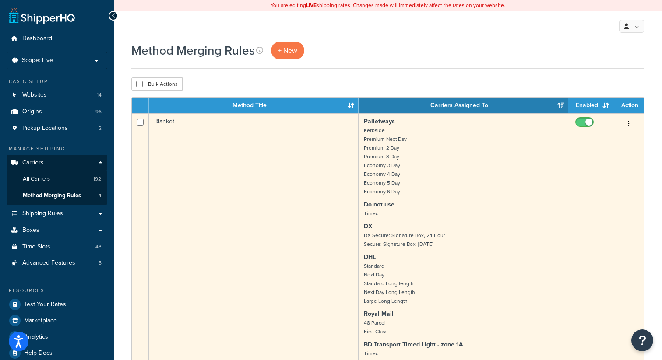
click at [630, 122] on button "button" at bounding box center [629, 124] width 12 height 14
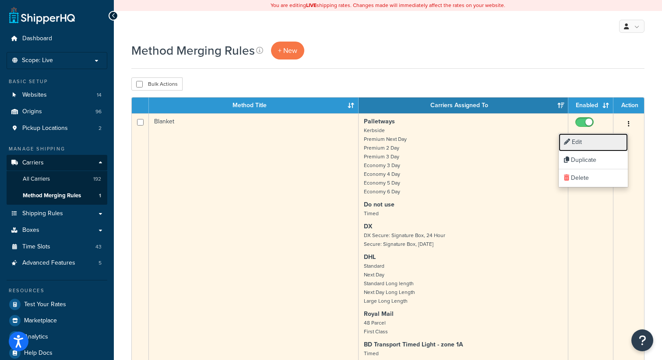
click at [587, 145] on link "Edit" at bounding box center [593, 143] width 69 height 18
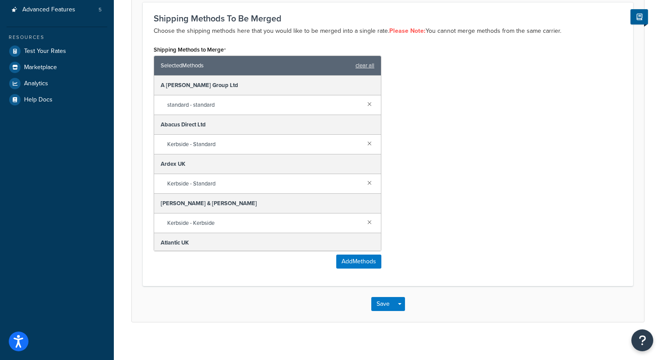
scroll to position [260, 0]
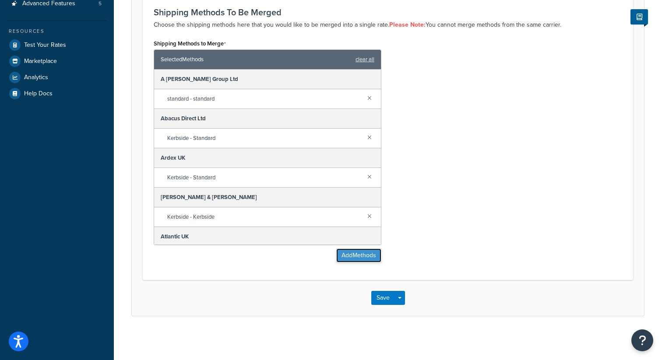
click at [353, 256] on button "Add Methods" at bounding box center [358, 256] width 45 height 14
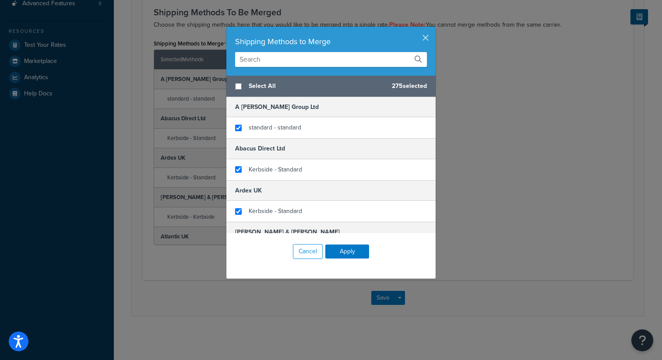
click at [303, 57] on input "text" at bounding box center [331, 59] width 192 height 15
click at [237, 84] on input "checkbox" at bounding box center [238, 86] width 7 height 7
checkbox input "true"
click at [339, 251] on button "Apply" at bounding box center [347, 252] width 44 height 14
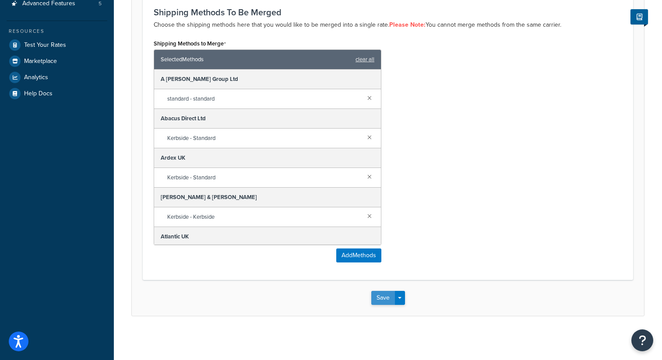
click at [383, 300] on button "Save" at bounding box center [383, 298] width 24 height 14
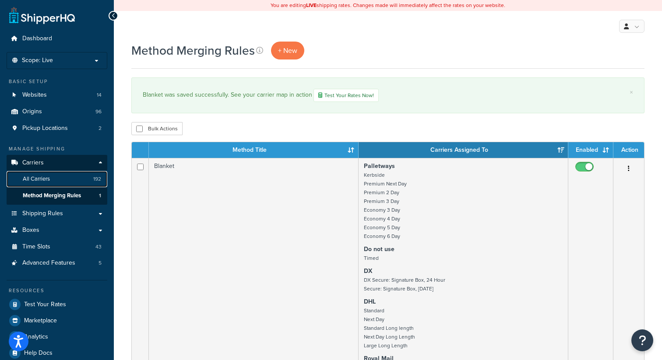
click at [43, 179] on span "All Carriers" at bounding box center [36, 179] width 27 height 7
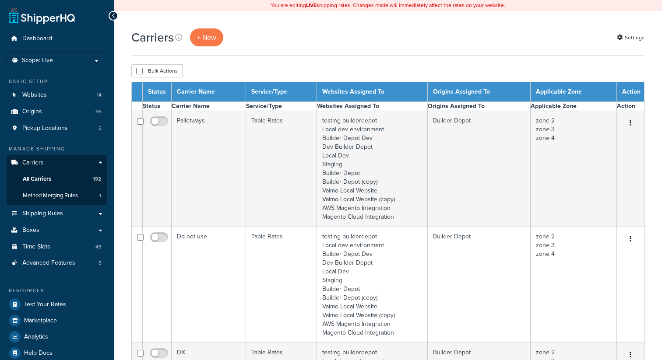
select select "15"
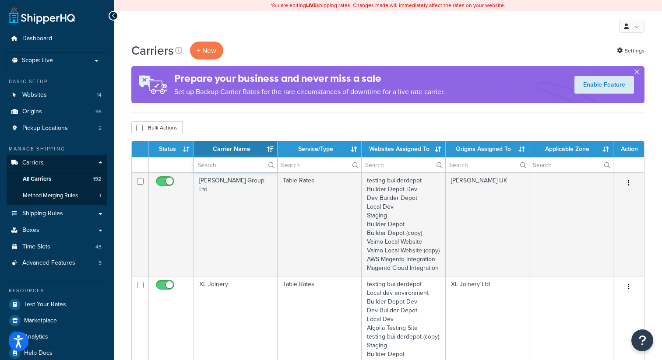
click at [226, 159] on input "text" at bounding box center [235, 165] width 83 height 15
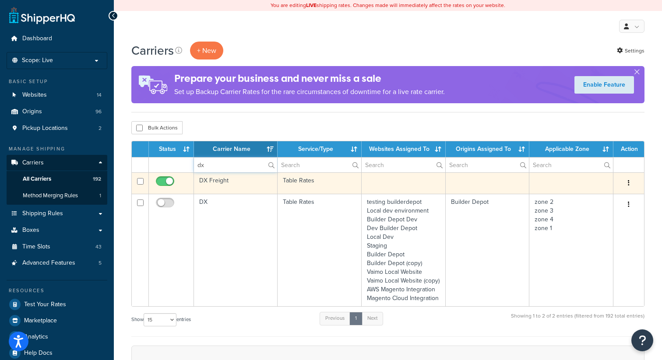
type input "dx"
click at [629, 183] on icon "button" at bounding box center [629, 183] width 2 height 6
click at [587, 198] on link "Edit" at bounding box center [593, 202] width 69 height 18
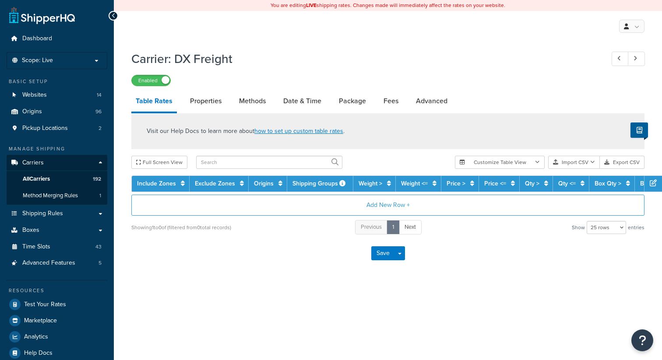
select select "25"
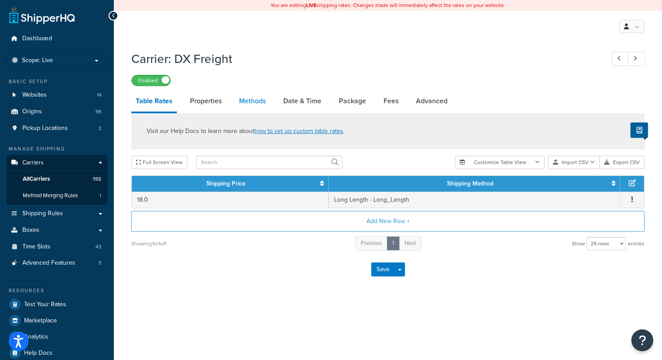
click at [247, 98] on link "Methods" at bounding box center [252, 101] width 35 height 21
select select "25"
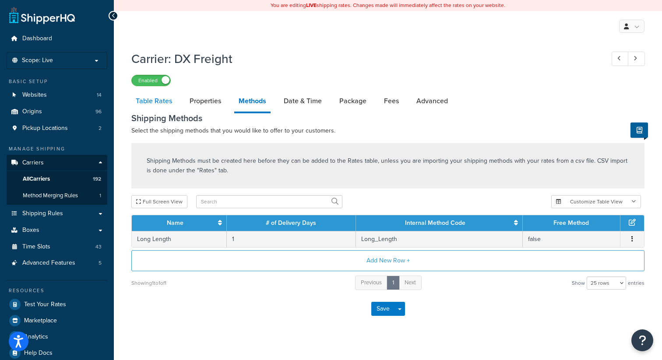
click at [153, 102] on link "Table Rates" at bounding box center [153, 101] width 45 height 21
select select "25"
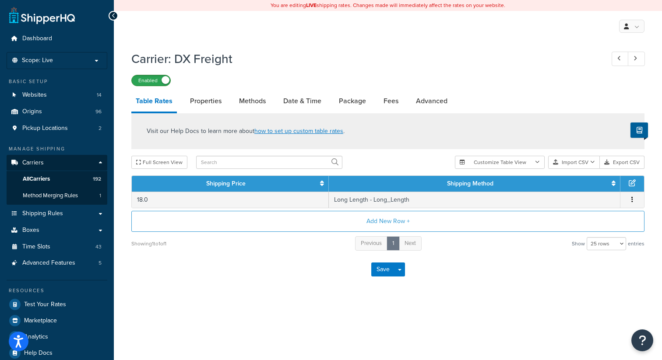
click at [149, 84] on label "Enabled" at bounding box center [151, 80] width 39 height 11
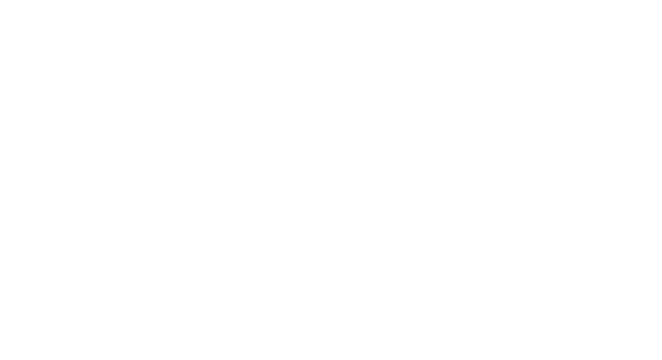
select select "25"
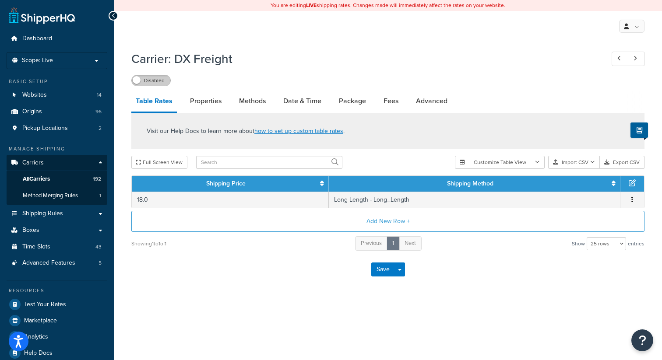
click at [164, 79] on label "Disabled" at bounding box center [151, 80] width 39 height 11
click at [207, 103] on link "Properties" at bounding box center [206, 101] width 40 height 21
select select "HIGHEST"
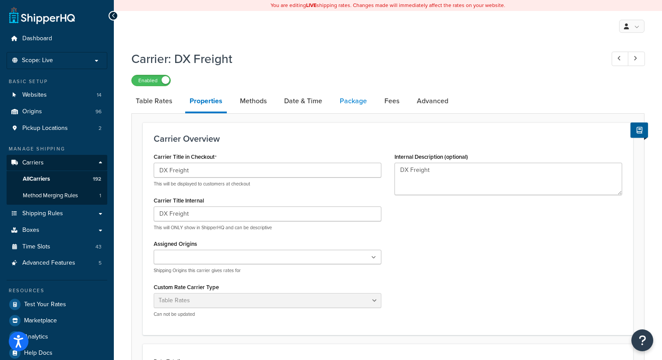
click at [357, 101] on link "Package" at bounding box center [354, 101] width 36 height 21
